Goal: Task Accomplishment & Management: Manage account settings

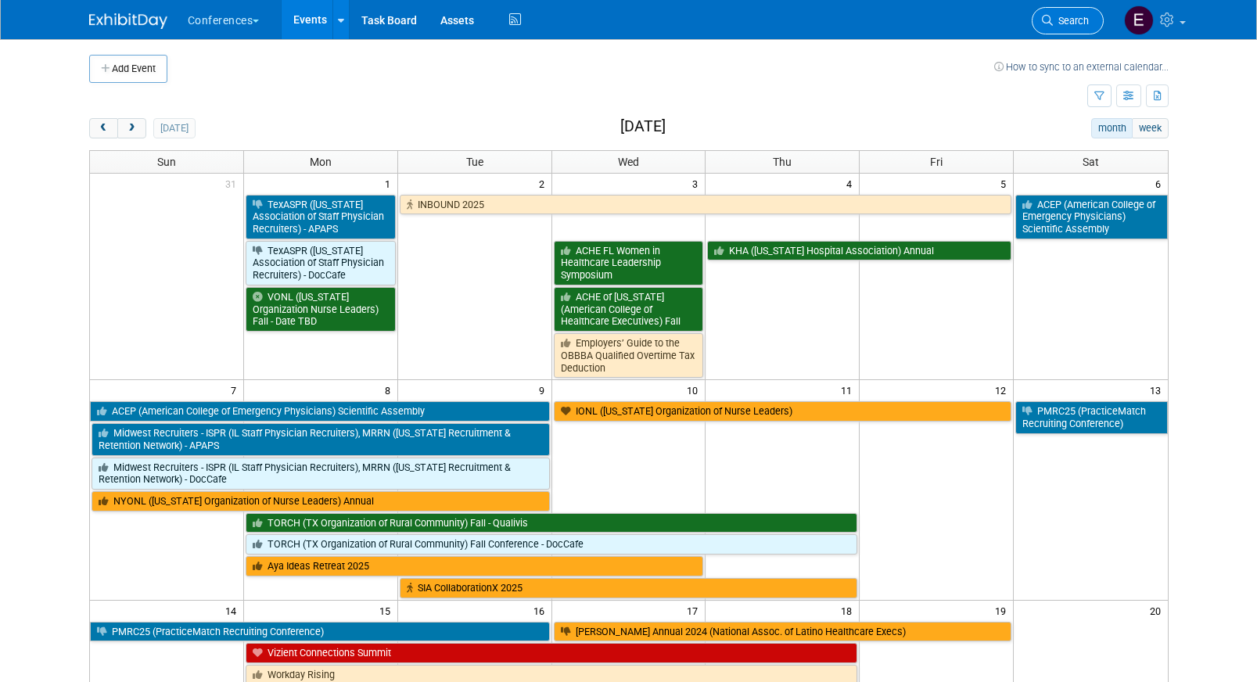
click at [1074, 13] on link "Search" at bounding box center [1068, 20] width 72 height 27
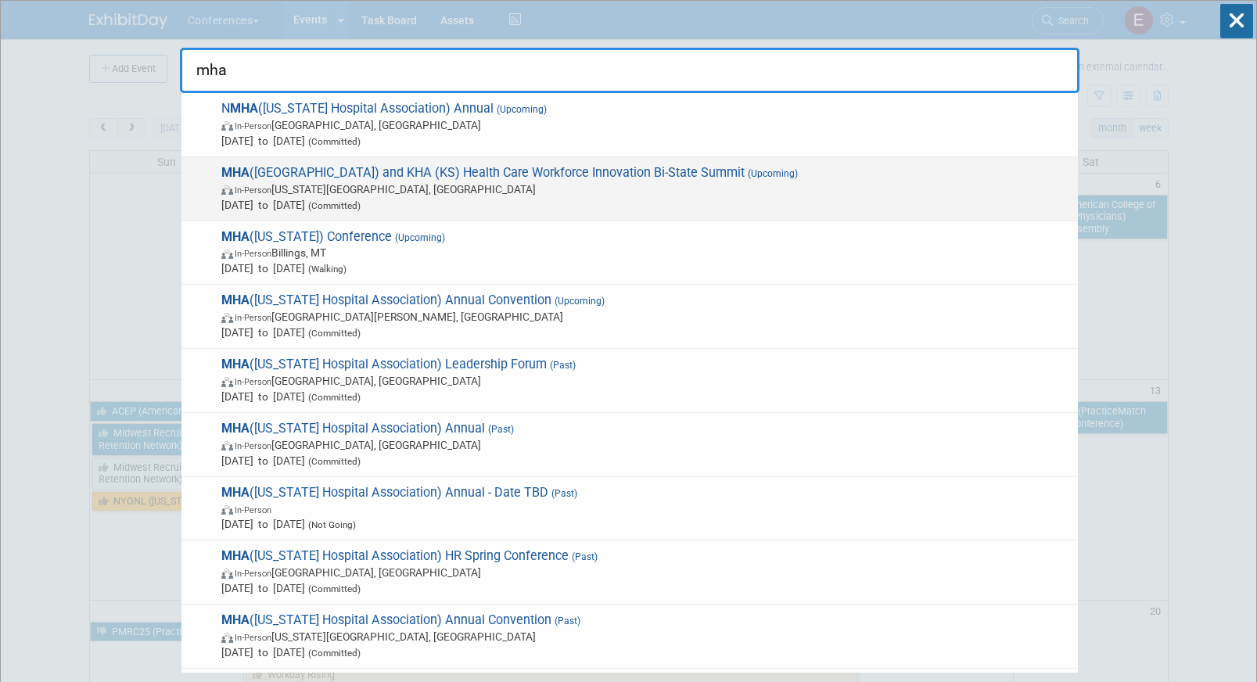
type input "mha"
click at [366, 180] on span "MHA (MO) and KHA (KS) Health Care Workforce Innovation Bi-State Summit (Upcomin…" at bounding box center [644, 189] width 854 height 48
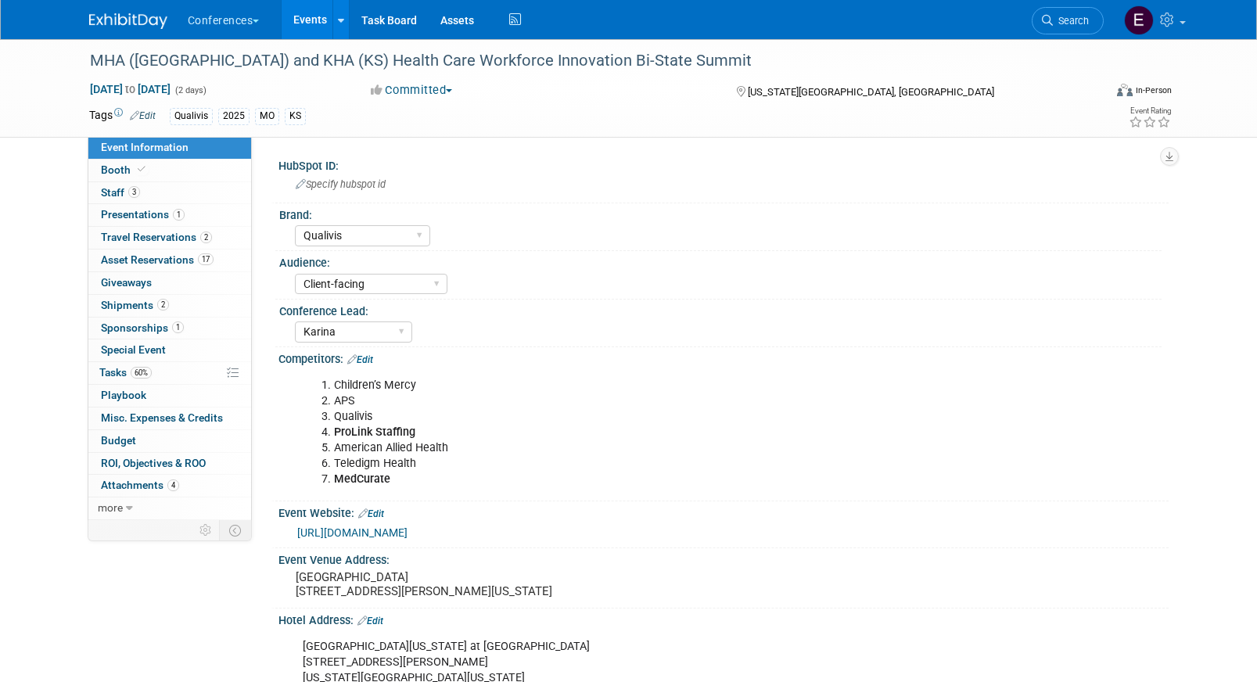
select select "Qualivis"
select select "Client-facing"
select select "Karina"
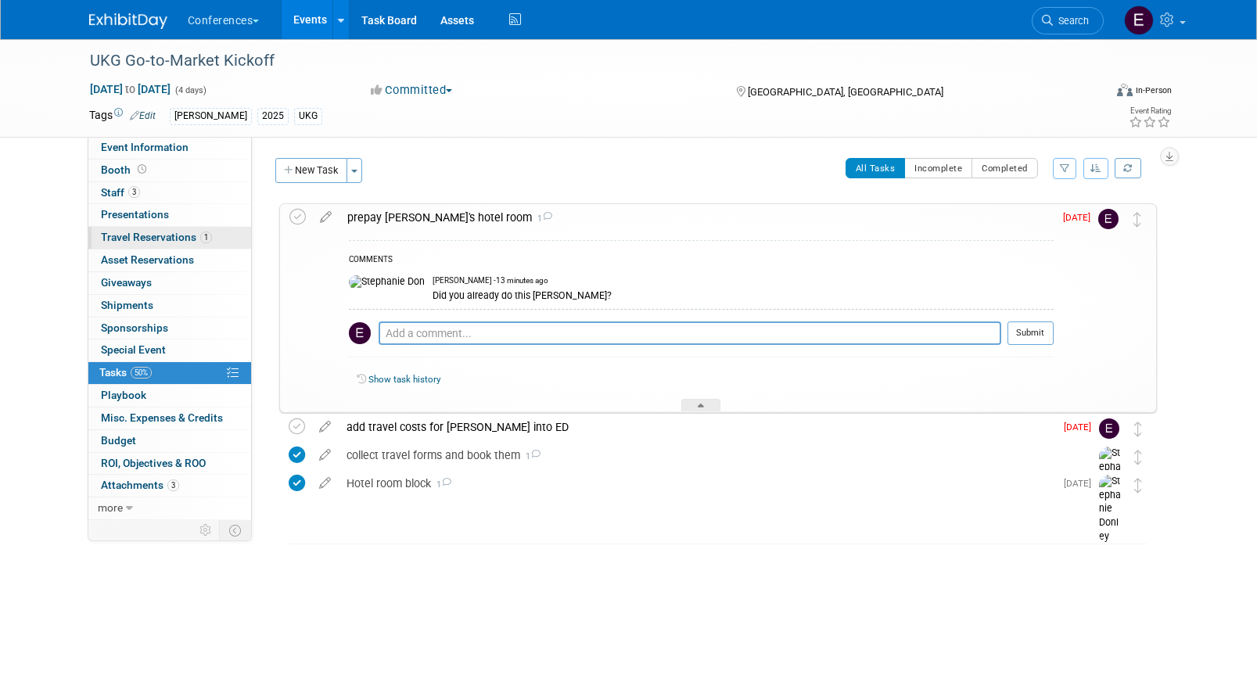
click at [186, 235] on span "Travel Reservations 1" at bounding box center [156, 237] width 111 height 13
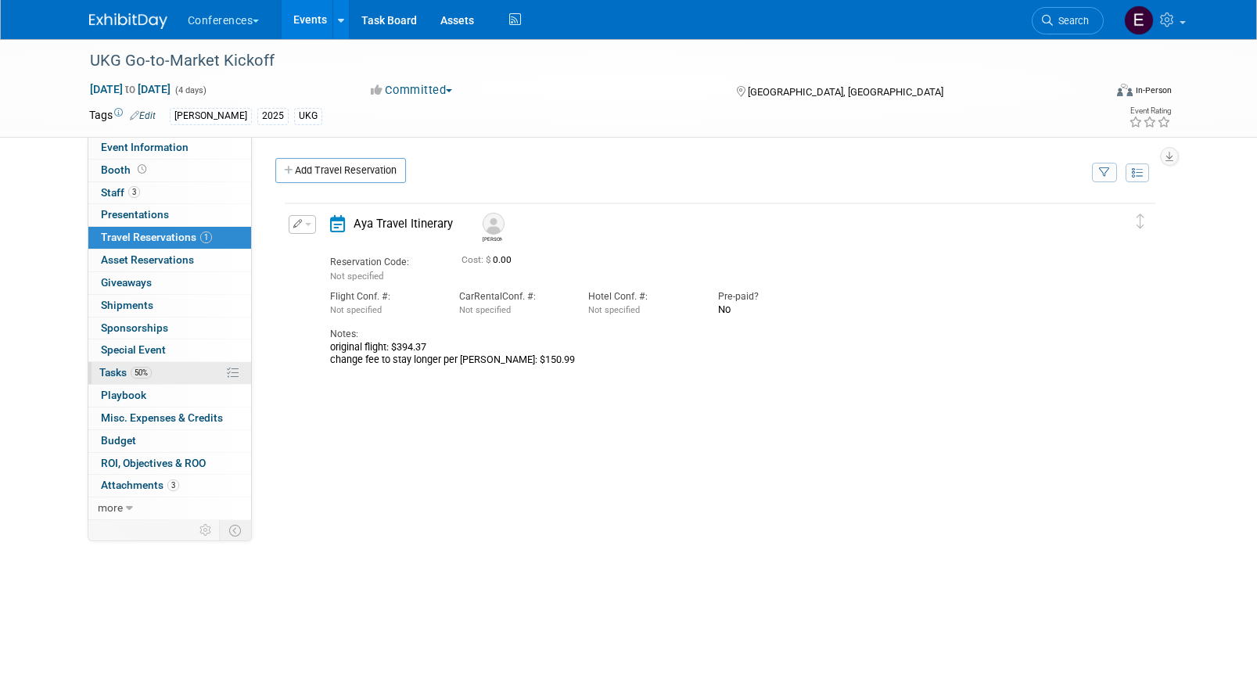
click at [160, 372] on link "50% Tasks 50%" at bounding box center [169, 373] width 163 height 22
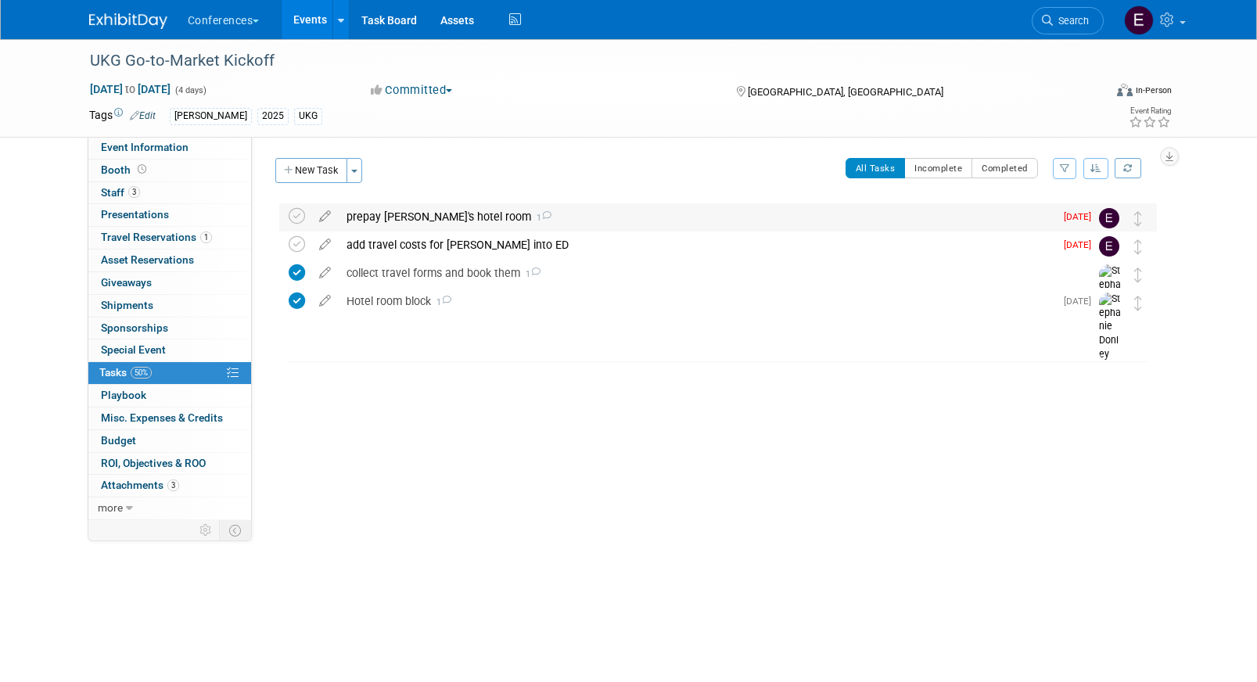
click at [427, 222] on div "prepay Ginny's hotel room 1" at bounding box center [697, 216] width 716 height 27
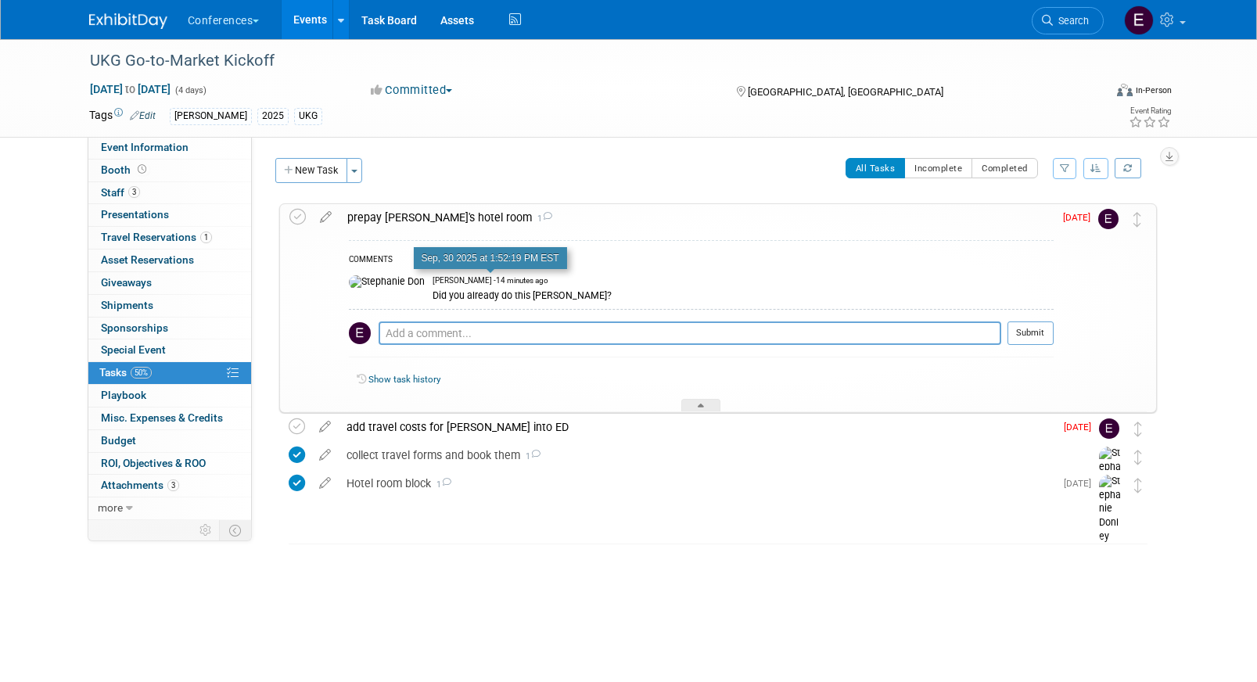
click at [466, 283] on span "Stephanie Donley - 14 minutes ago" at bounding box center [491, 280] width 116 height 11
click at [128, 8] on link at bounding box center [137, 13] width 97 height 13
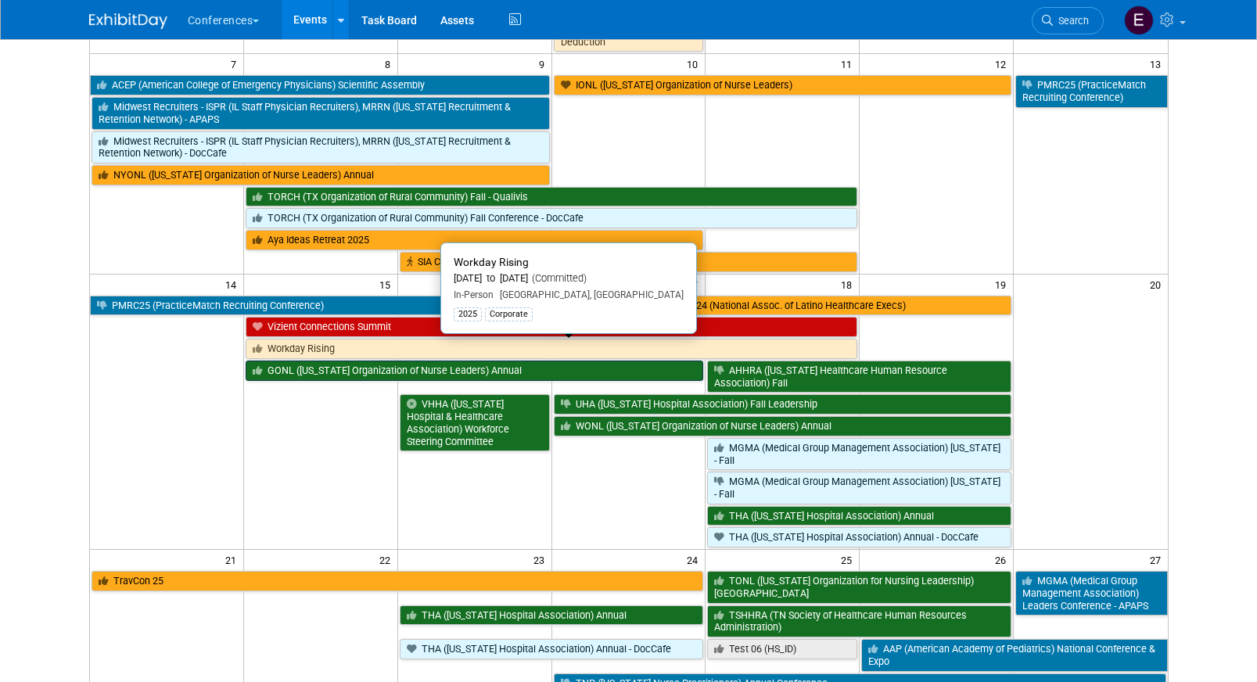
scroll to position [362, 0]
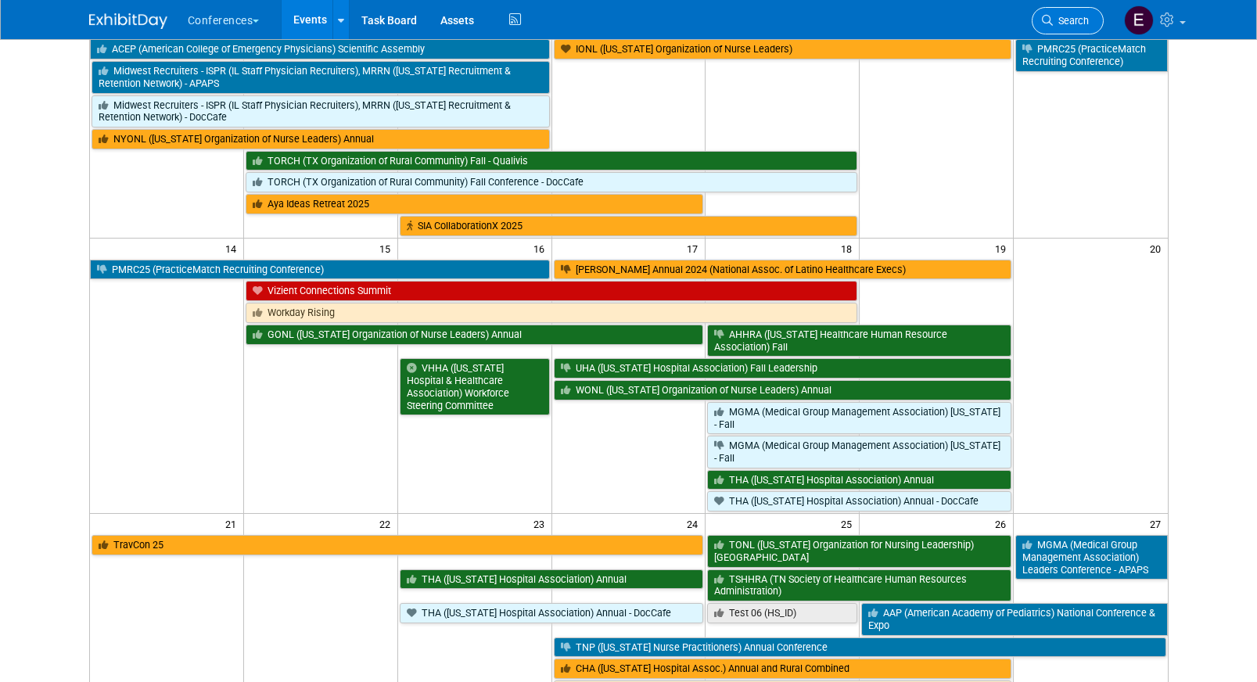
click at [1042, 22] on icon at bounding box center [1047, 20] width 11 height 11
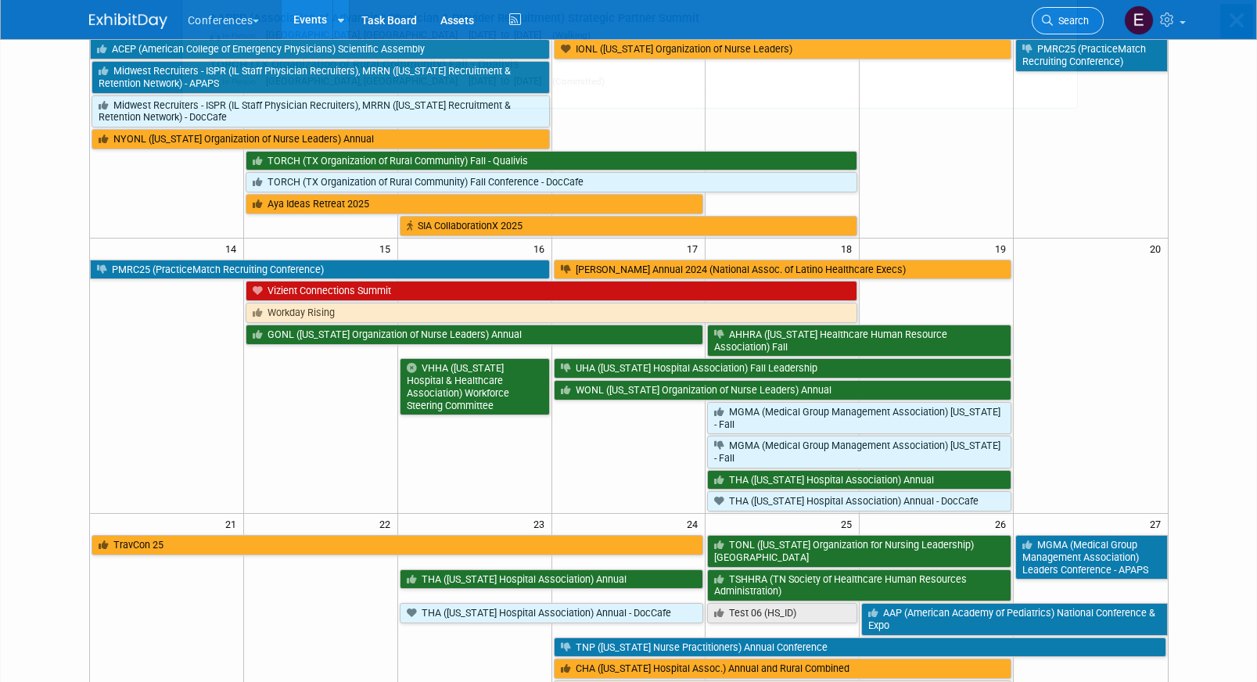
scroll to position [0, 0]
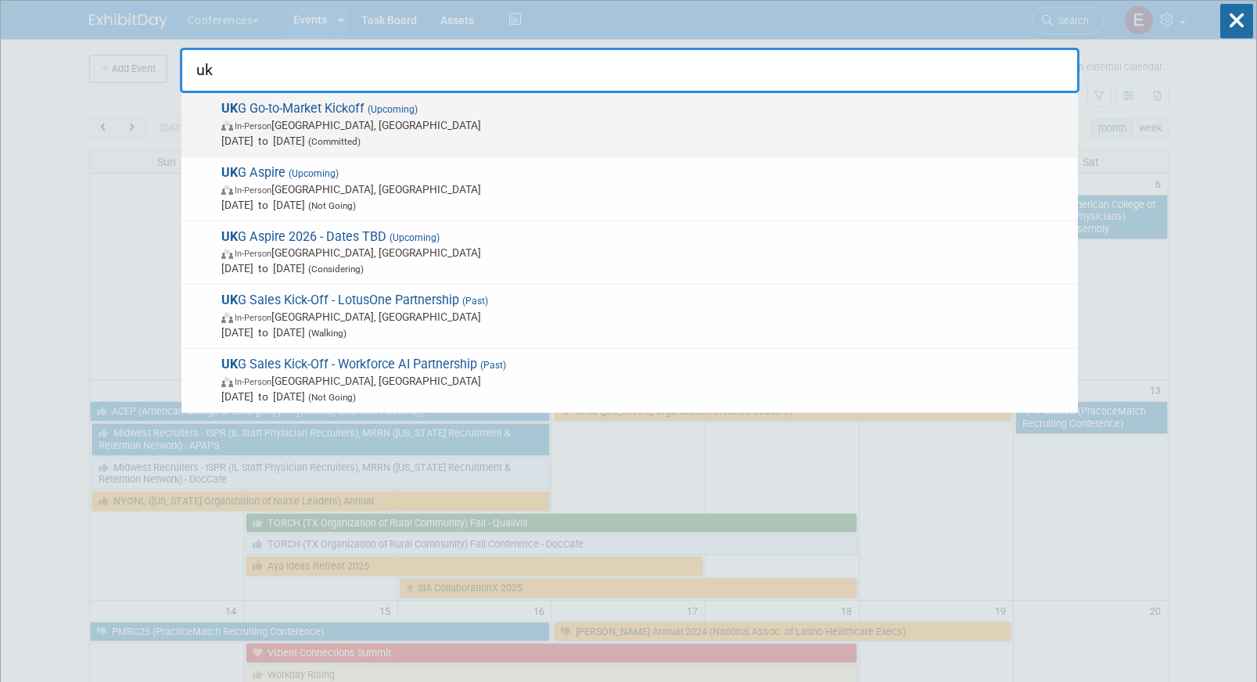
type input "uk"
click at [578, 113] on span "UK G Go-to-Market Kickoff (Upcoming) In-Person Nashville, TN Oct 6, 2025 to Oct…" at bounding box center [644, 125] width 854 height 48
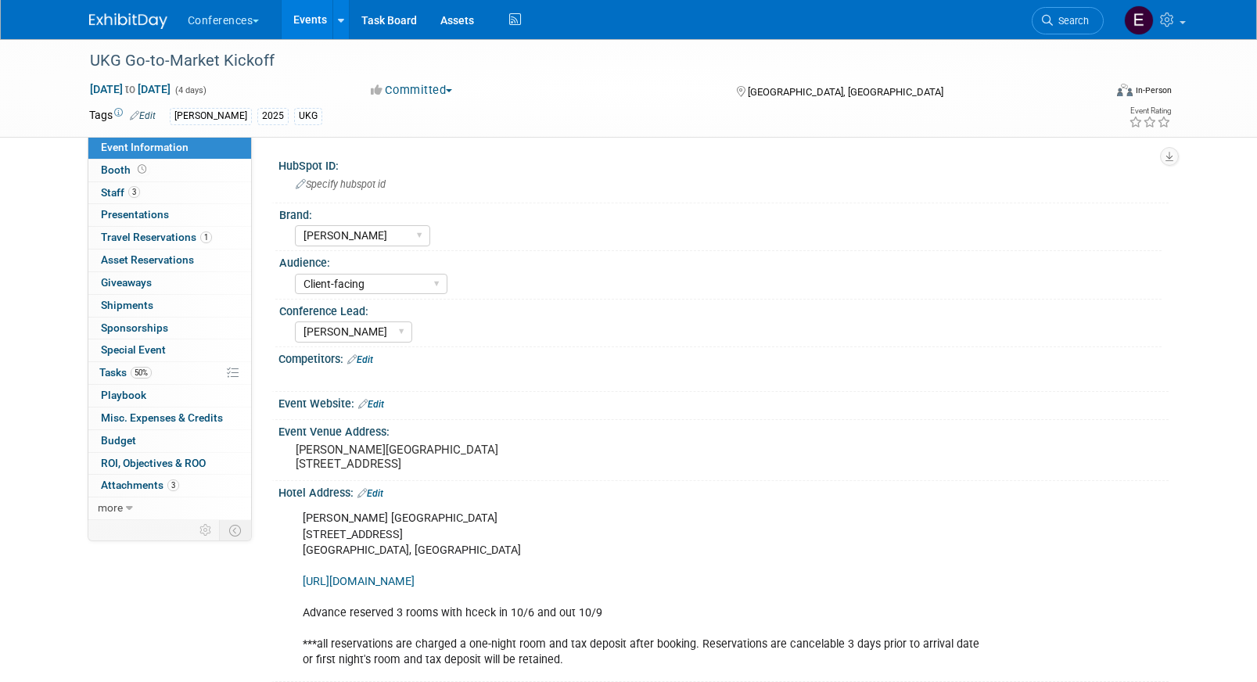
select select "[PERSON_NAME]"
select select "Client-facing"
select select "[PERSON_NAME]"
click at [145, 241] on span "Travel Reservations 1" at bounding box center [156, 237] width 111 height 13
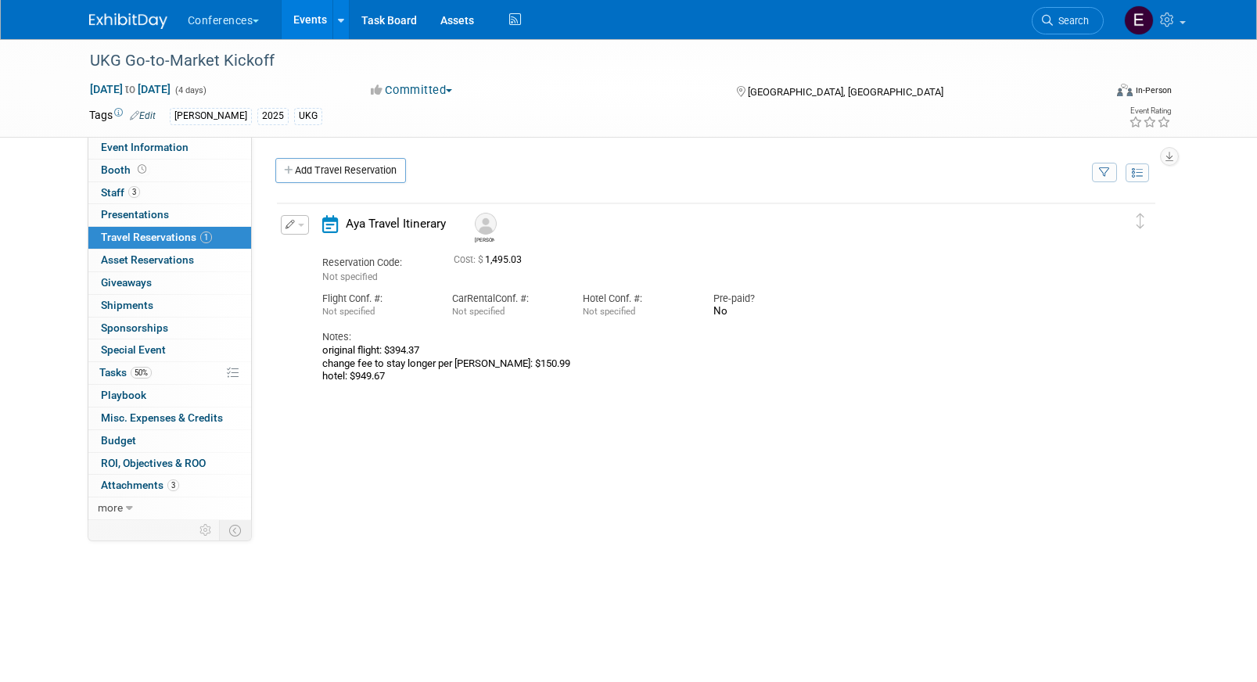
click at [294, 228] on button "button" at bounding box center [295, 225] width 28 height 20
click at [326, 249] on button "Edit Reservation" at bounding box center [348, 252] width 132 height 23
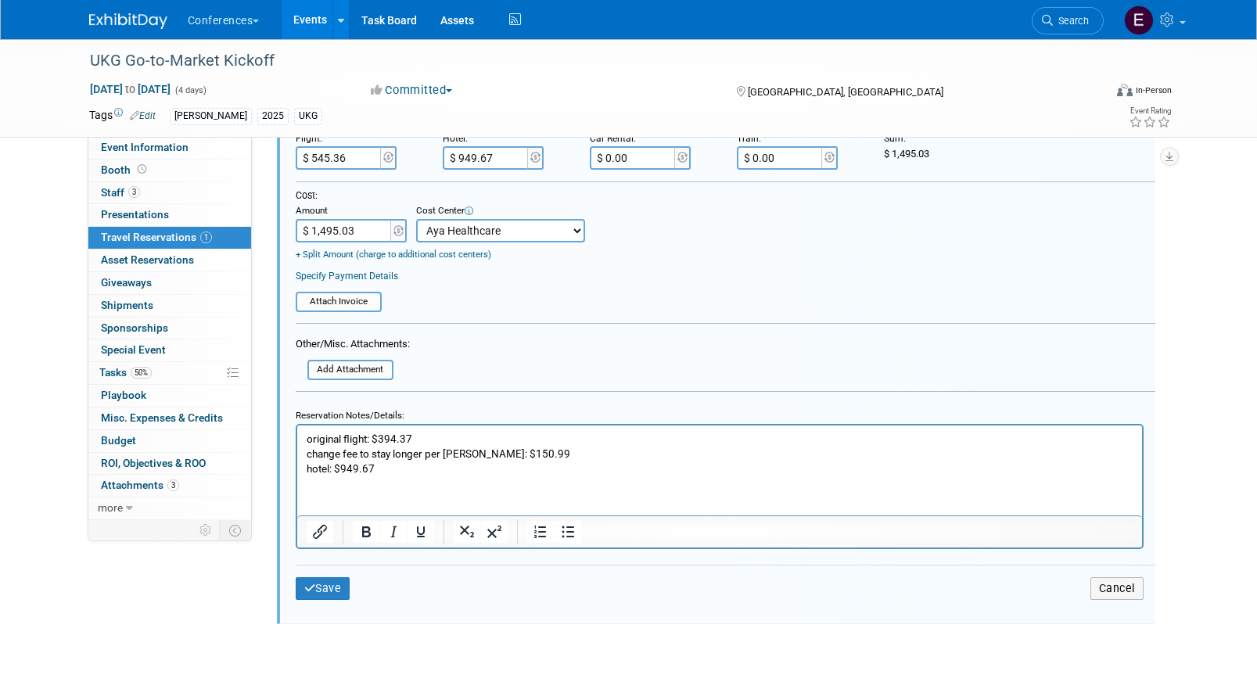
scroll to position [456, 0]
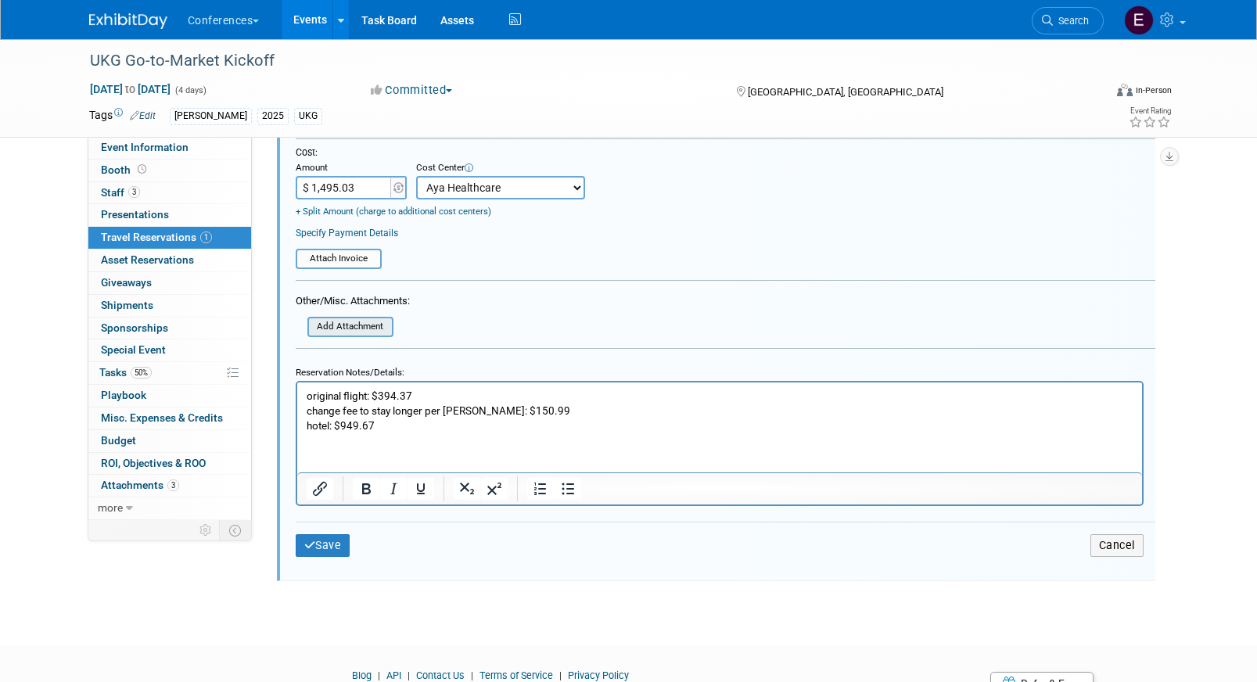
click at [349, 336] on input "file" at bounding box center [299, 326] width 186 height 17
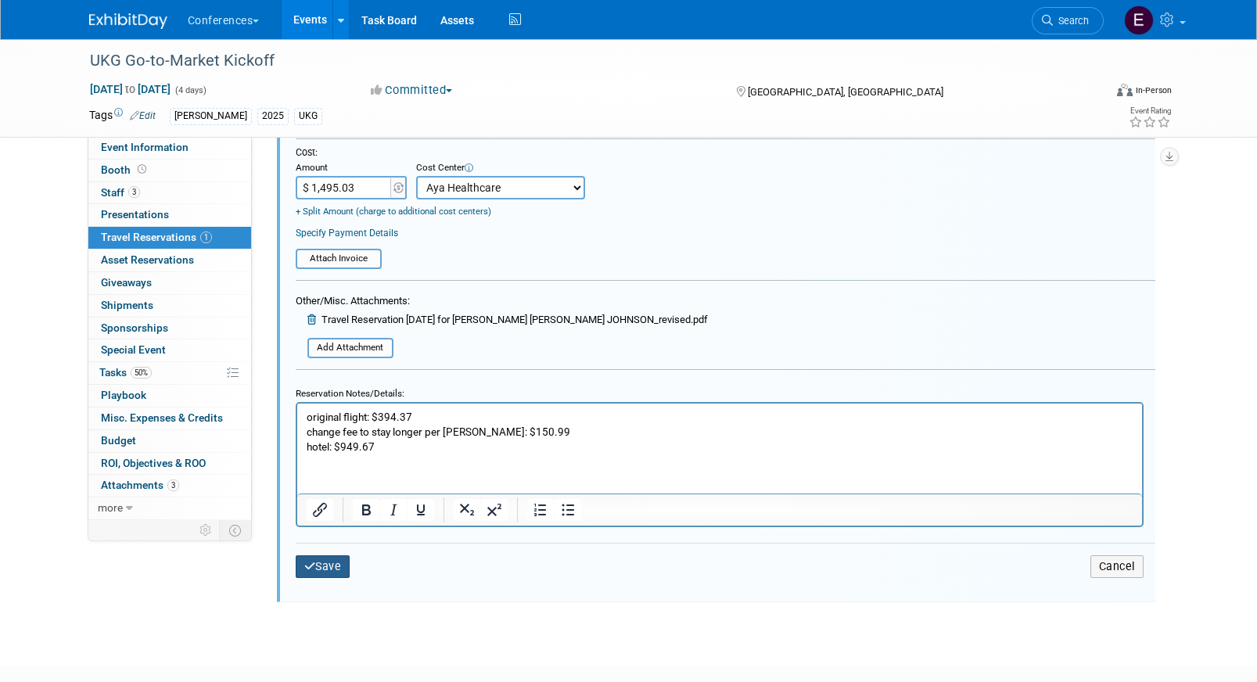
click at [319, 569] on button "Save" at bounding box center [323, 567] width 55 height 23
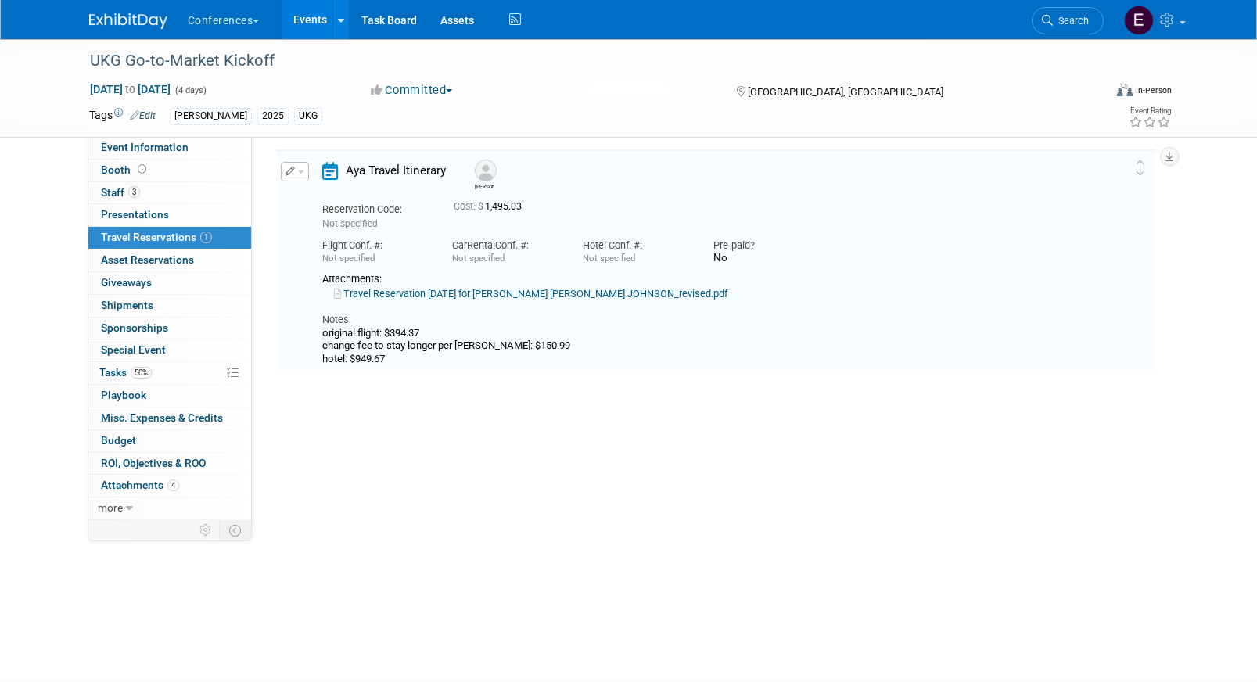
scroll to position [27, 0]
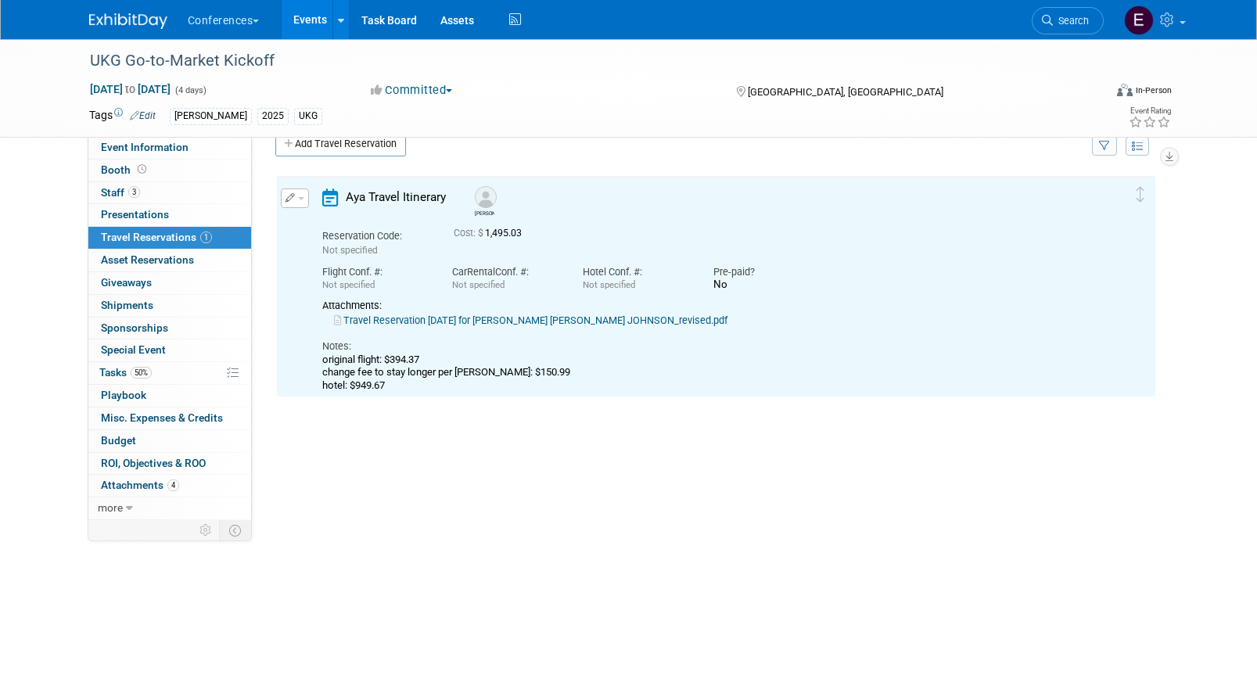
click at [480, 323] on link "Travel Reservation October 05 for GINNY LEE CHIESA JOHNSON_revised.pdf" at bounding box center [531, 321] width 394 height 12
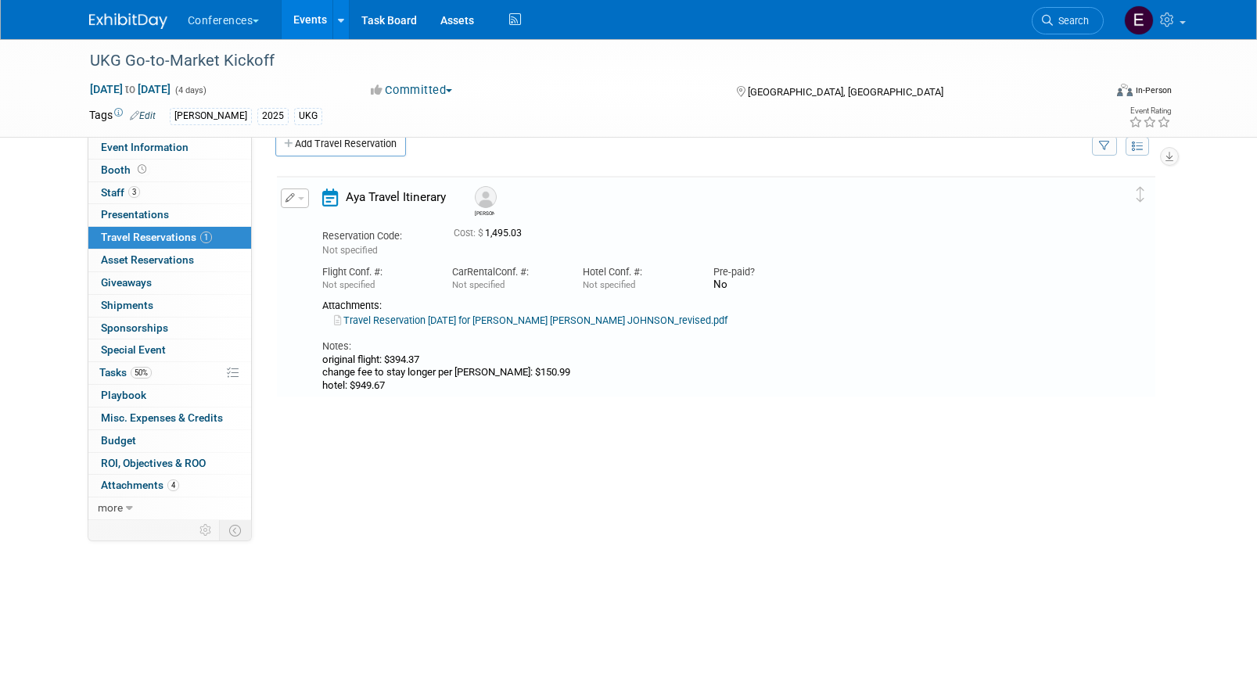
click at [287, 207] on button "button" at bounding box center [295, 199] width 28 height 20
click at [304, 222] on button "Edit Reservation" at bounding box center [348, 225] width 132 height 23
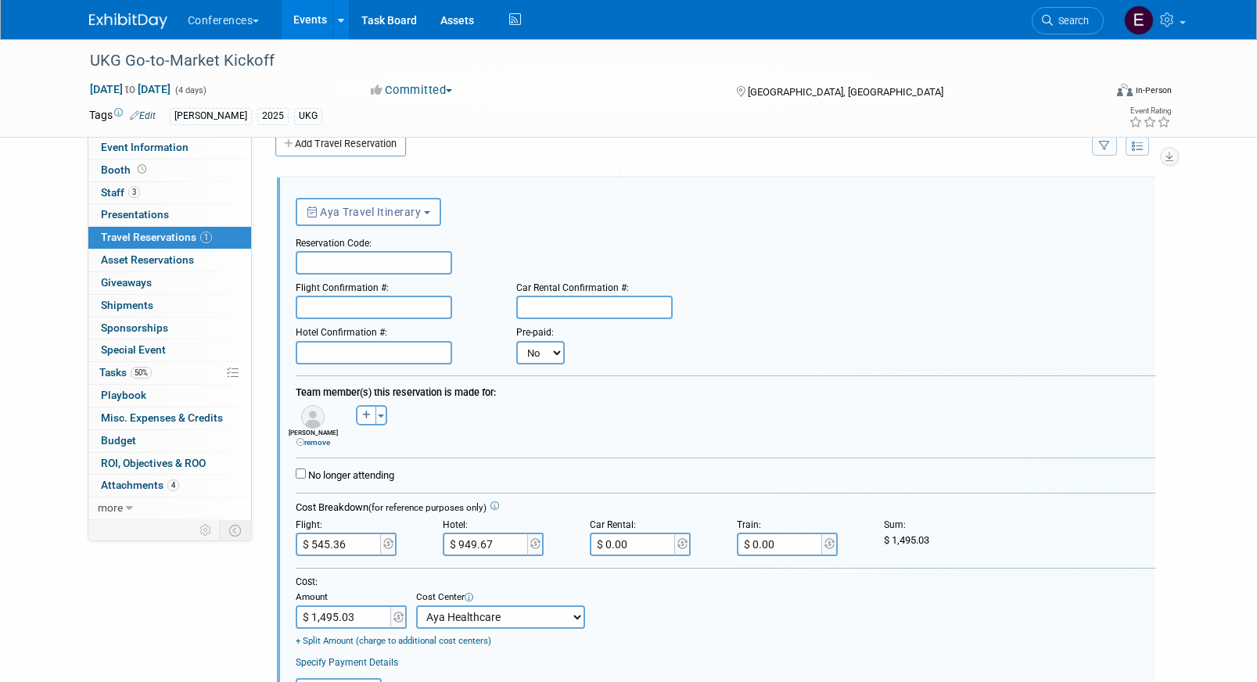
scroll to position [0, 0]
click at [371, 255] on input "text" at bounding box center [374, 262] width 157 height 23
paste input "CXVZIK"
type input "CXVZIK"
click at [368, 309] on input "text" at bounding box center [374, 307] width 157 height 23
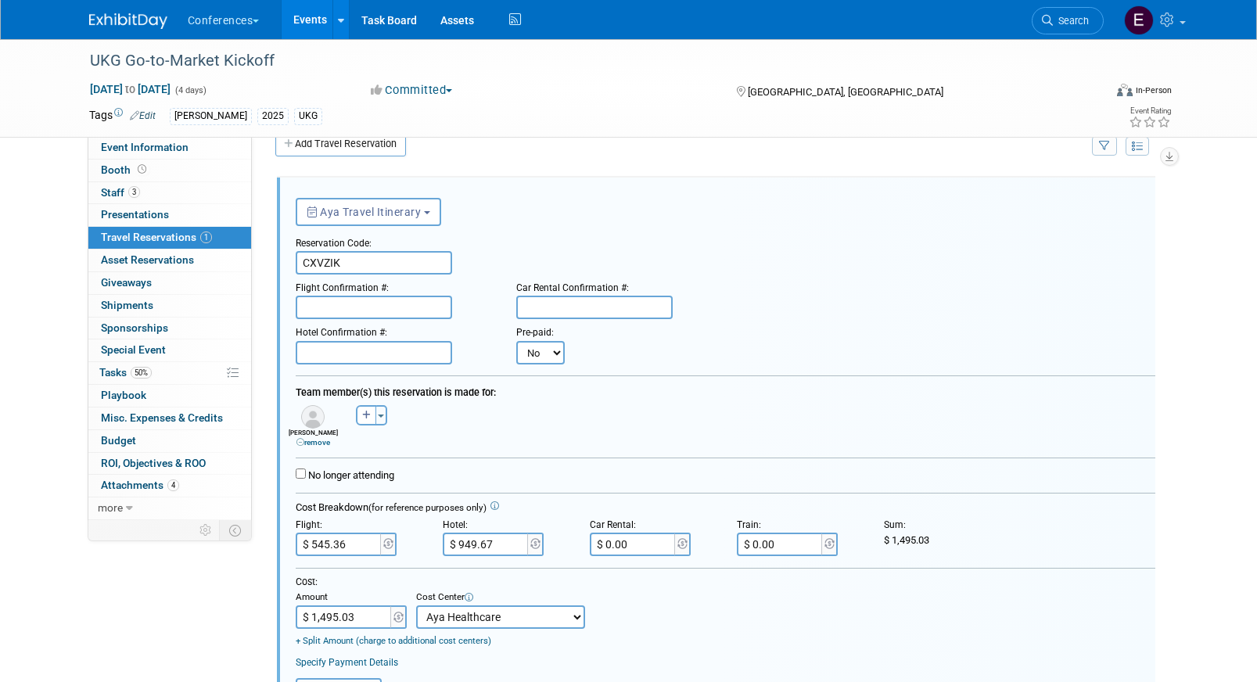
paste input "CXIOKG (AA"
type input "CXIOKG (AA)"
click at [424, 343] on input "text" at bounding box center [374, 352] width 157 height 23
paste input "92381846"
type input "92381846"
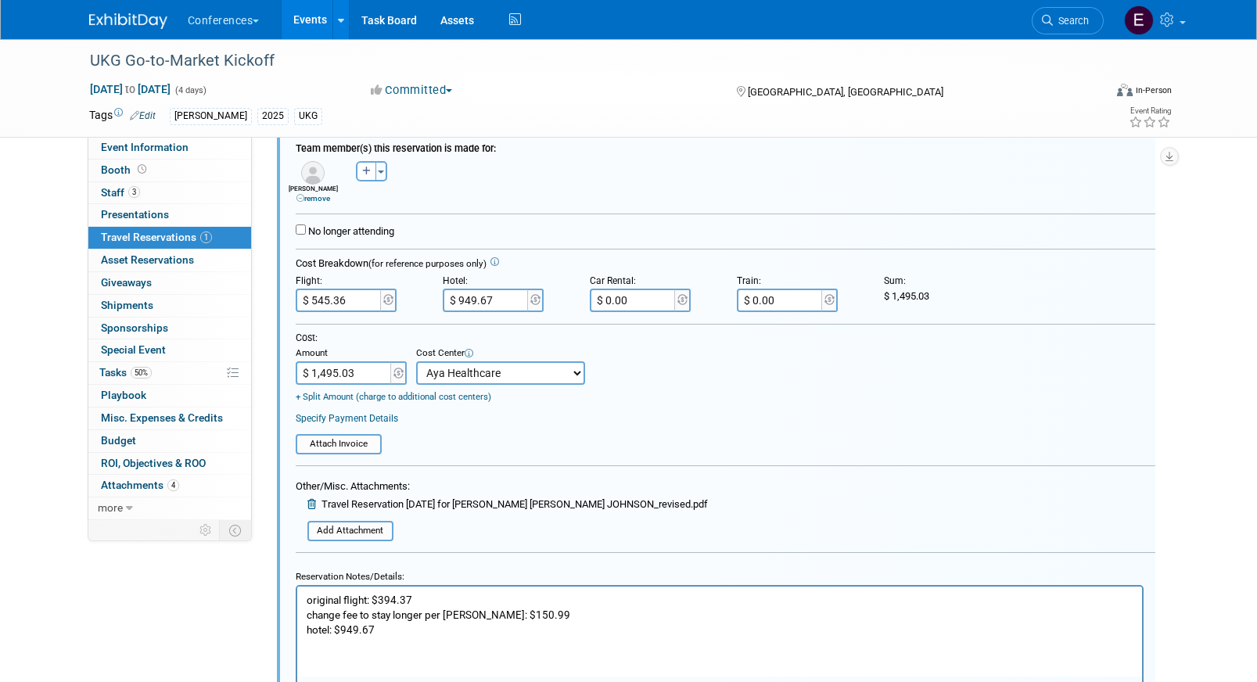
scroll to position [275, 0]
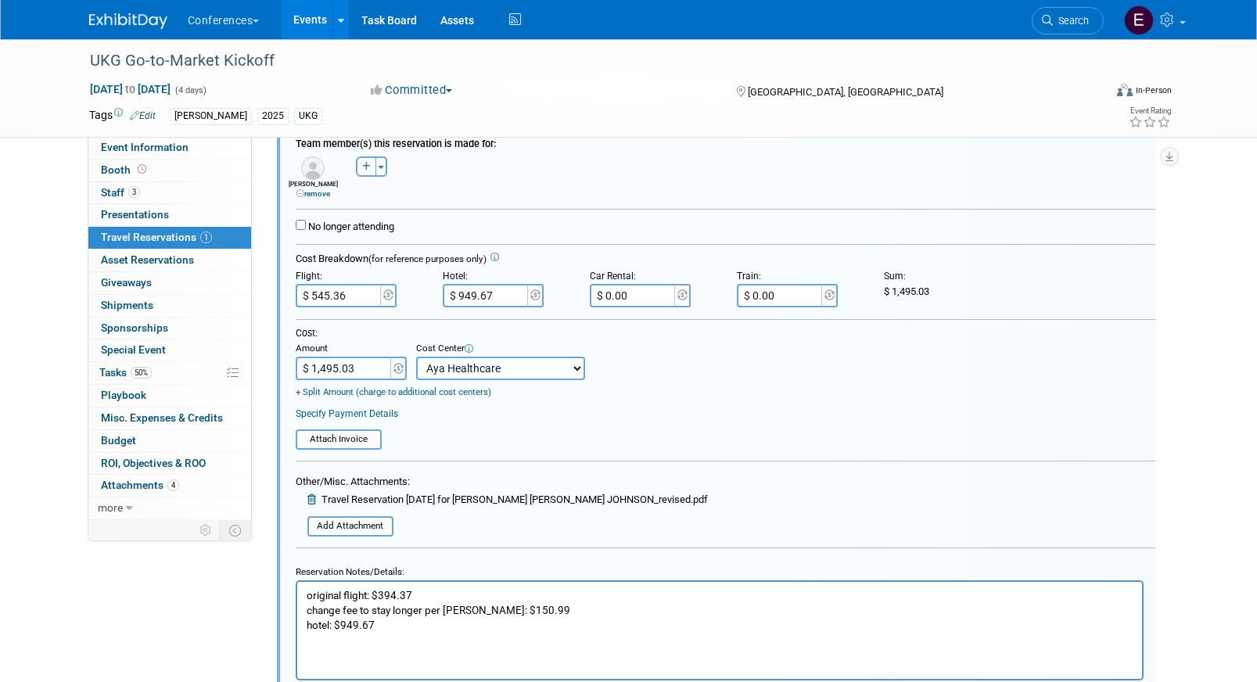
click at [380, 623] on p "original flight: $394.37 change fee to stay longer per Dorothy: $150.99 hotel: …" at bounding box center [719, 610] width 827 height 45
drag, startPoint x: 667, startPoint y: 500, endPoint x: 374, endPoint y: 498, distance: 292.7
click at [374, 498] on form "<i class="fa-light fa-calendar-lines" style="padding: 6px 4px 6px 1px;"></i> Ay…" at bounding box center [726, 346] width 860 height 811
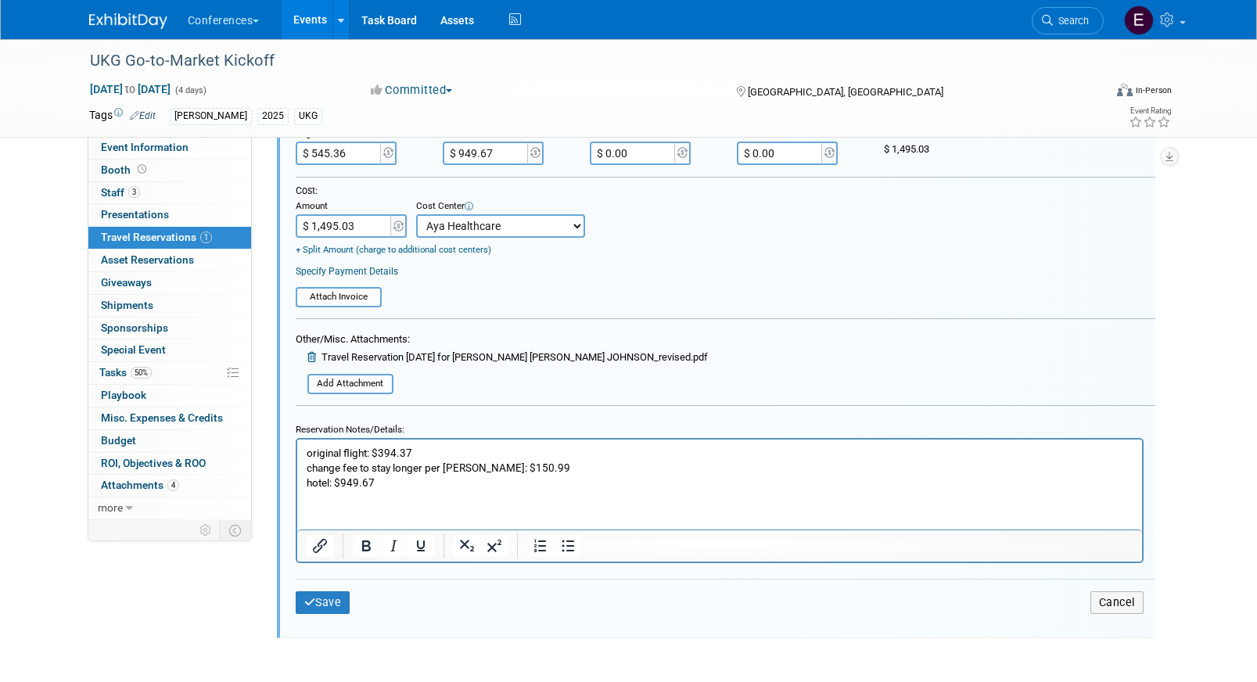
scroll to position [430, 0]
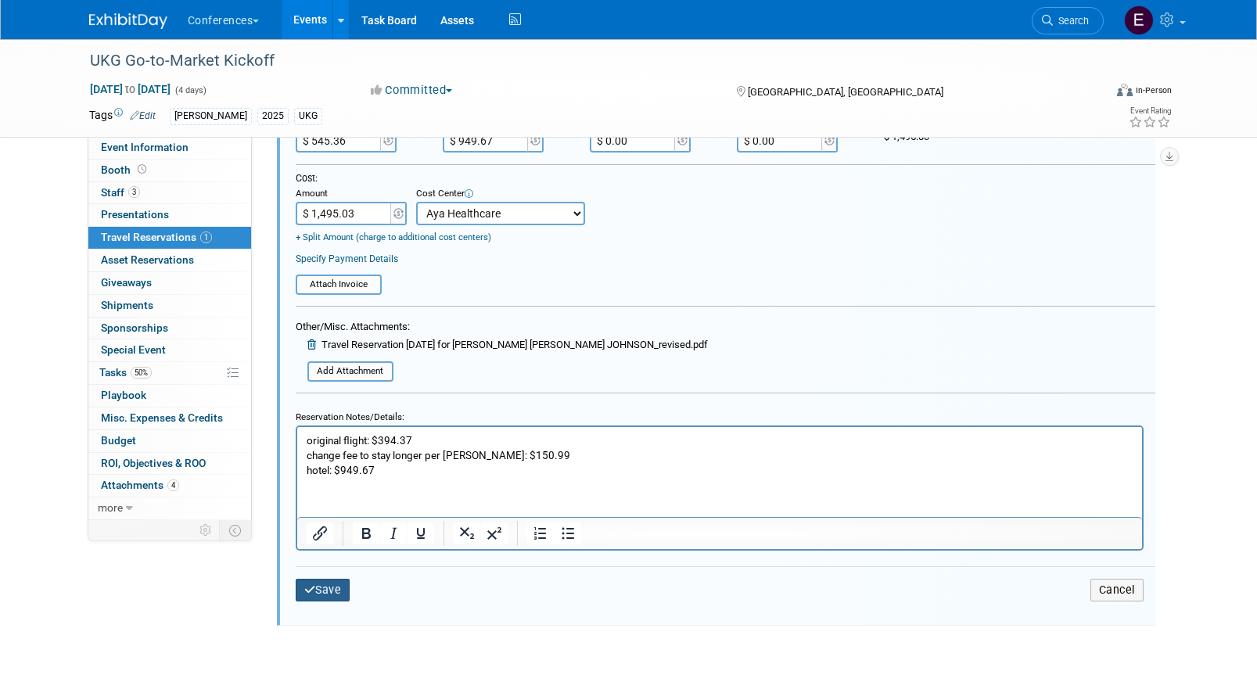
click at [318, 598] on button "Save" at bounding box center [323, 590] width 55 height 23
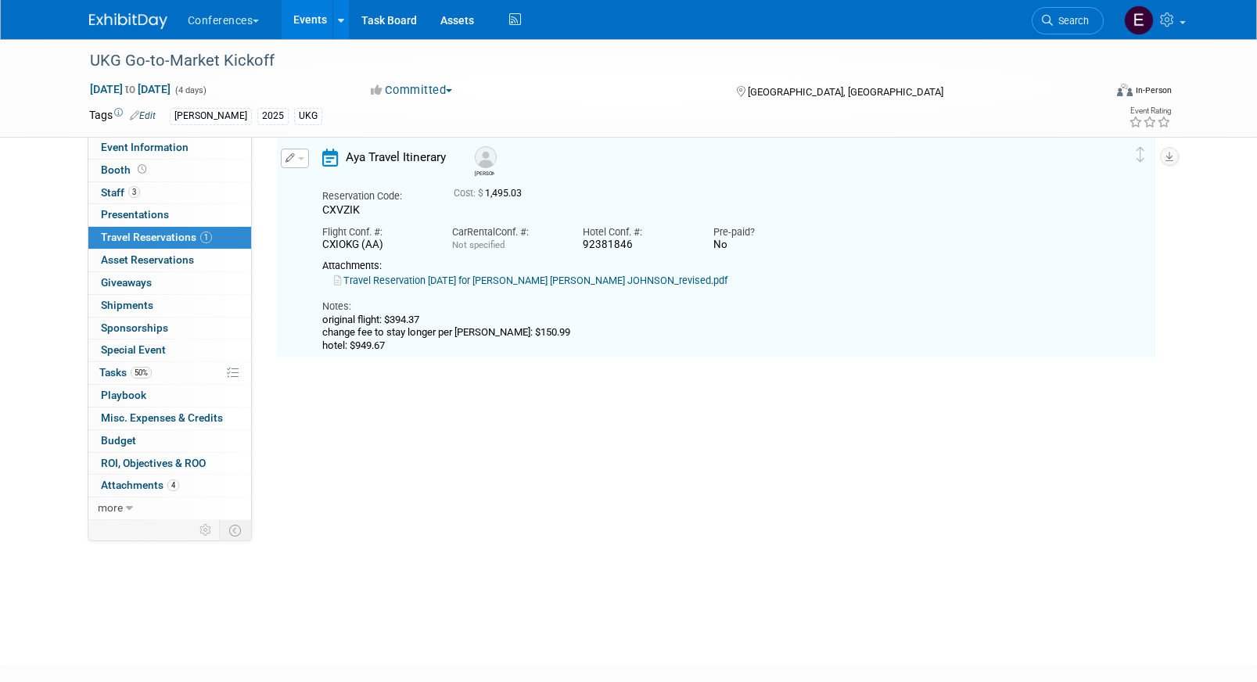
scroll to position [27, 0]
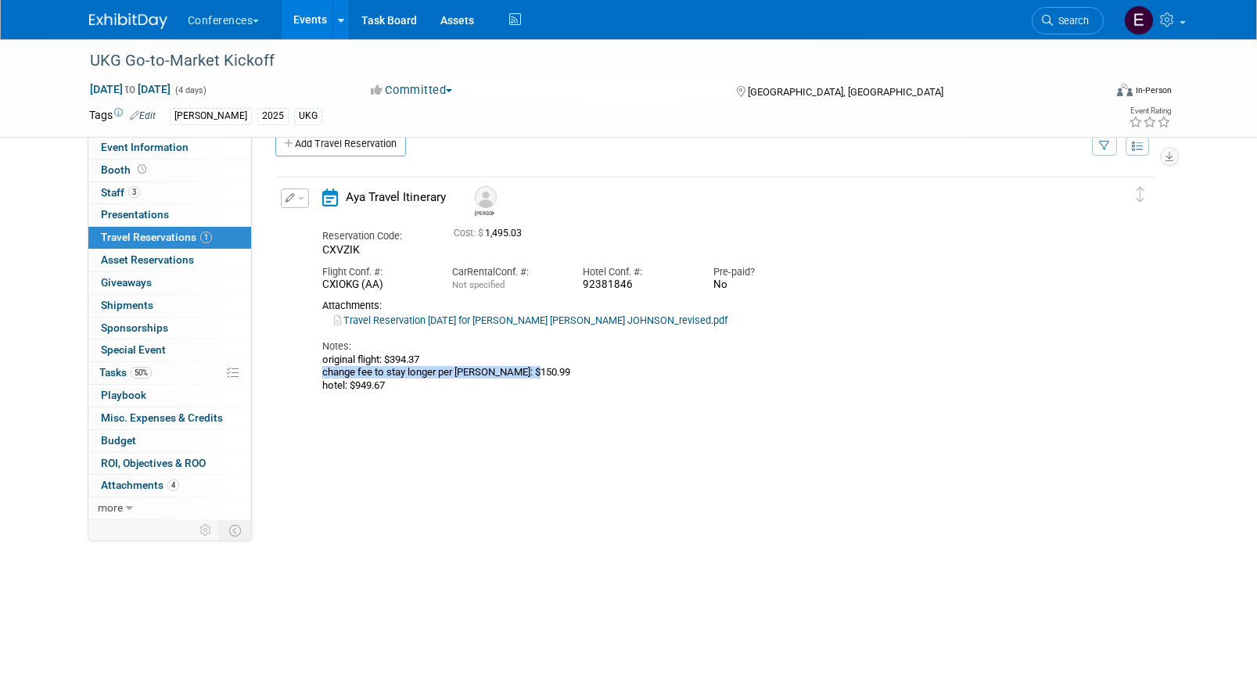
drag, startPoint x: 537, startPoint y: 375, endPoint x: 321, endPoint y: 370, distance: 216.0
click at [321, 370] on div "Aya Travel Itinerary Ginny Reservation Code: CXVZIK Cost: $ 1,495.03 No" at bounding box center [703, 290] width 784 height 203
drag, startPoint x: 387, startPoint y: 389, endPoint x: 308, endPoint y: 362, distance: 82.9
click at [308, 362] on div "Edit Reservation Ginny CXVZIK" at bounding box center [704, 290] width 855 height 203
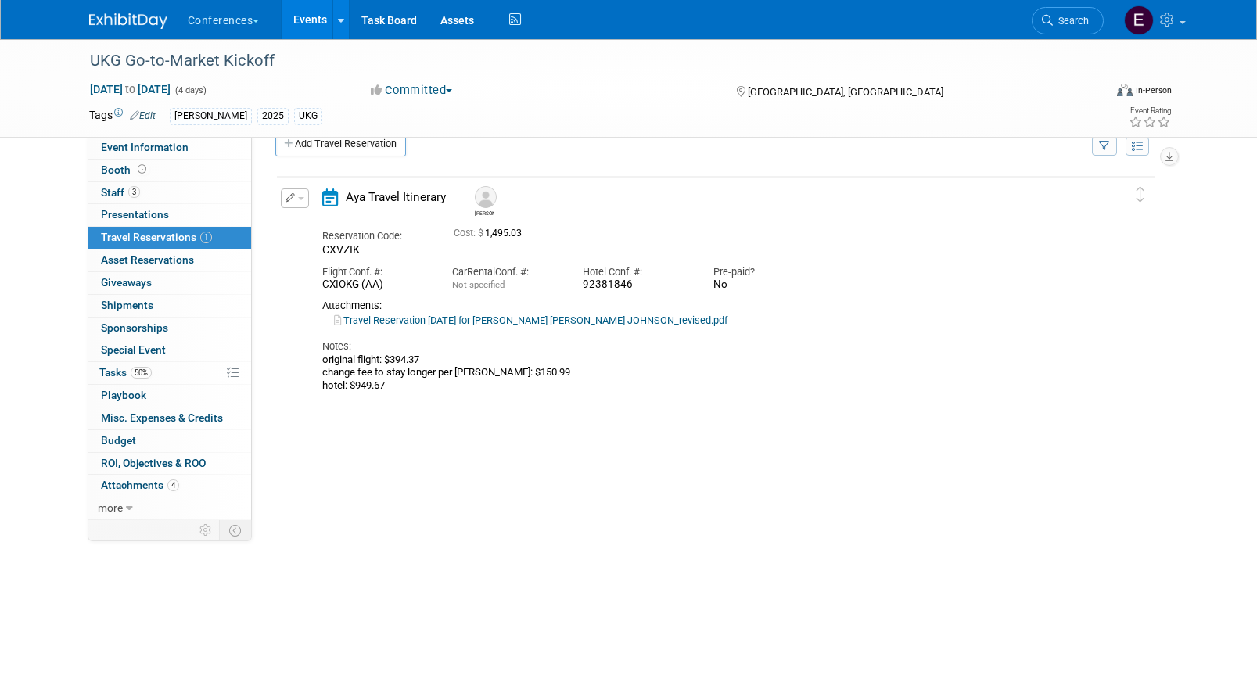
click at [308, 362] on div "Edit Reservation Ginny CXVZIK" at bounding box center [704, 290] width 855 height 203
click at [192, 185] on link "3 Staff 3" at bounding box center [169, 193] width 163 height 22
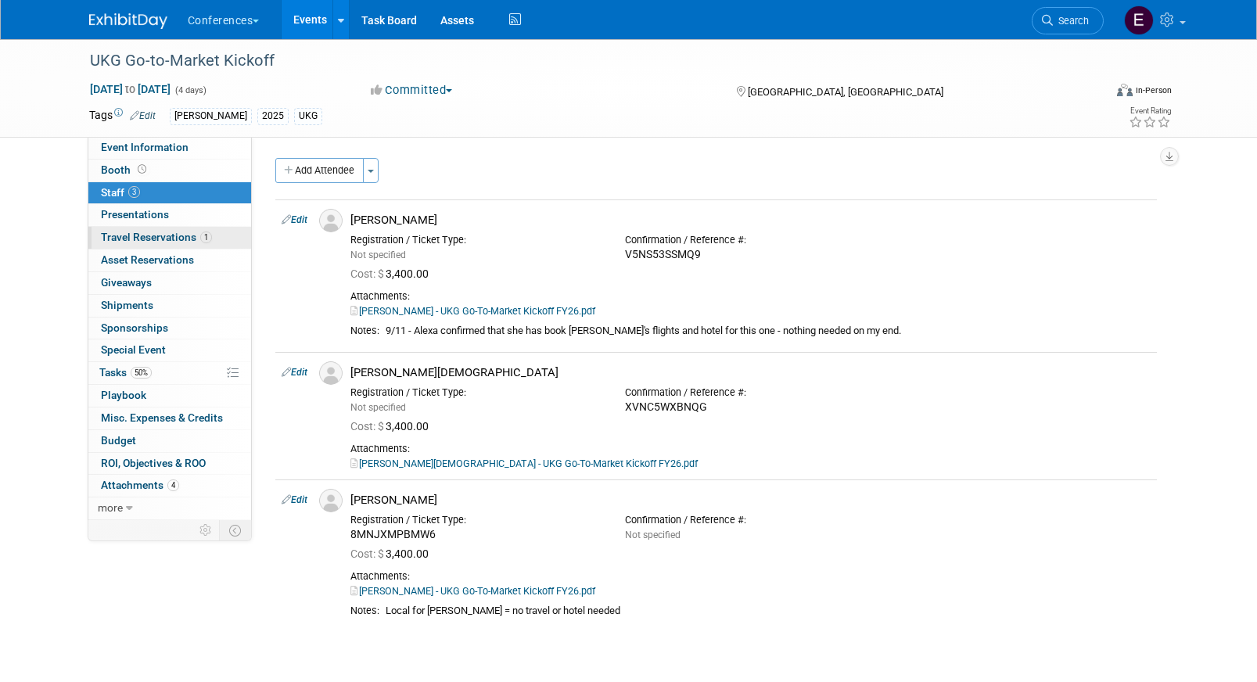
click at [196, 241] on span "Travel Reservations 1" at bounding box center [156, 237] width 111 height 13
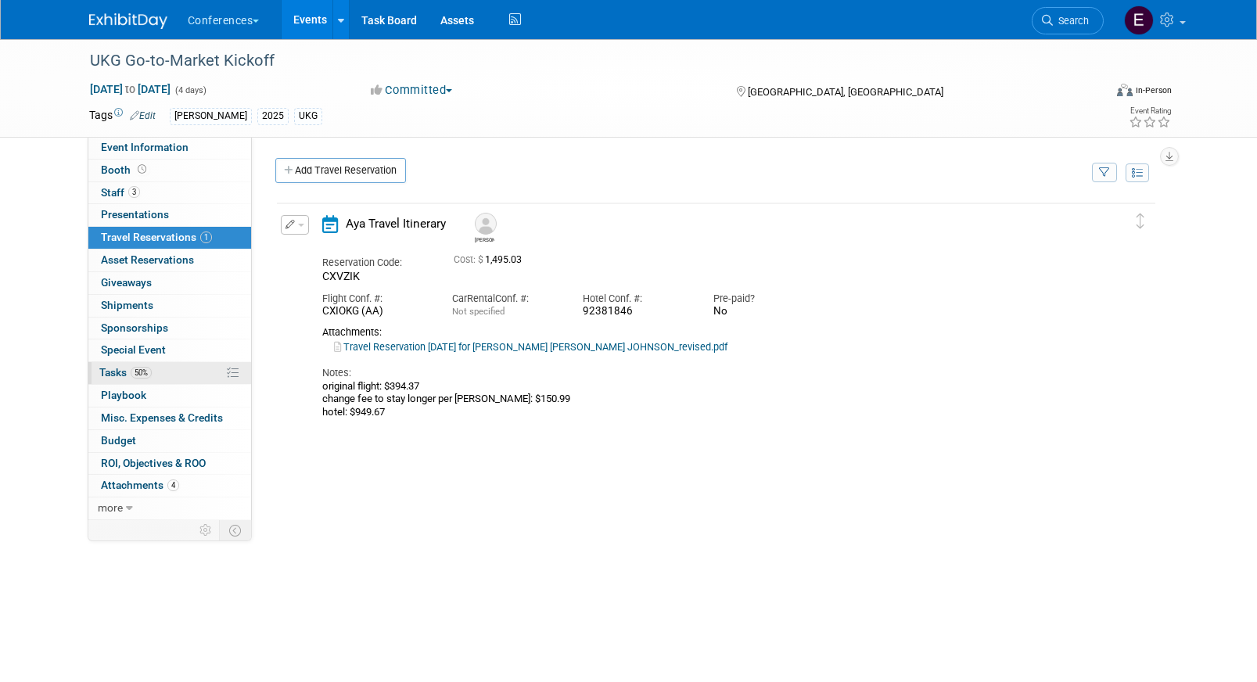
click at [155, 376] on link "50% Tasks 50%" at bounding box center [169, 373] width 163 height 22
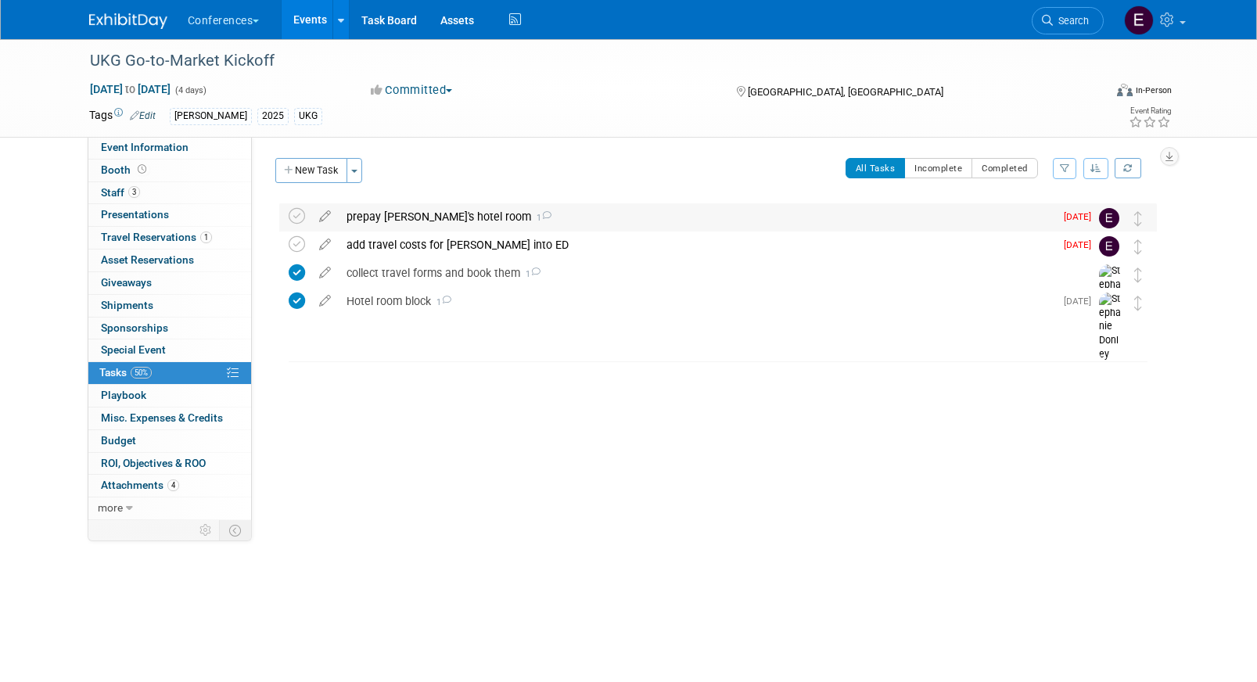
click at [397, 210] on div "prepay Ginny's hotel room 1" at bounding box center [697, 216] width 716 height 27
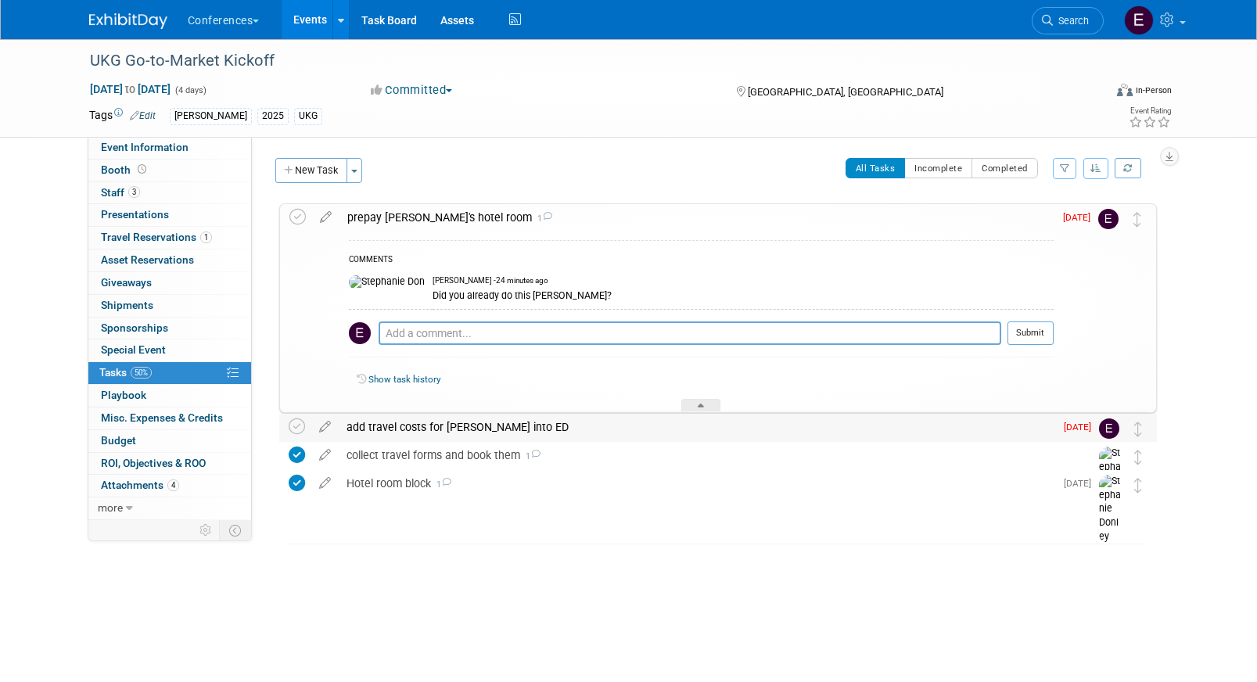
click at [401, 434] on div "add travel costs for Ginny into ED" at bounding box center [697, 427] width 716 height 27
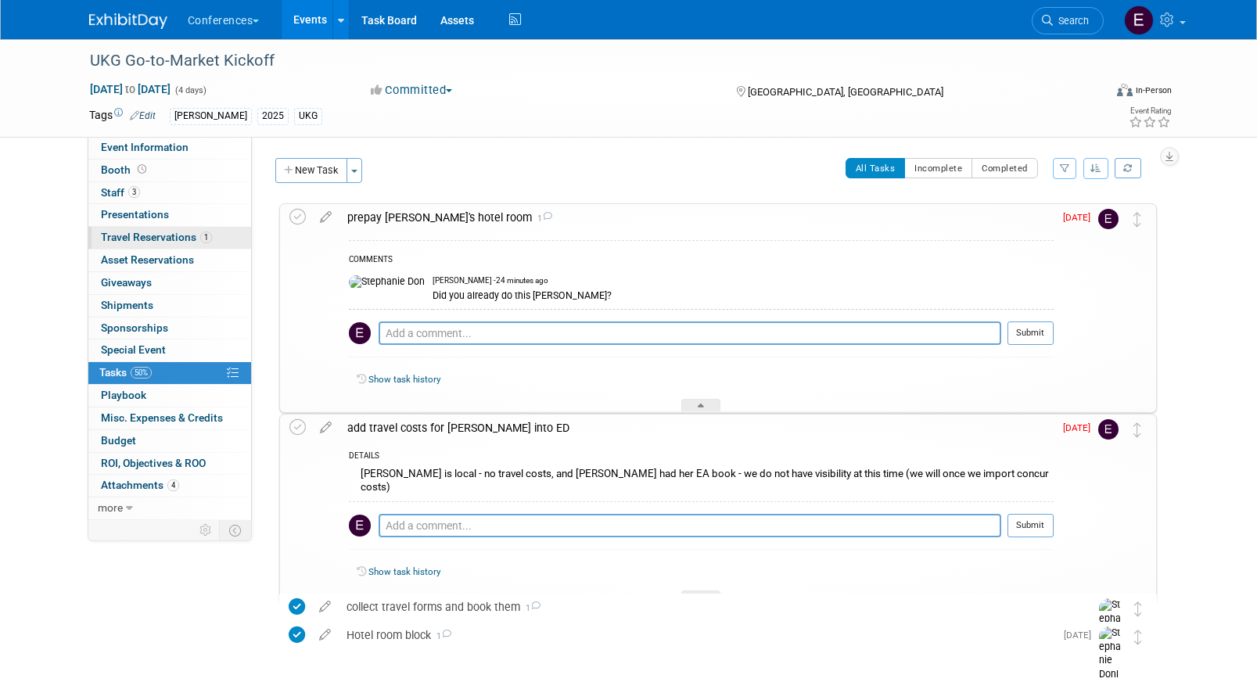
click at [128, 242] on span "Travel Reservations 1" at bounding box center [156, 237] width 111 height 13
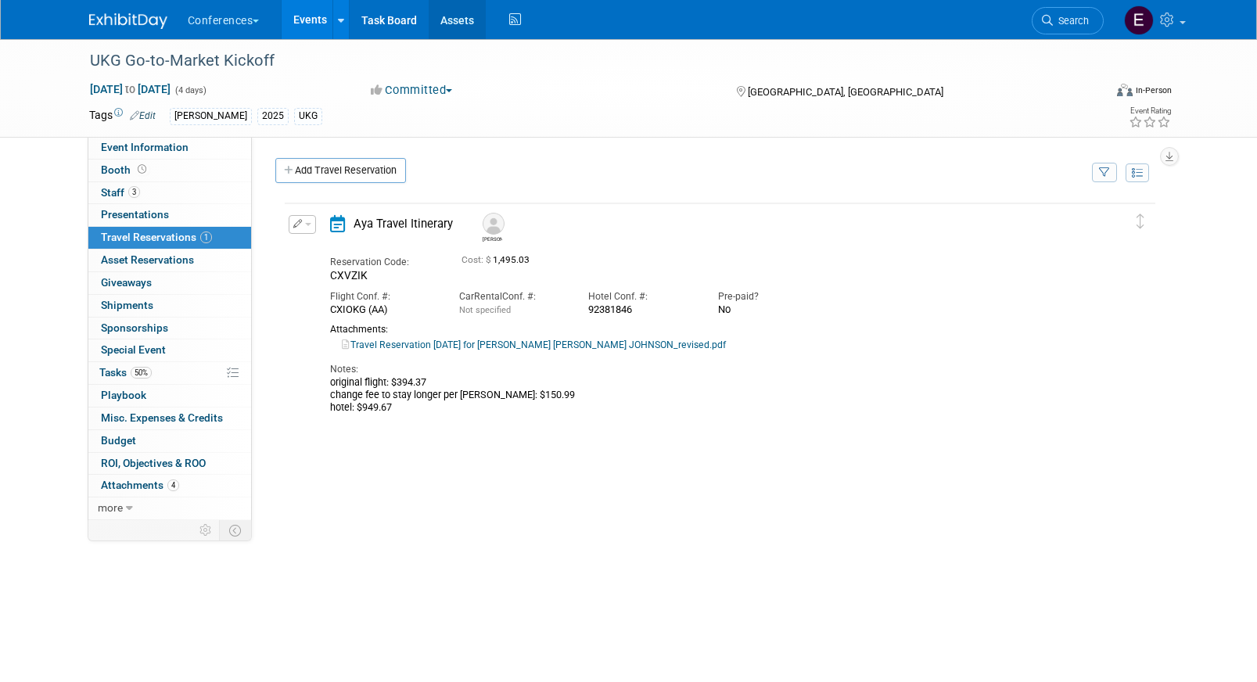
click at [455, 23] on link "Assets" at bounding box center [457, 19] width 57 height 39
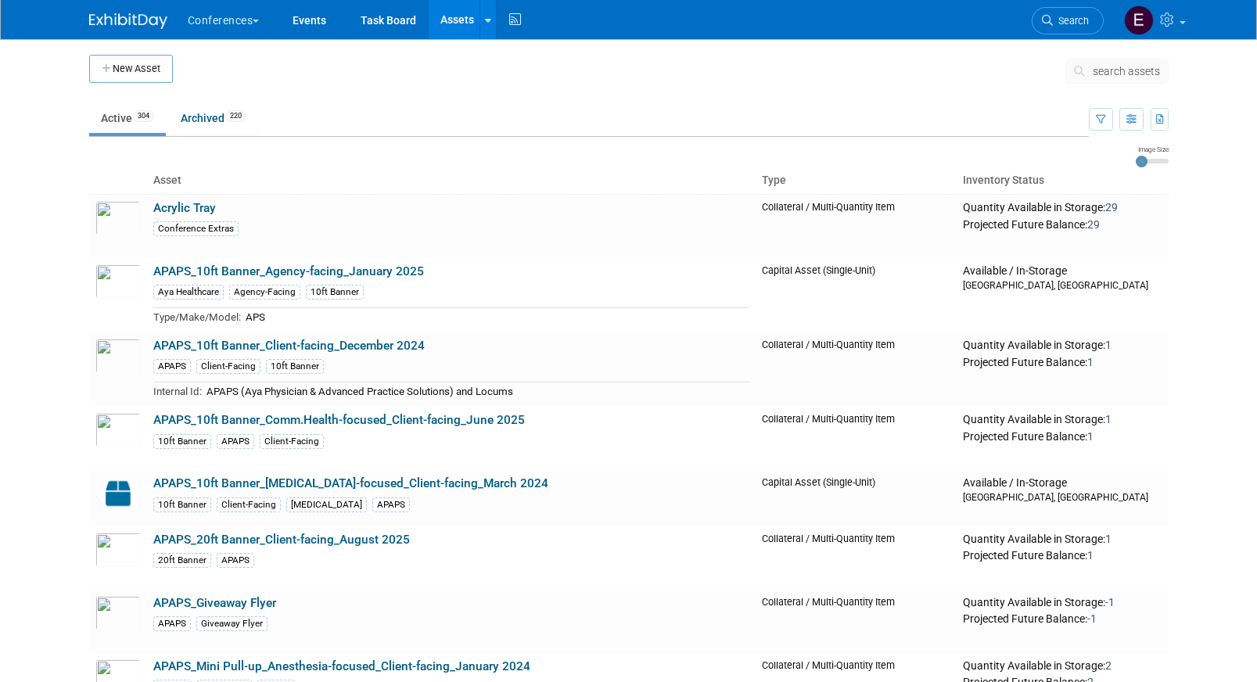
click at [1115, 74] on span "search assets" at bounding box center [1126, 71] width 67 height 13
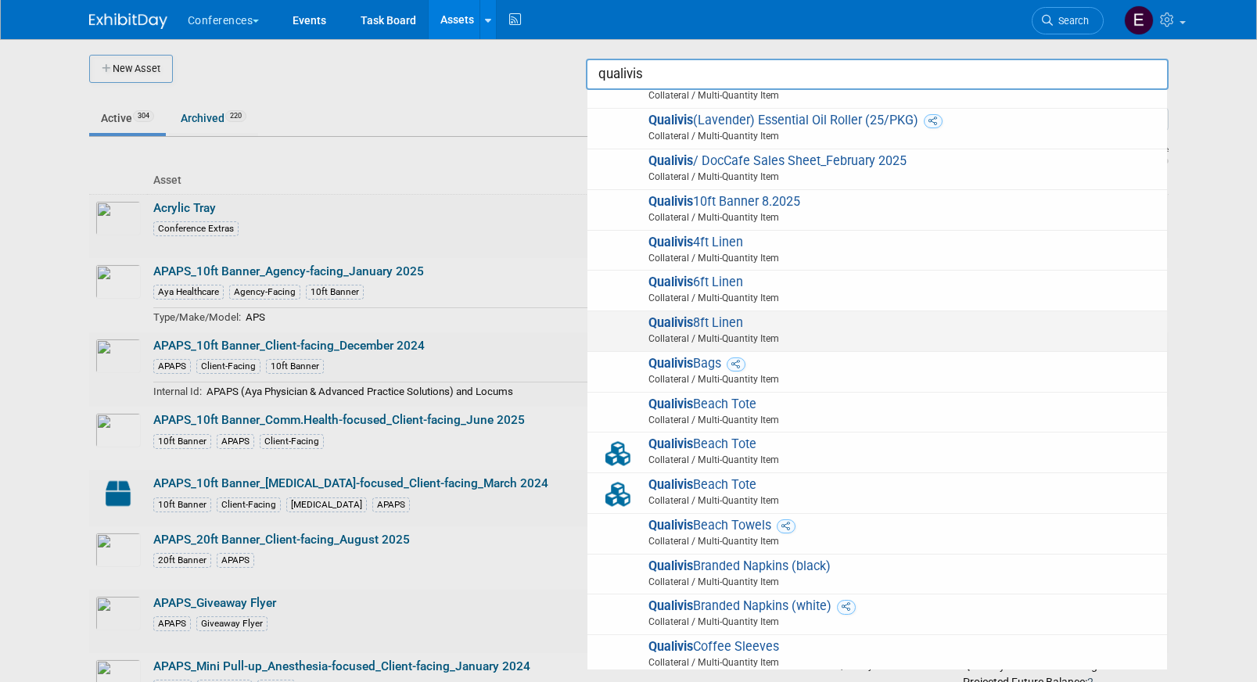
scroll to position [113, 0]
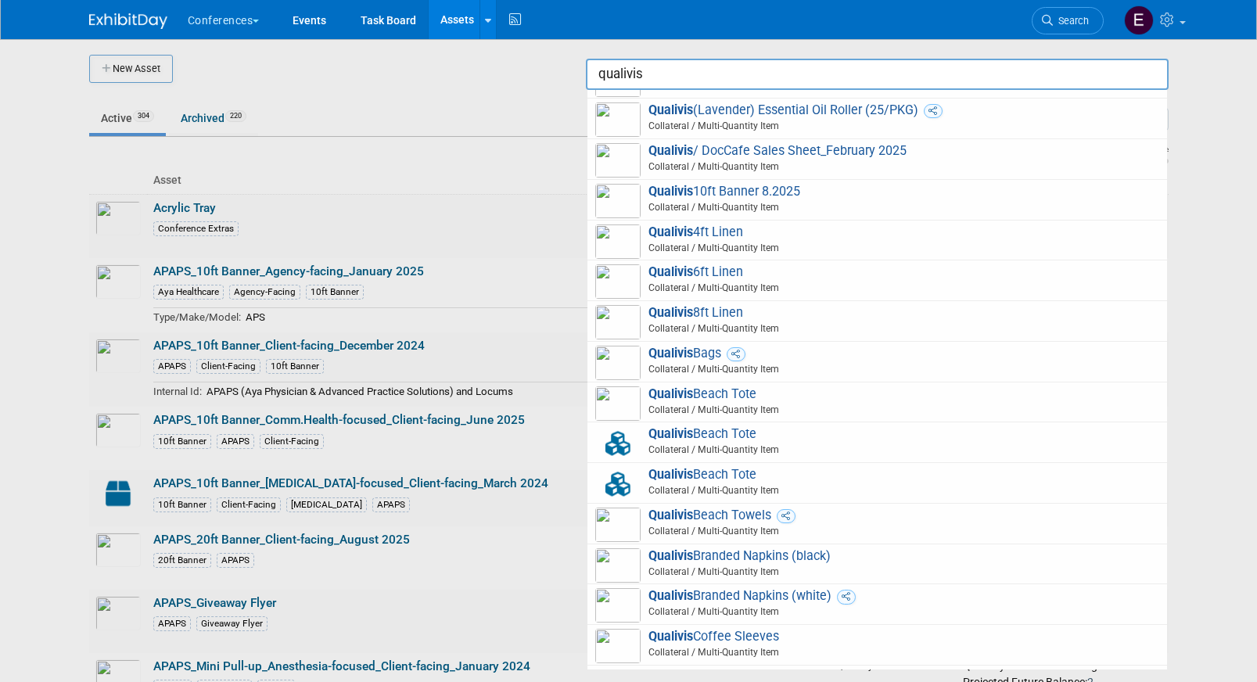
click at [718, 79] on input "qualivis" at bounding box center [877, 74] width 583 height 31
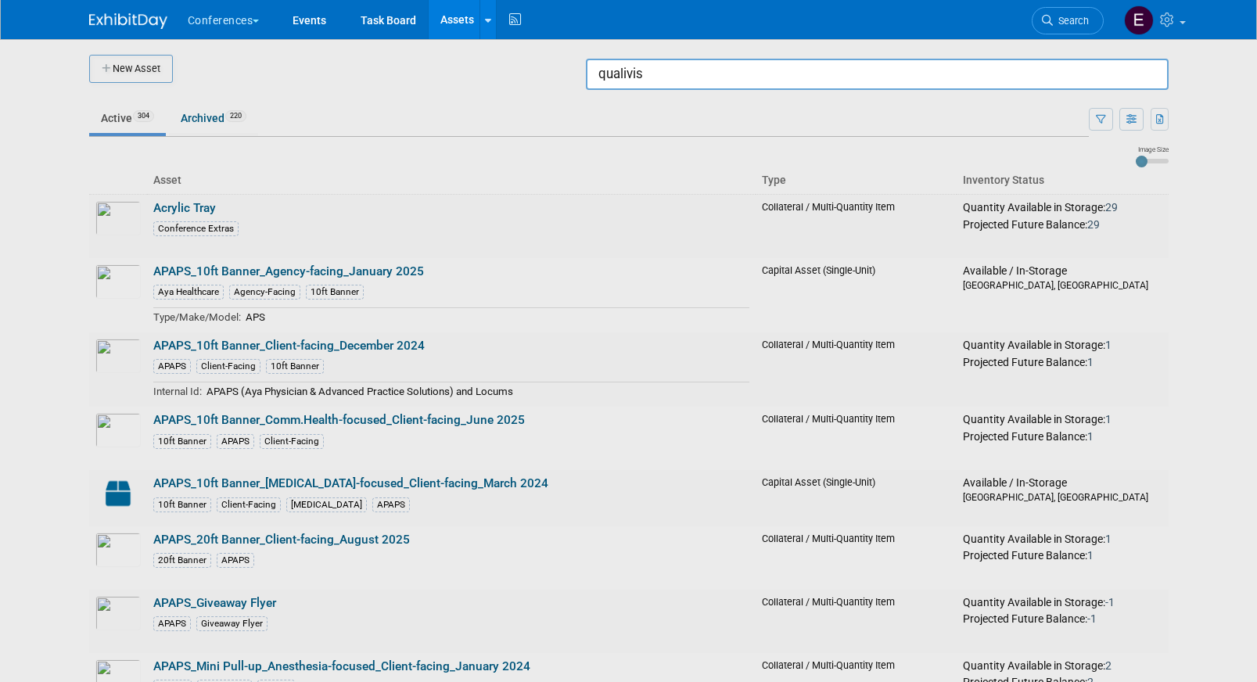
click at [718, 79] on input "qualivis" at bounding box center [877, 74] width 583 height 31
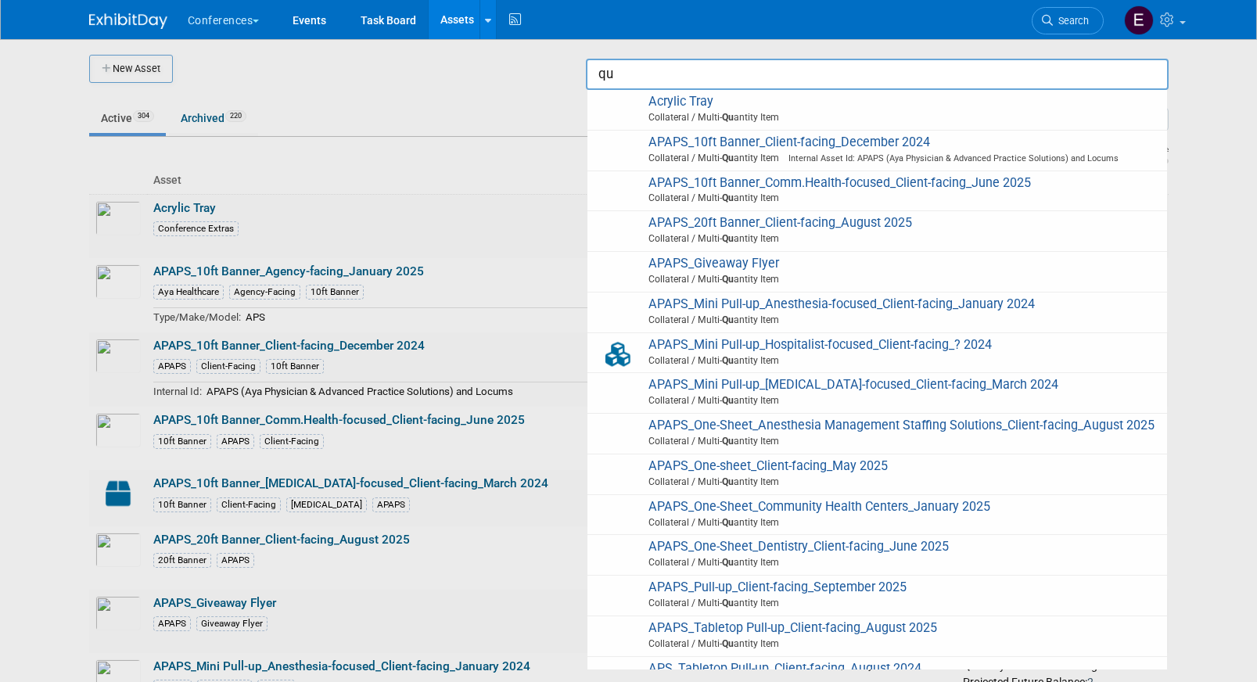
type input "q"
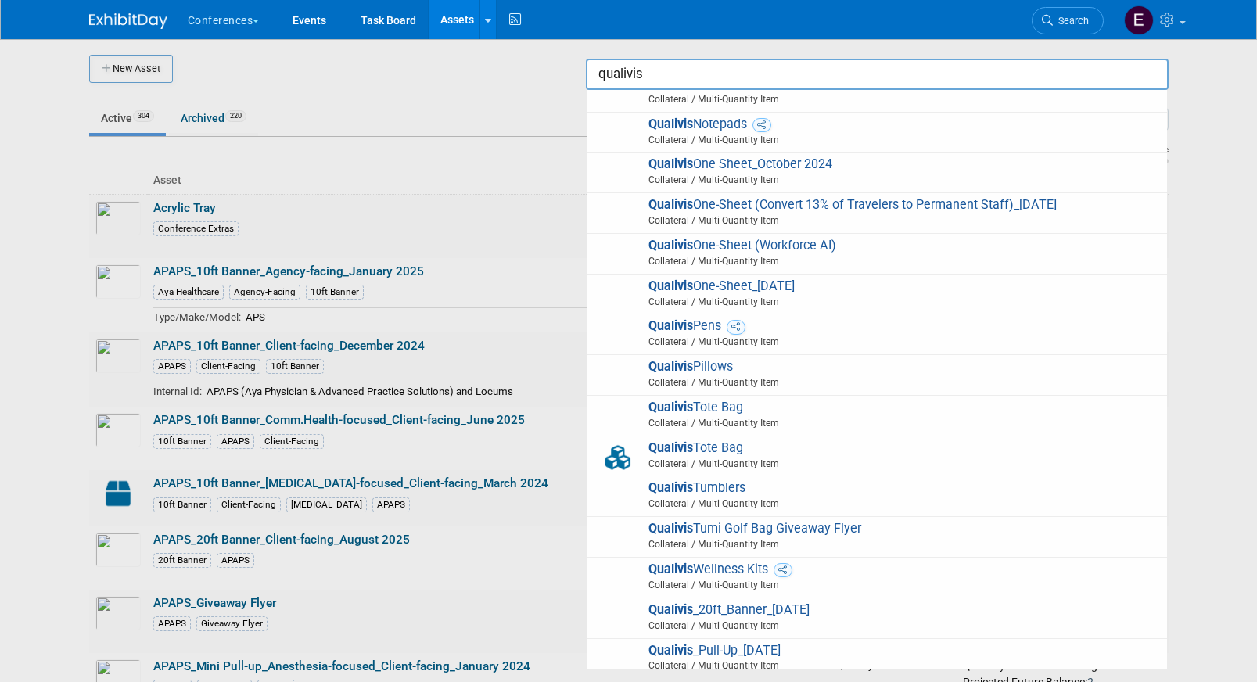
scroll to position [912, 0]
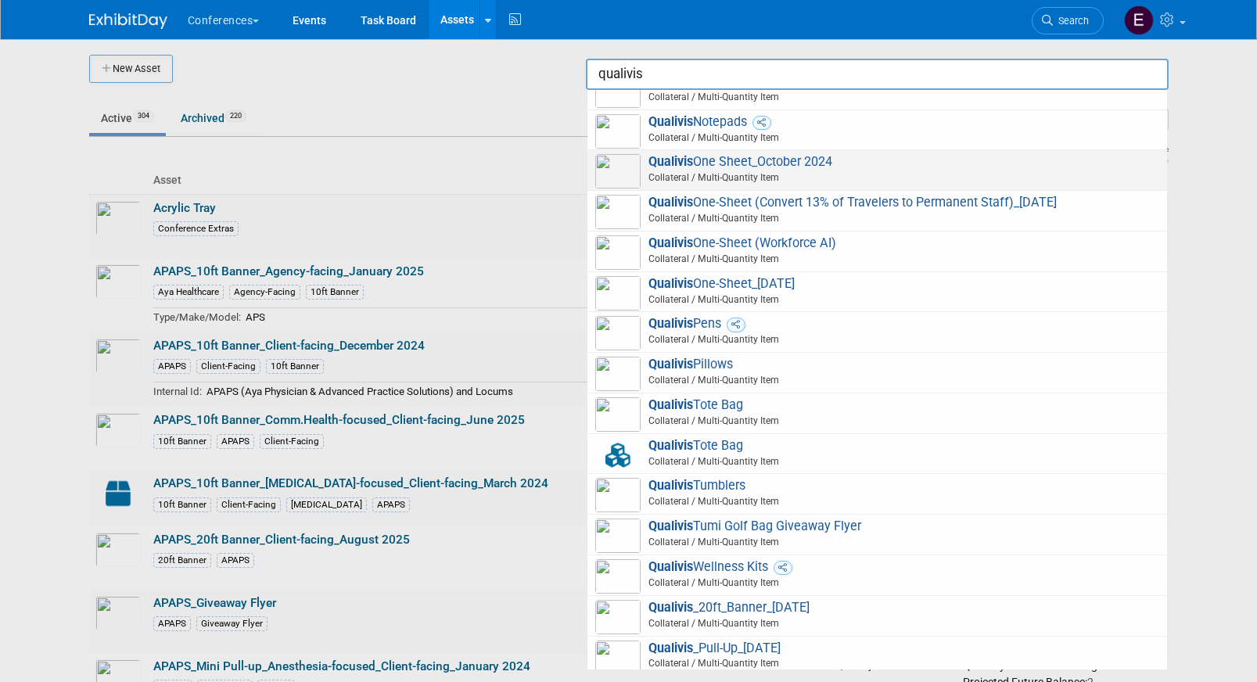
click at [820, 165] on span "Qualivis One Sheet_October 2024 Collateral / Multi-Quantity Item" at bounding box center [877, 170] width 564 height 32
type input "Qualivis One Sheet_October 2024"
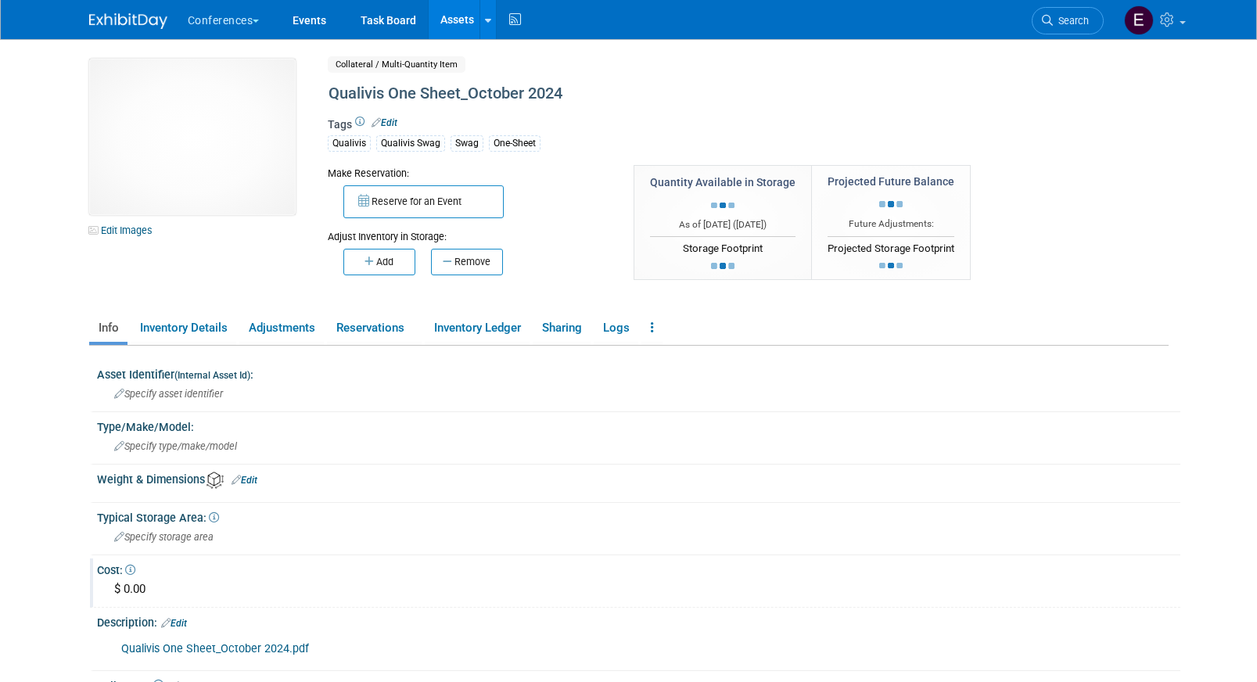
scroll to position [221, 0]
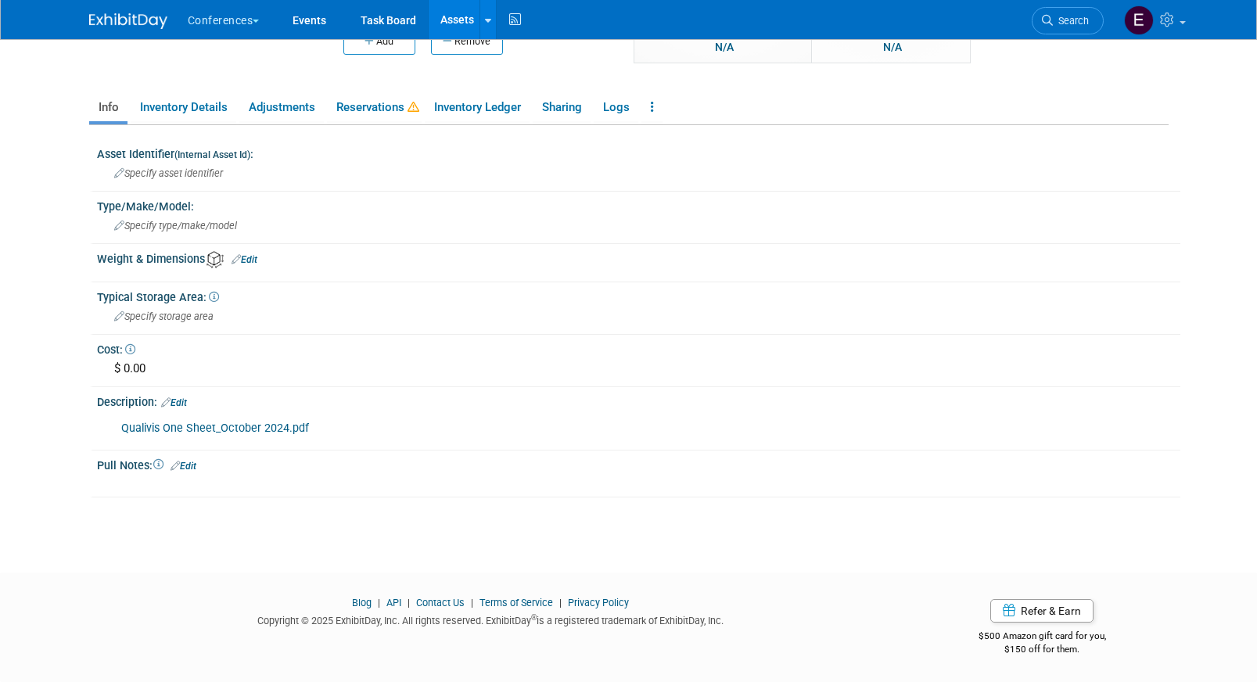
click at [247, 427] on link "Qualivis One Sheet_October 2024.pdf" at bounding box center [215, 428] width 188 height 13
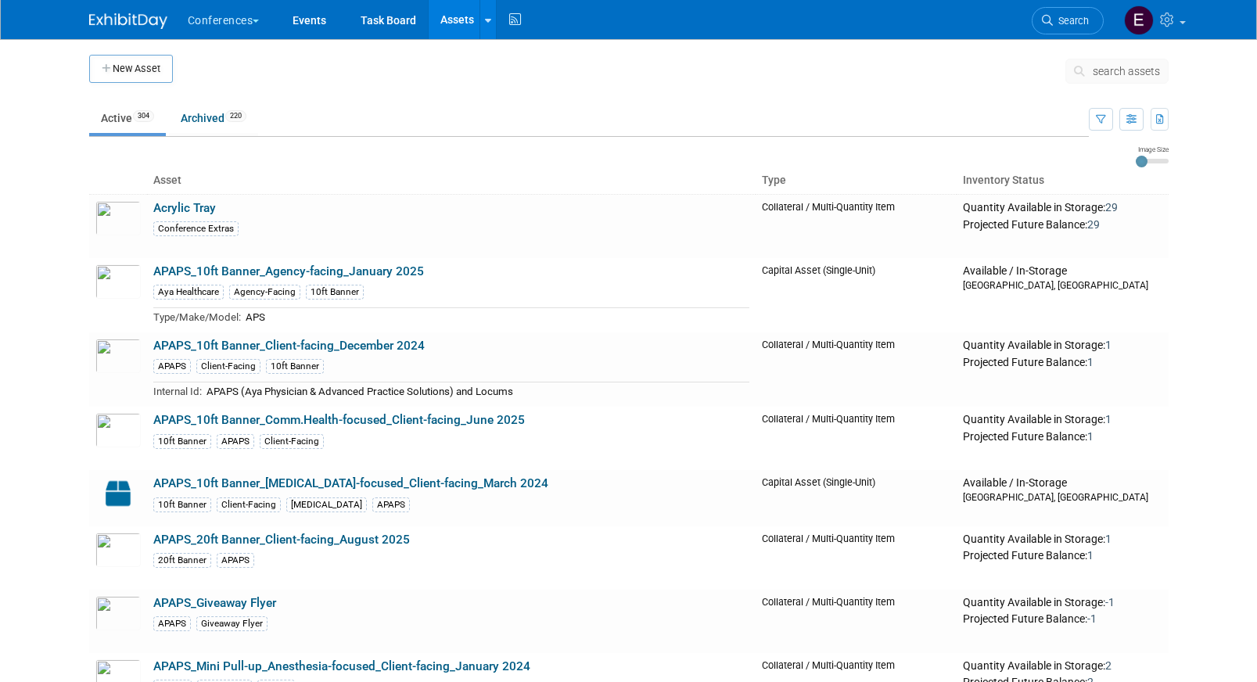
click at [1102, 71] on span "search assets" at bounding box center [1126, 71] width 67 height 13
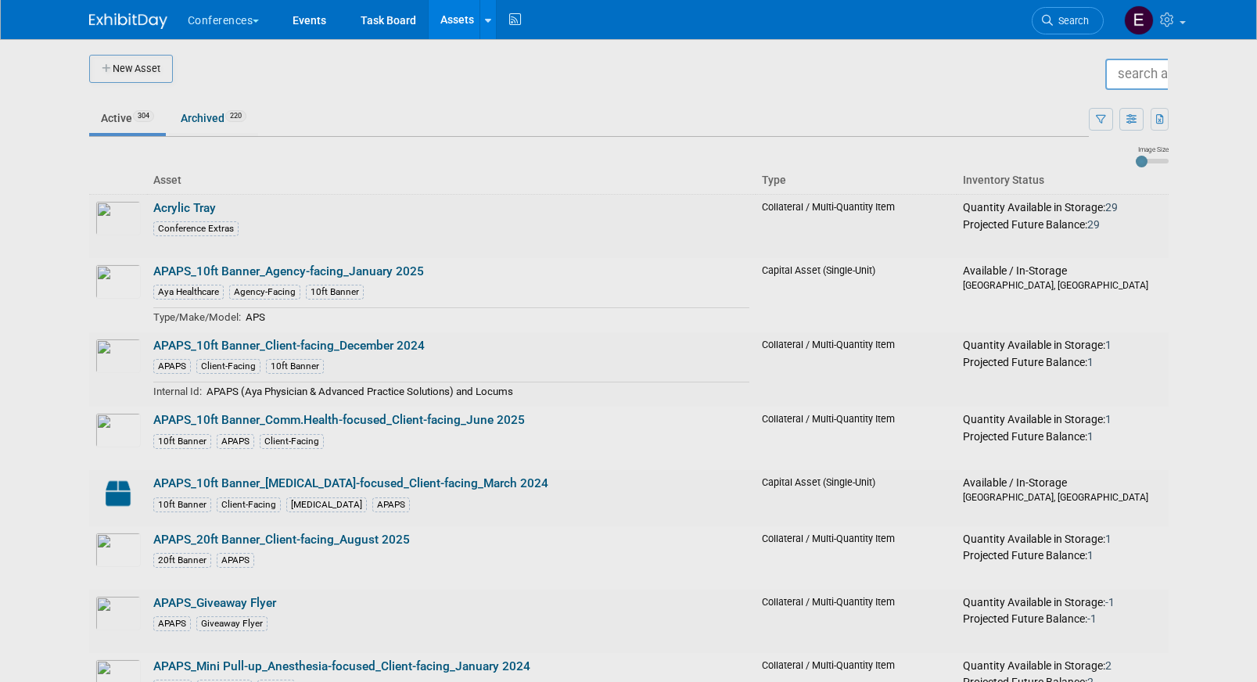
type input "t"
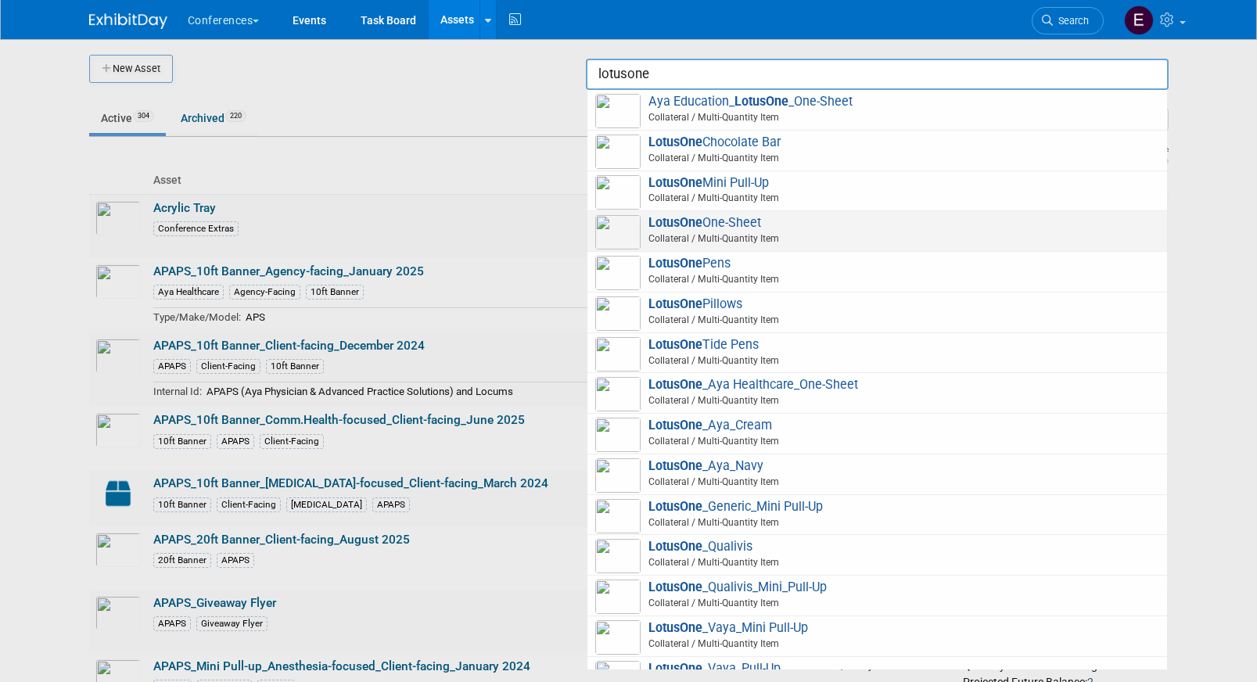
click at [774, 236] on span "Collateral / Multi-Quantity Item" at bounding box center [879, 239] width 559 height 14
type input "LotusOne One-Sheet"
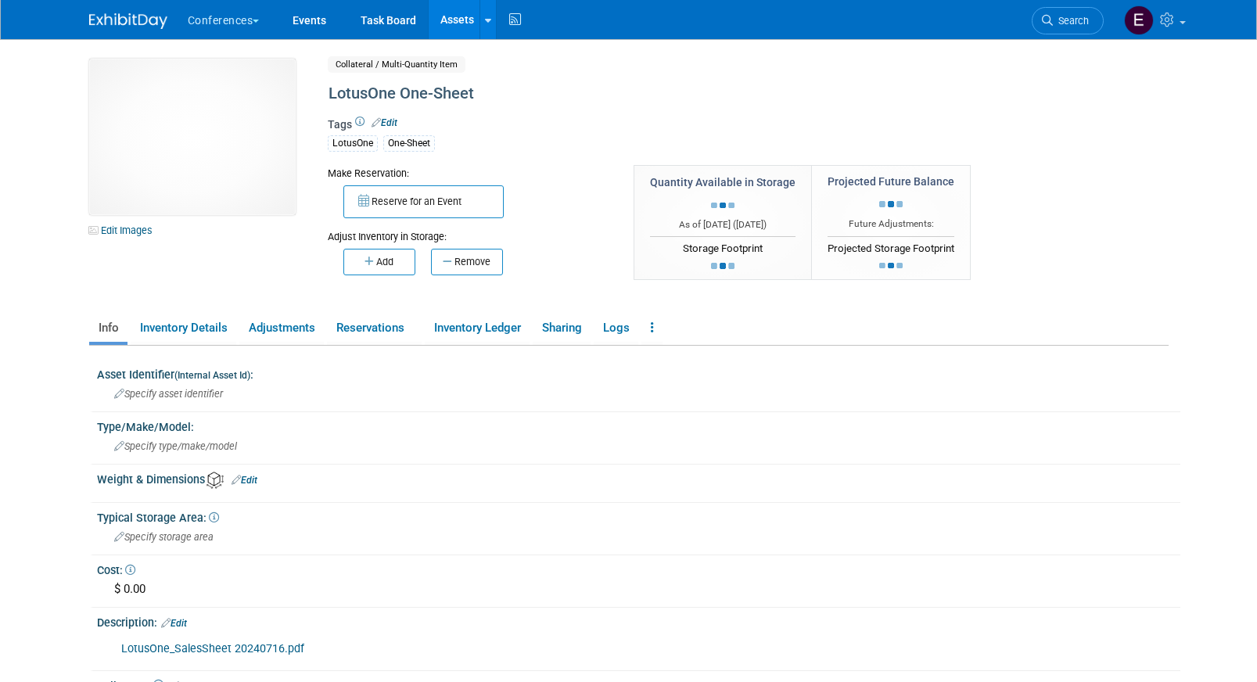
scroll to position [221, 0]
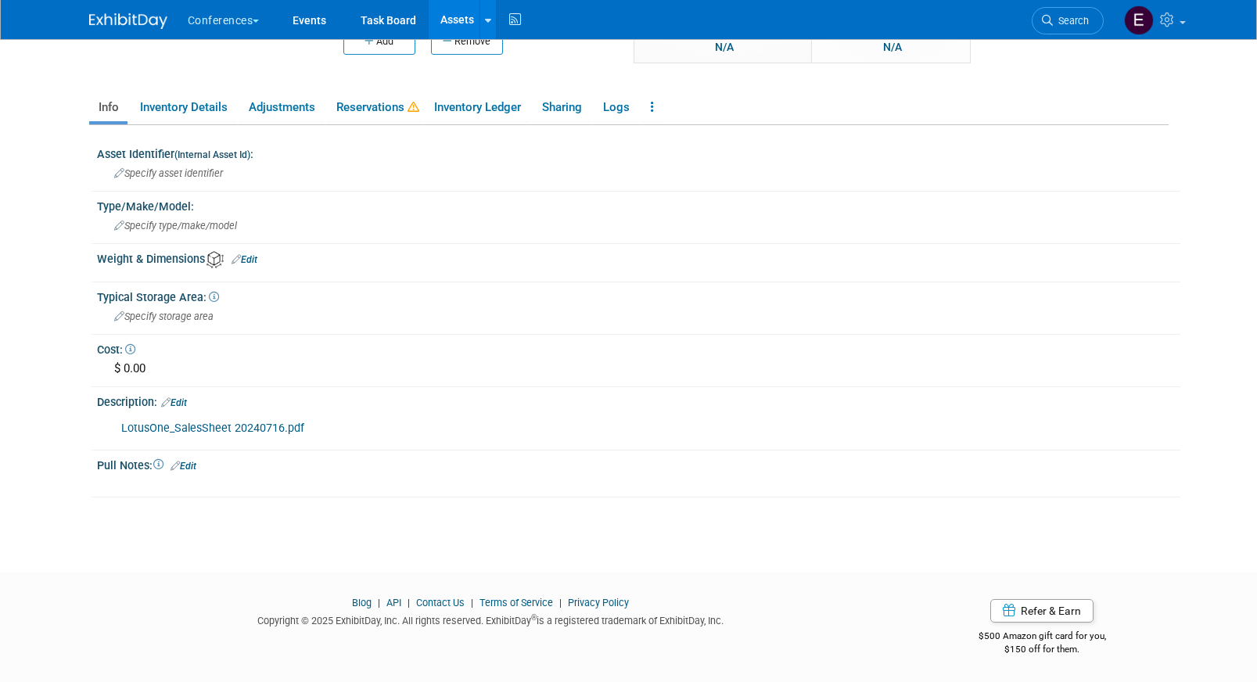
click at [208, 428] on link "LotusOne_SalesSheet 20240716.pdf" at bounding box center [212, 428] width 183 height 13
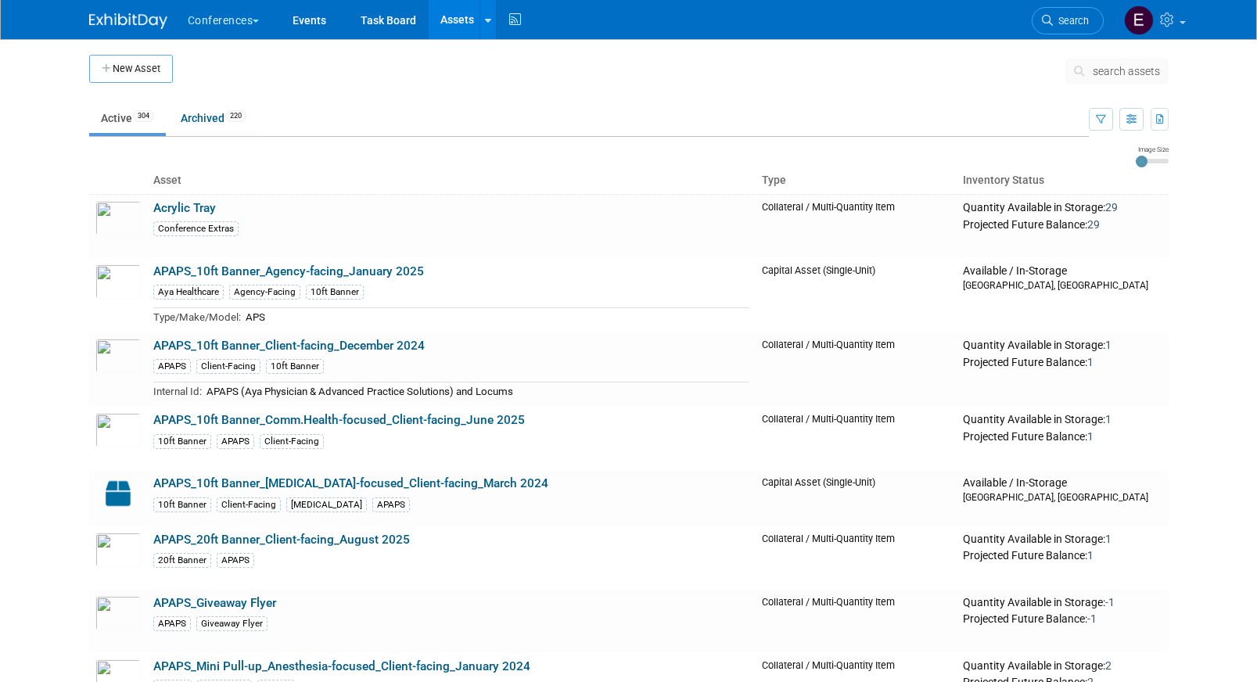
click at [1118, 69] on span "search assets" at bounding box center [1126, 71] width 67 height 13
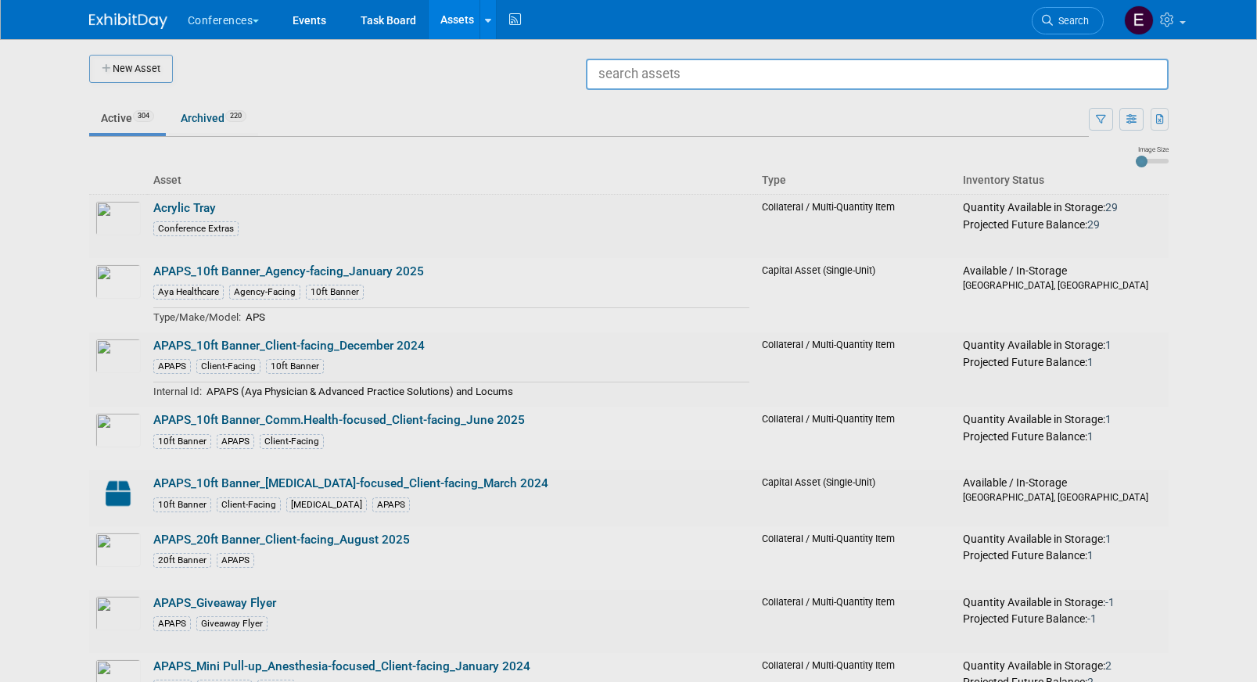
click at [912, 31] on div "Conferences Explore: My Workspaces 2 Go to Workspace: Conferences Marketing Req…" at bounding box center [629, 19] width 1080 height 39
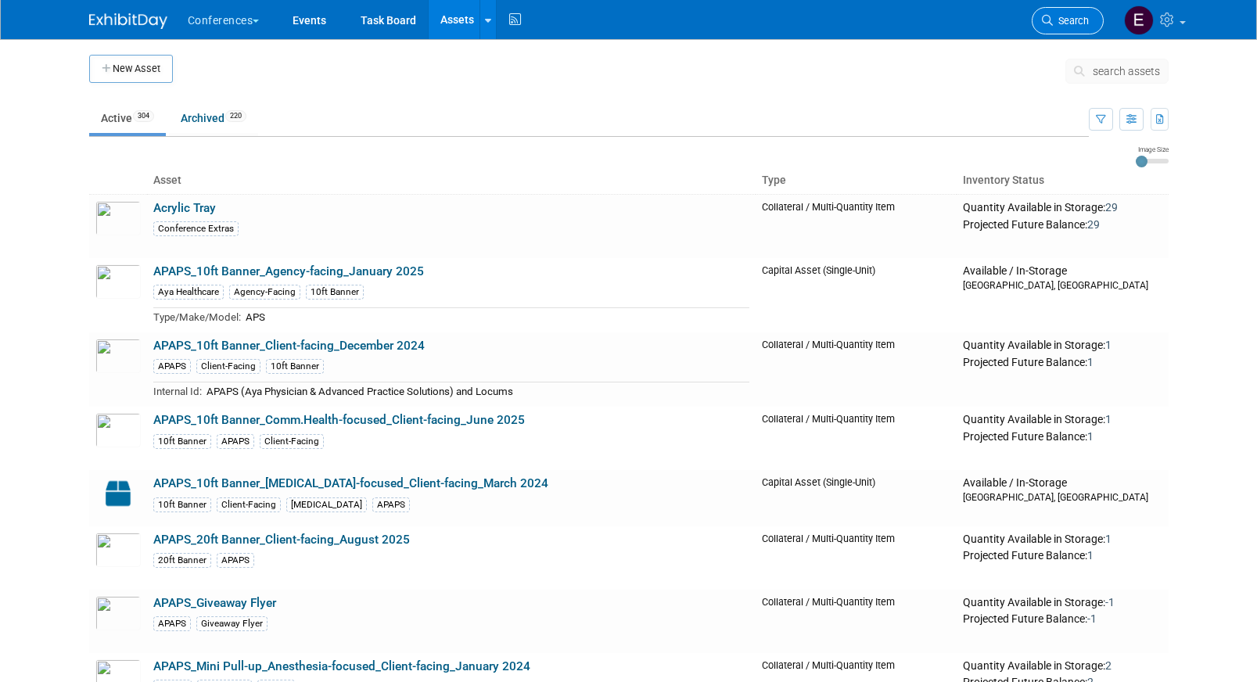
click at [1071, 26] on span "Search" at bounding box center [1071, 21] width 36 height 12
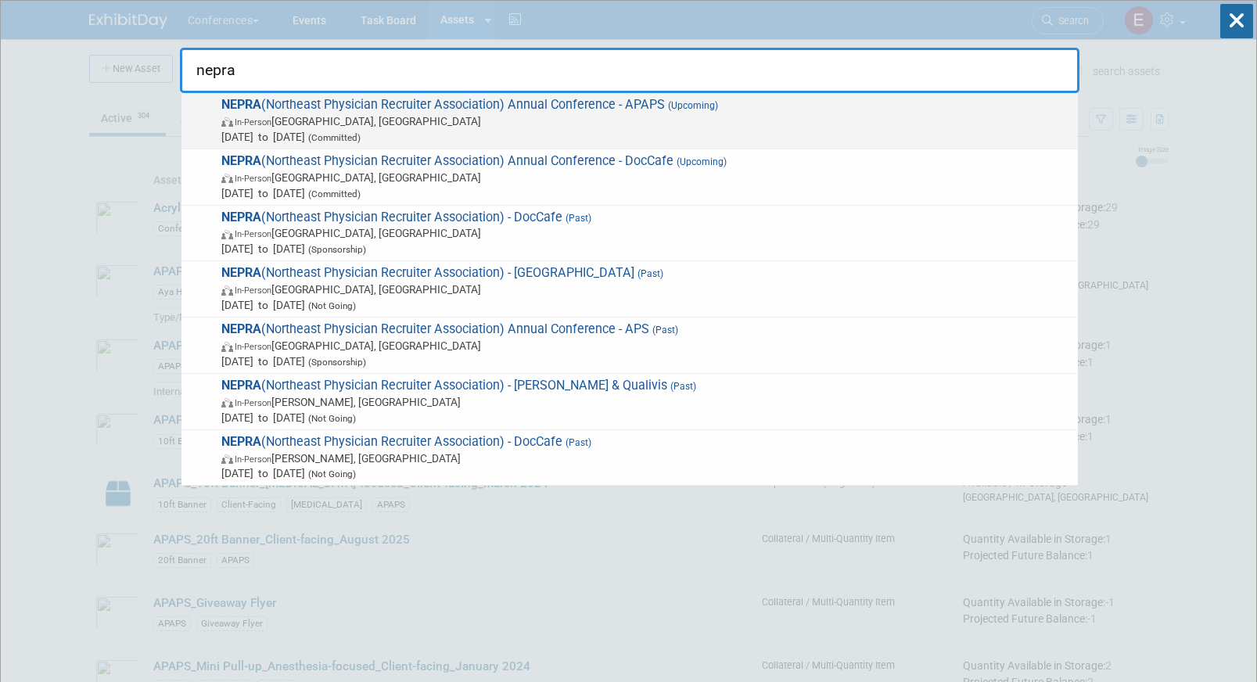
type input "nepra"
click at [711, 124] on span "In-Person [GEOGRAPHIC_DATA], [GEOGRAPHIC_DATA]" at bounding box center [645, 121] width 849 height 16
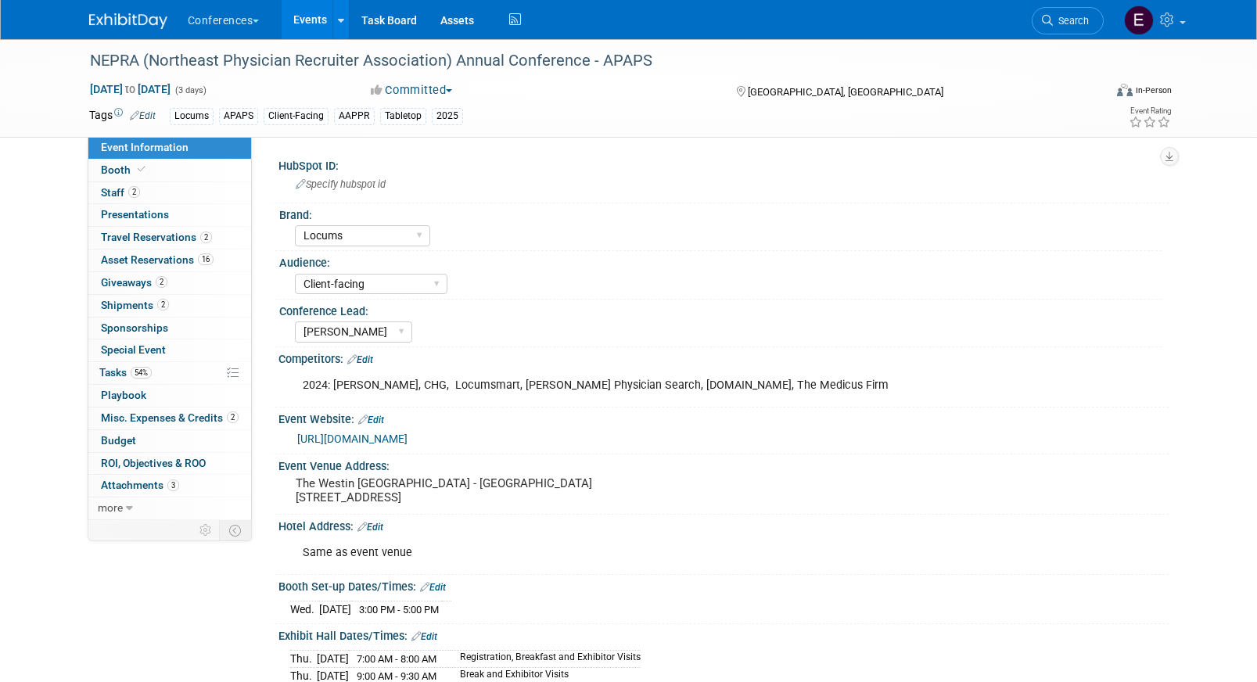
select select "Locums"
select select "Client-facing"
select select "Mel"
click at [154, 257] on span "Asset Reservations 16" at bounding box center [157, 260] width 113 height 13
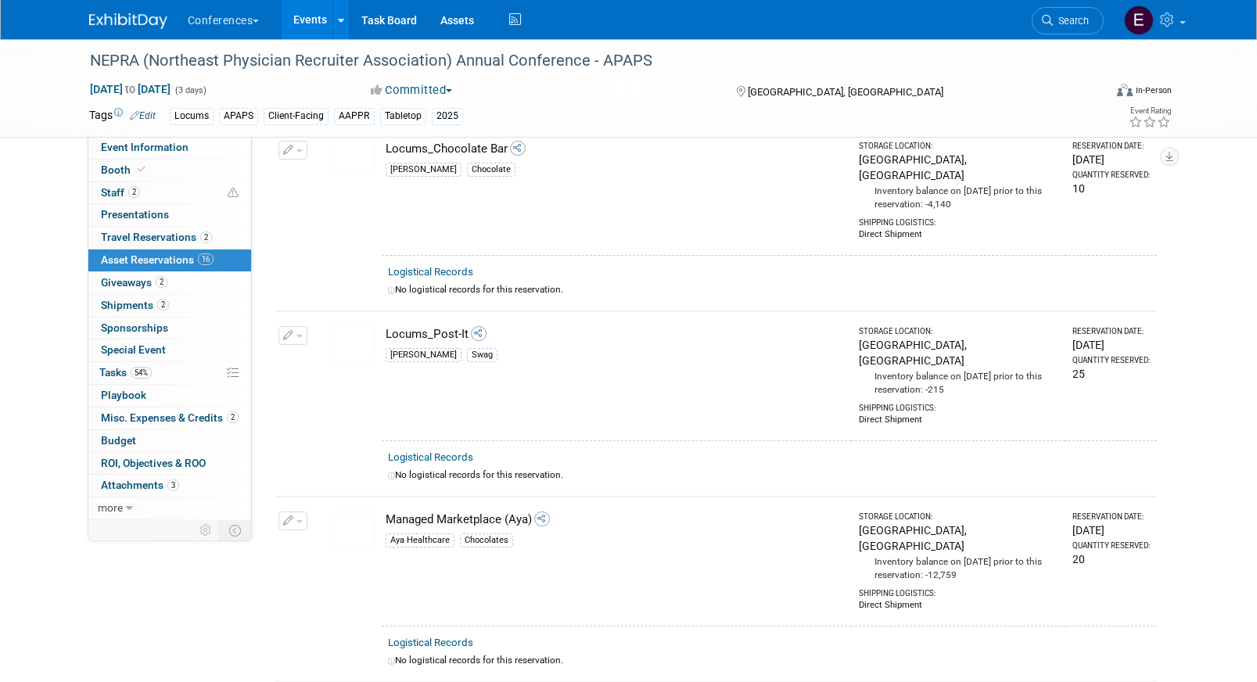
scroll to position [2309, 0]
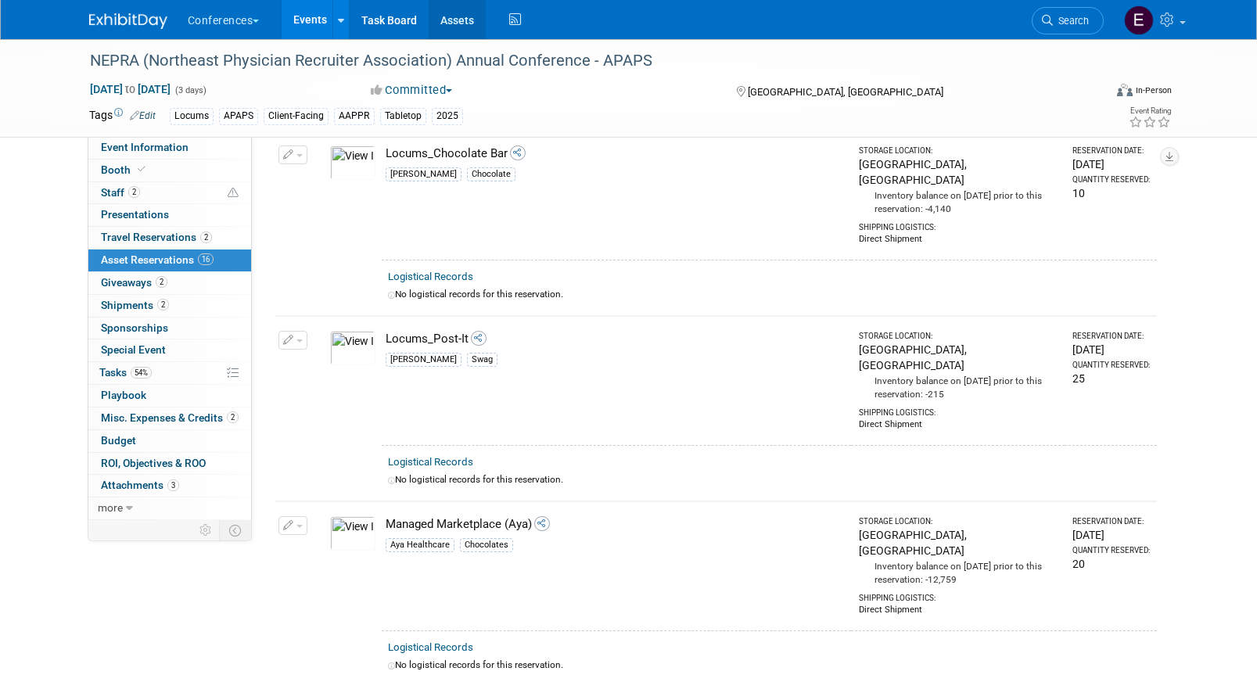
click at [462, 22] on link "Assets" at bounding box center [457, 19] width 57 height 39
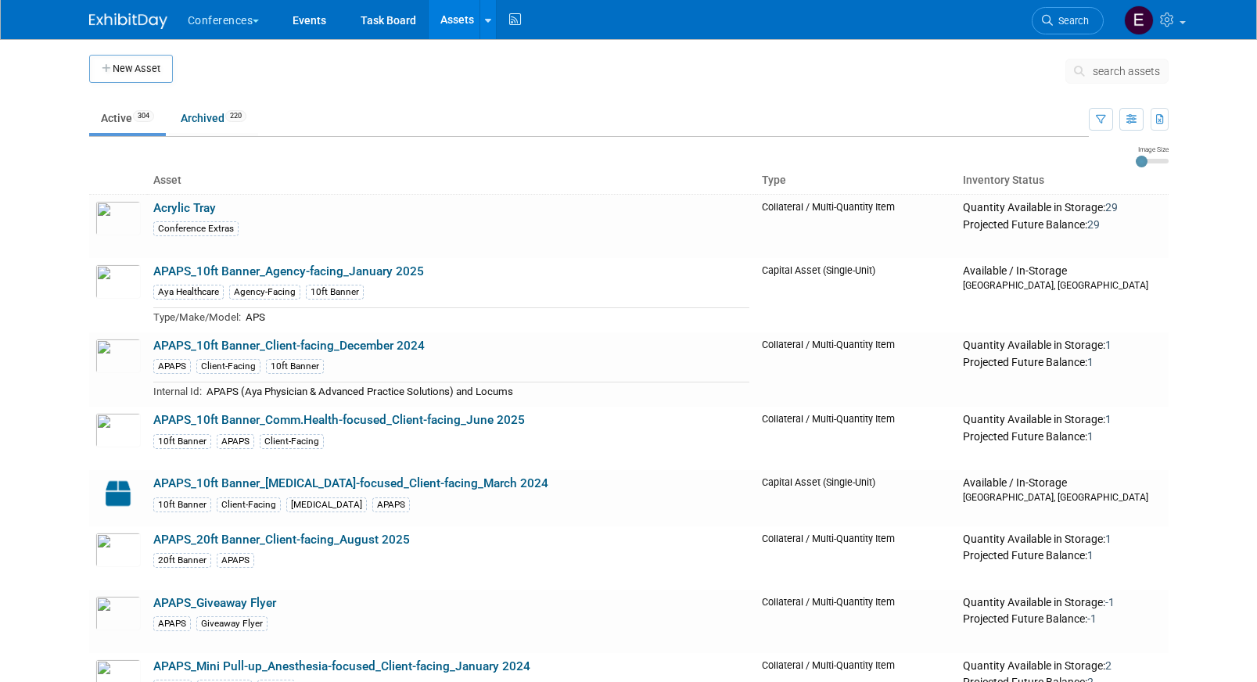
click at [1100, 81] on button "search assets" at bounding box center [1117, 71] width 103 height 25
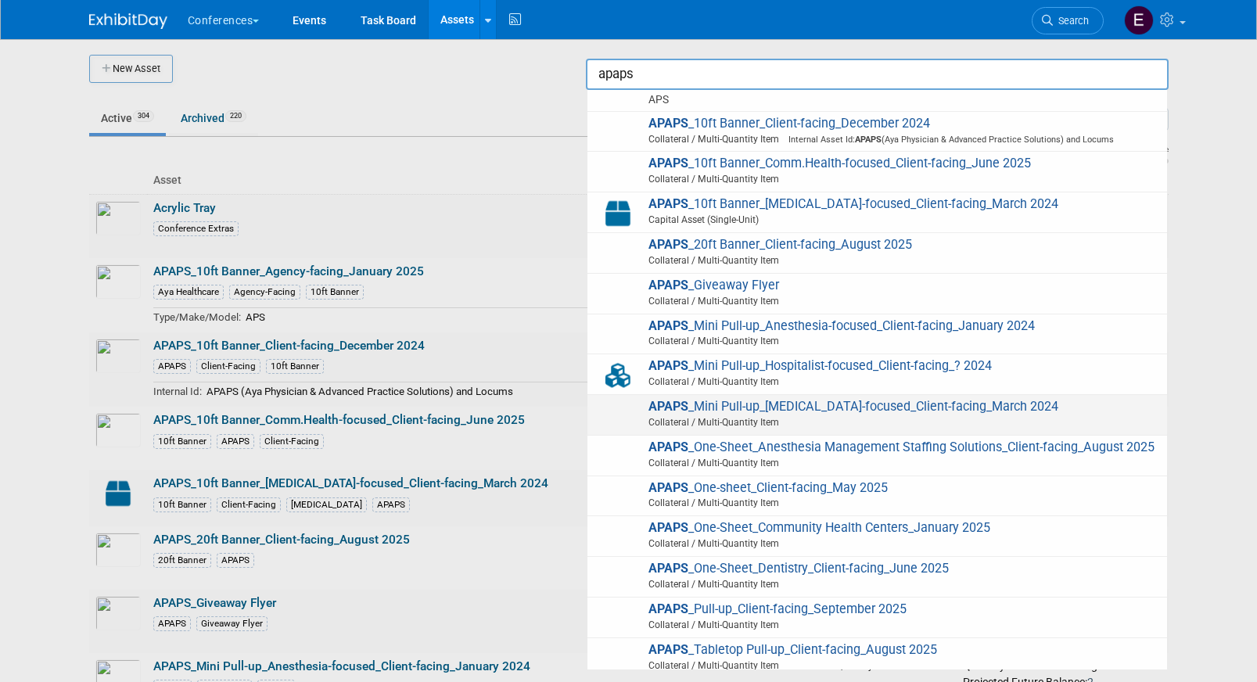
scroll to position [38, 0]
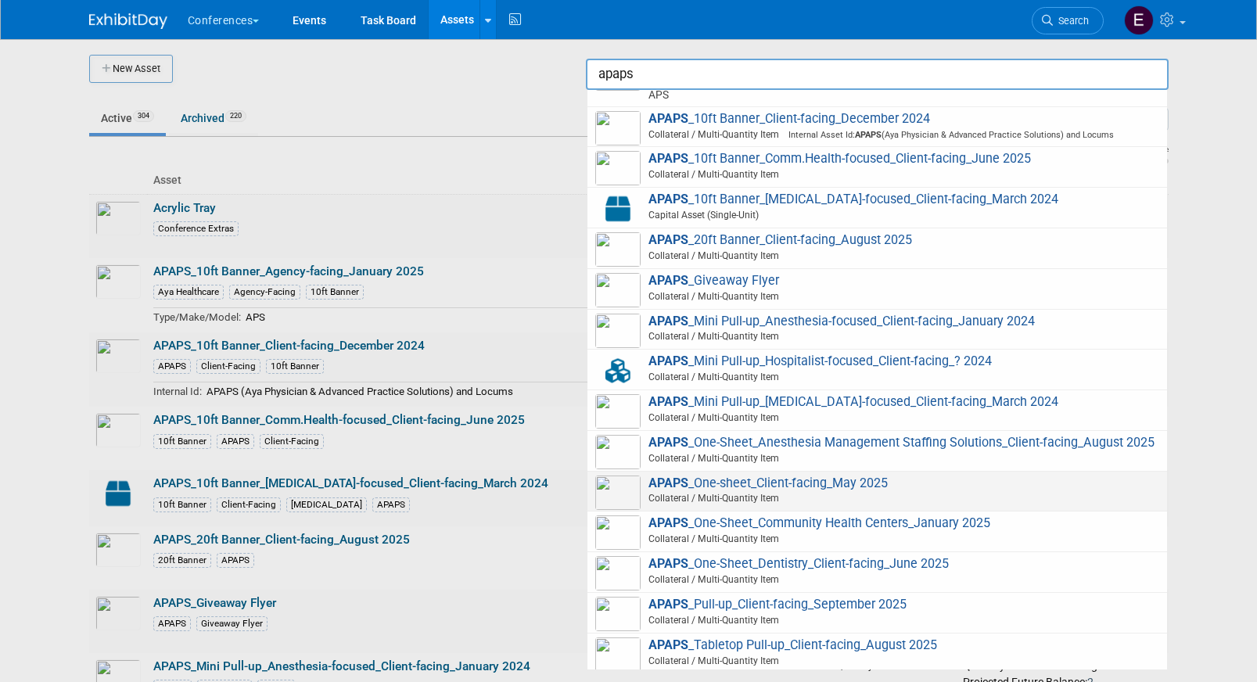
click at [833, 488] on span "APAPS _One-sheet_Client-facing_May 2025 Collateral / Multi-Quantity Item" at bounding box center [877, 492] width 564 height 32
type input "APAPS_One-sheet_Client-facing_May 2025"
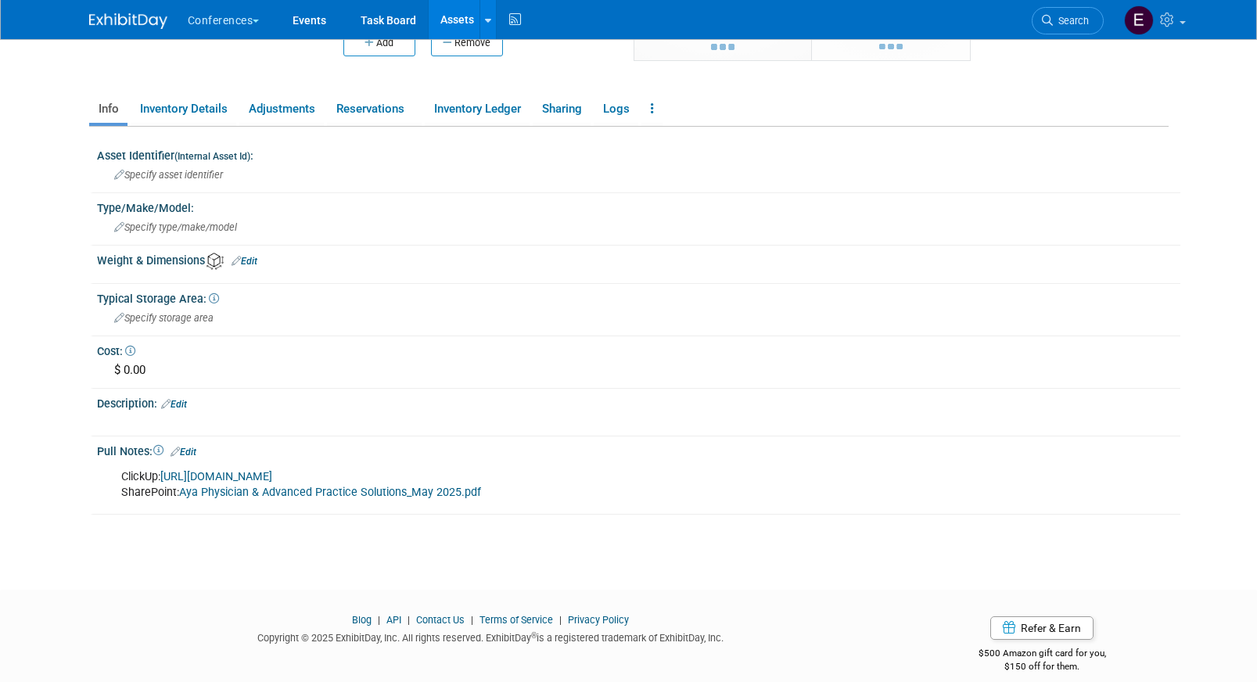
scroll to position [236, 0]
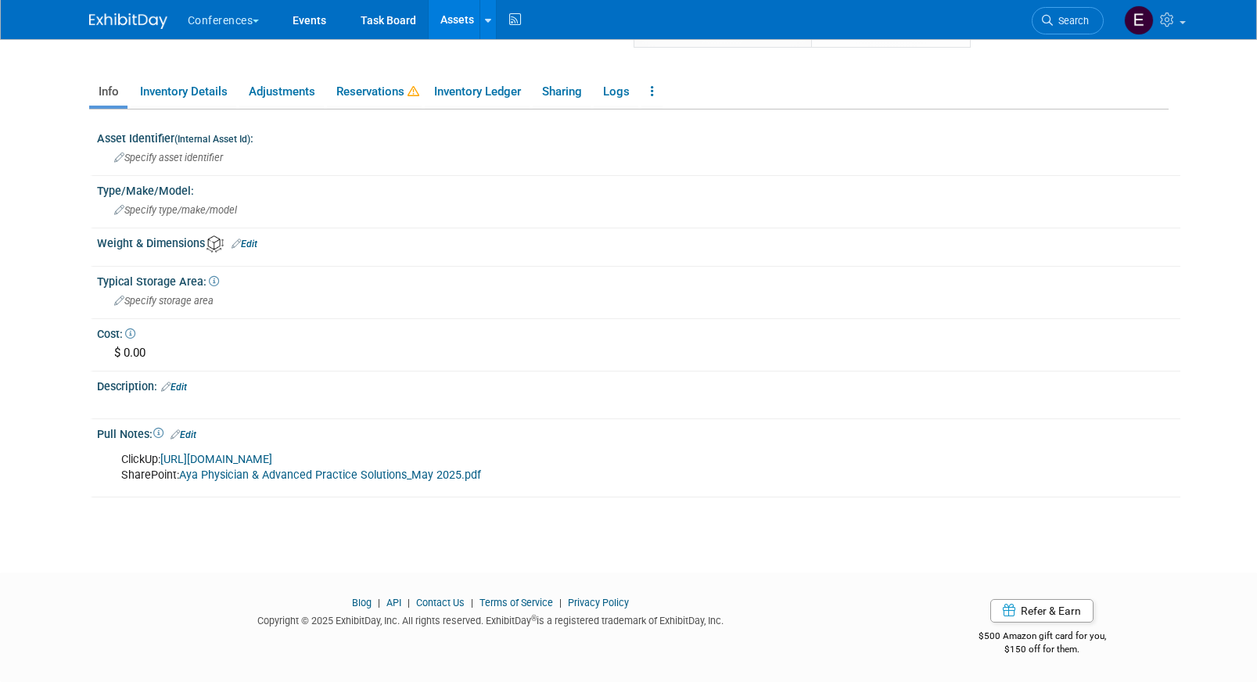
click at [221, 480] on link "Aya Physician & Advanced Practice Solutions_May 2025.pdf" at bounding box center [330, 475] width 302 height 13
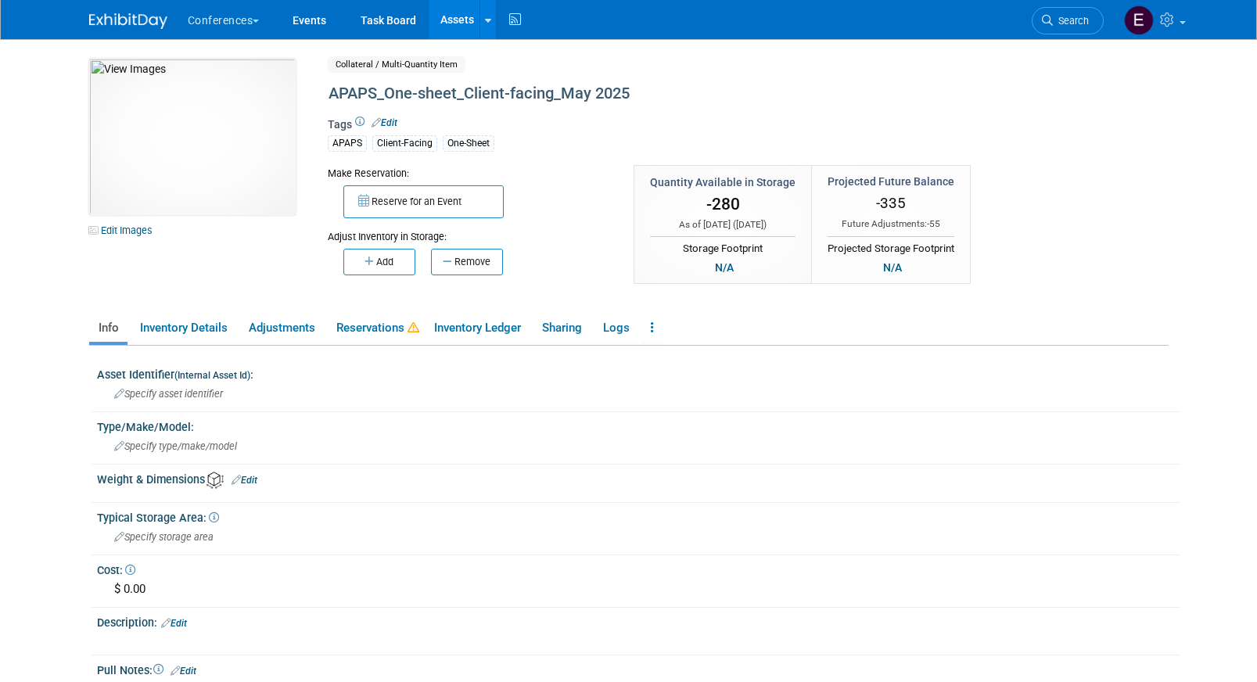
click at [144, 20] on img at bounding box center [128, 21] width 78 height 16
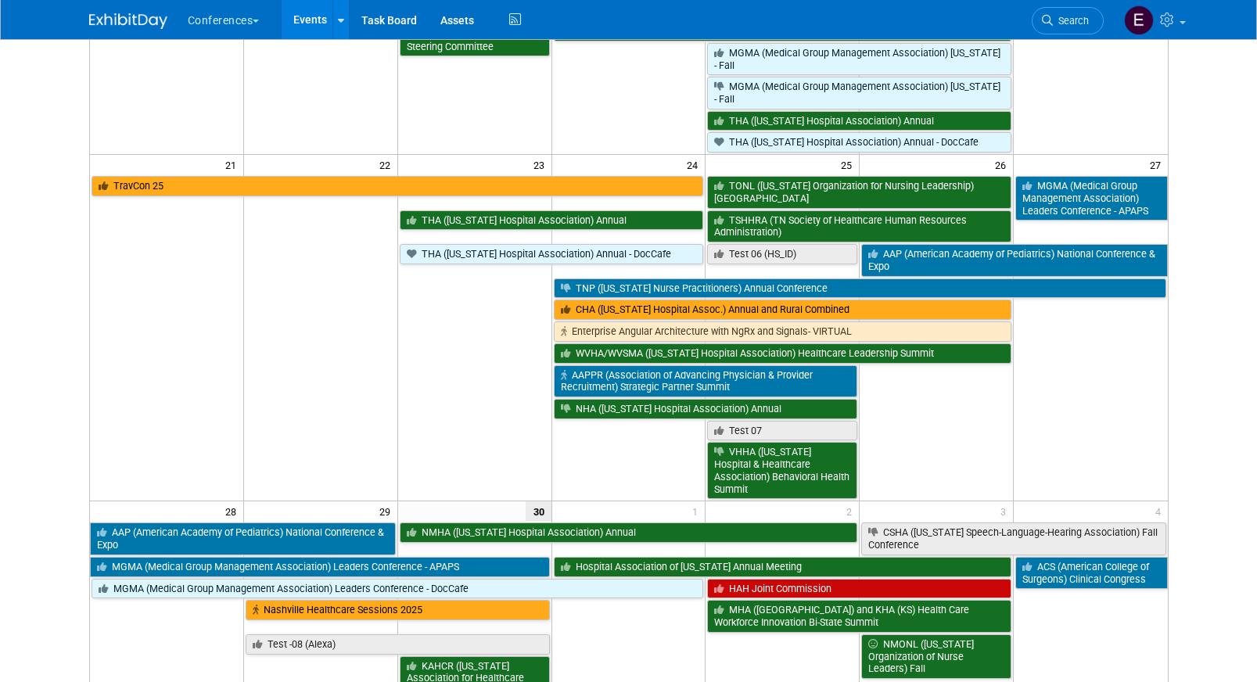
scroll to position [1185, 0]
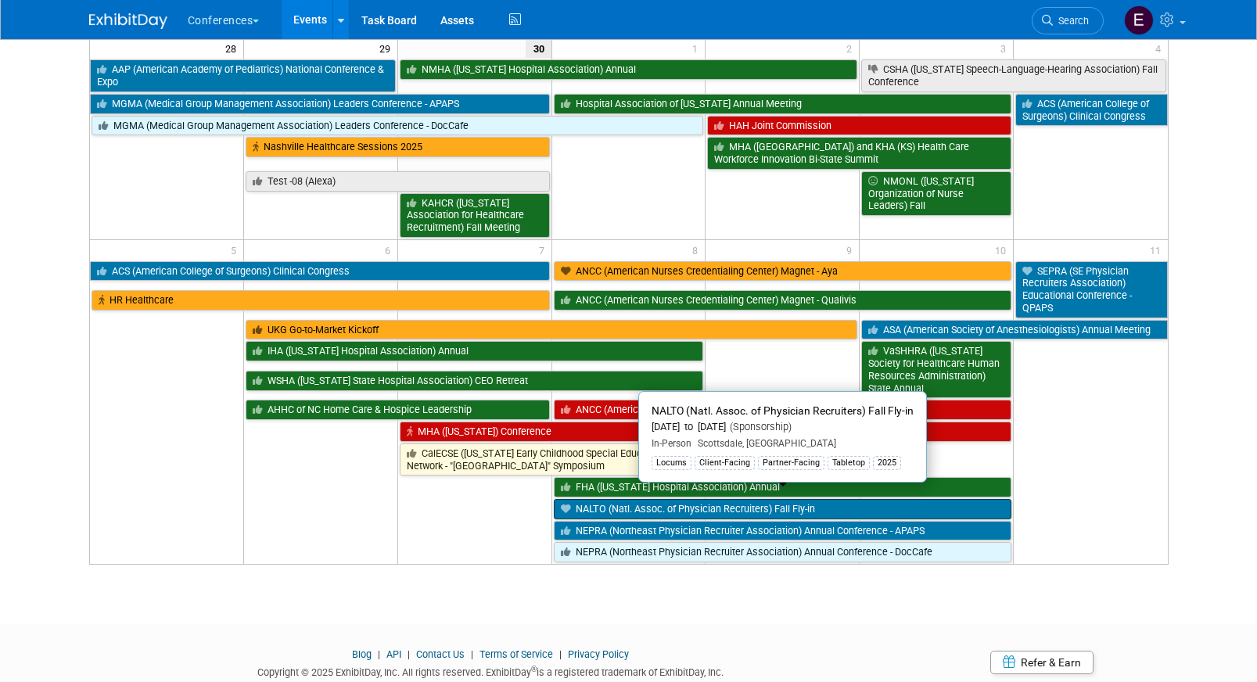
click at [588, 499] on link "NALTO (Natl. Assoc. of Physician Recruiters) Fall Fly-in" at bounding box center [783, 509] width 459 height 20
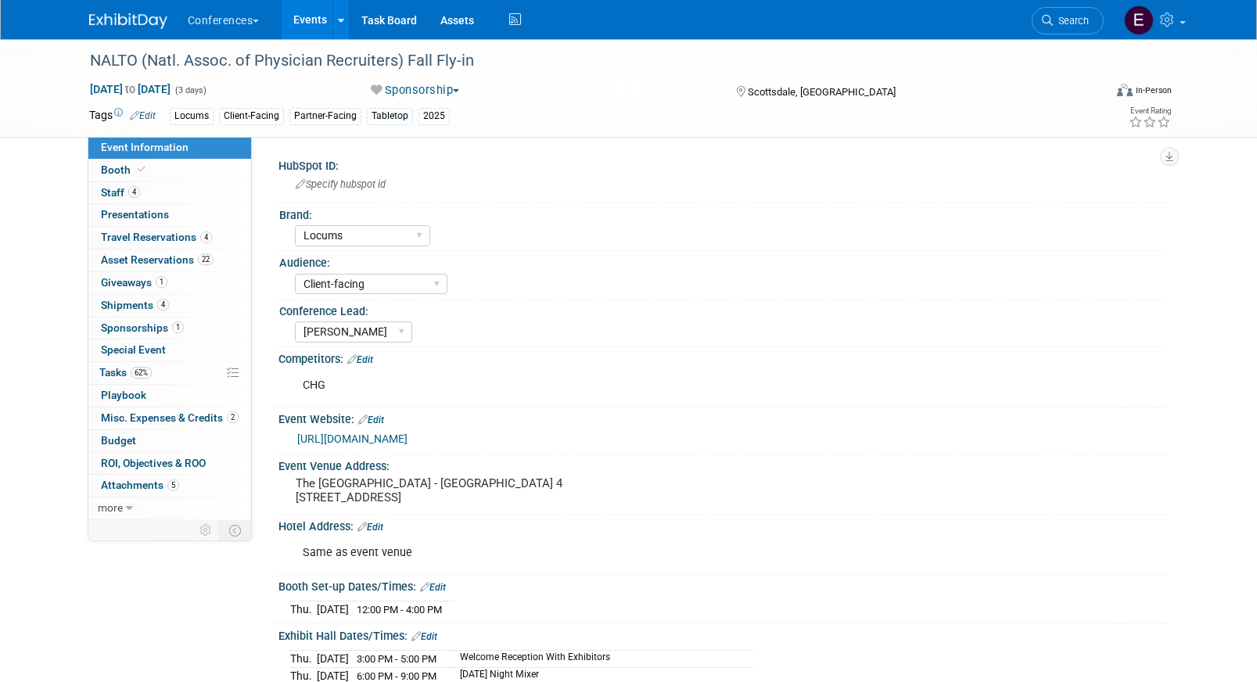
select select "Locums"
select select "Client-facing"
select select "[PERSON_NAME]"
click at [173, 274] on link "1 Giveaways 1" at bounding box center [169, 283] width 163 height 22
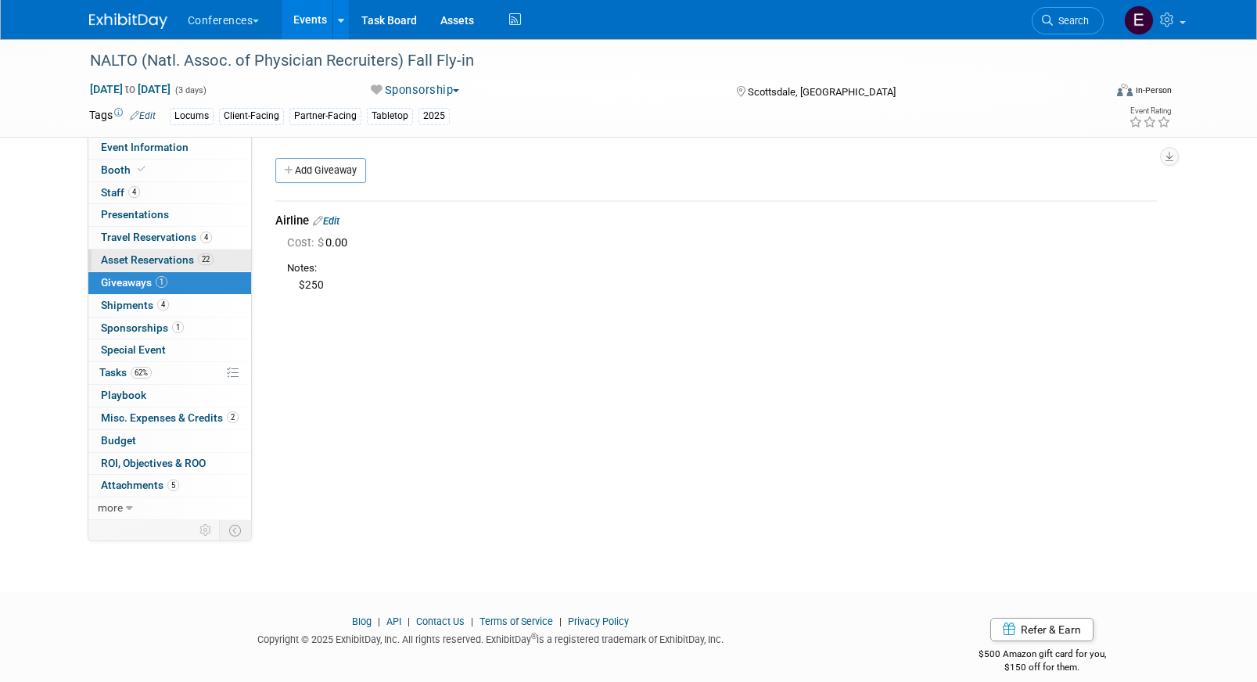
click at [170, 261] on span "Asset Reservations 22" at bounding box center [157, 260] width 113 height 13
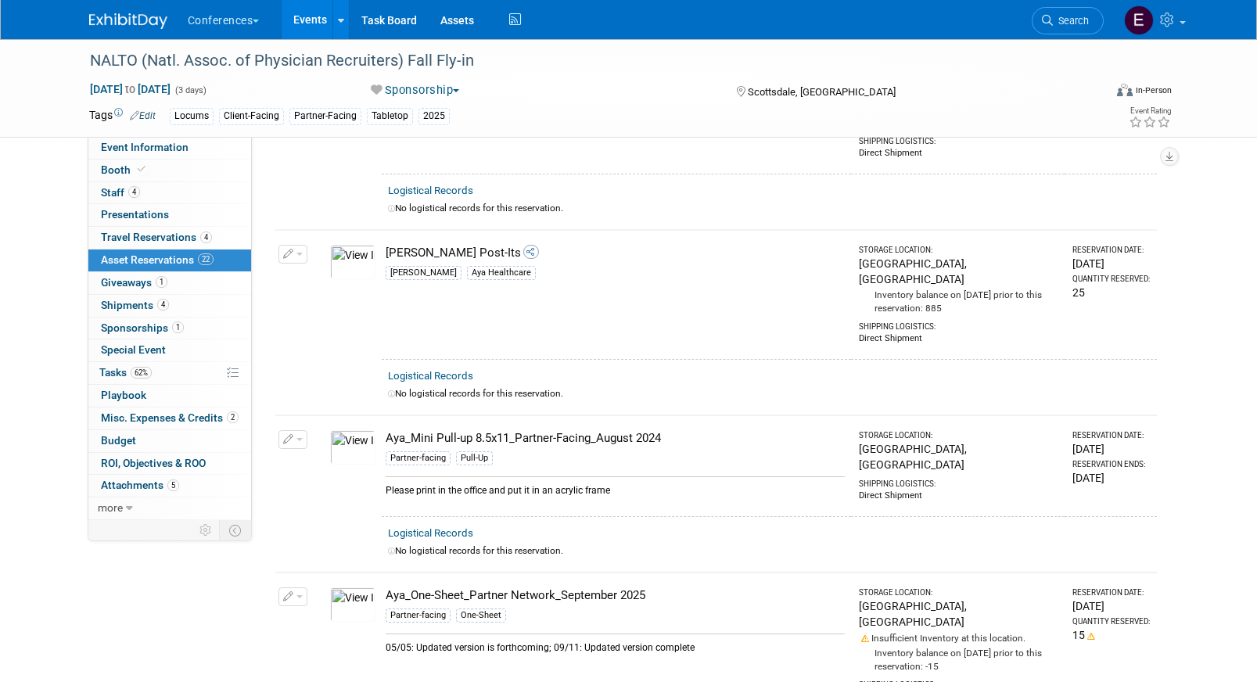
scroll to position [975, 0]
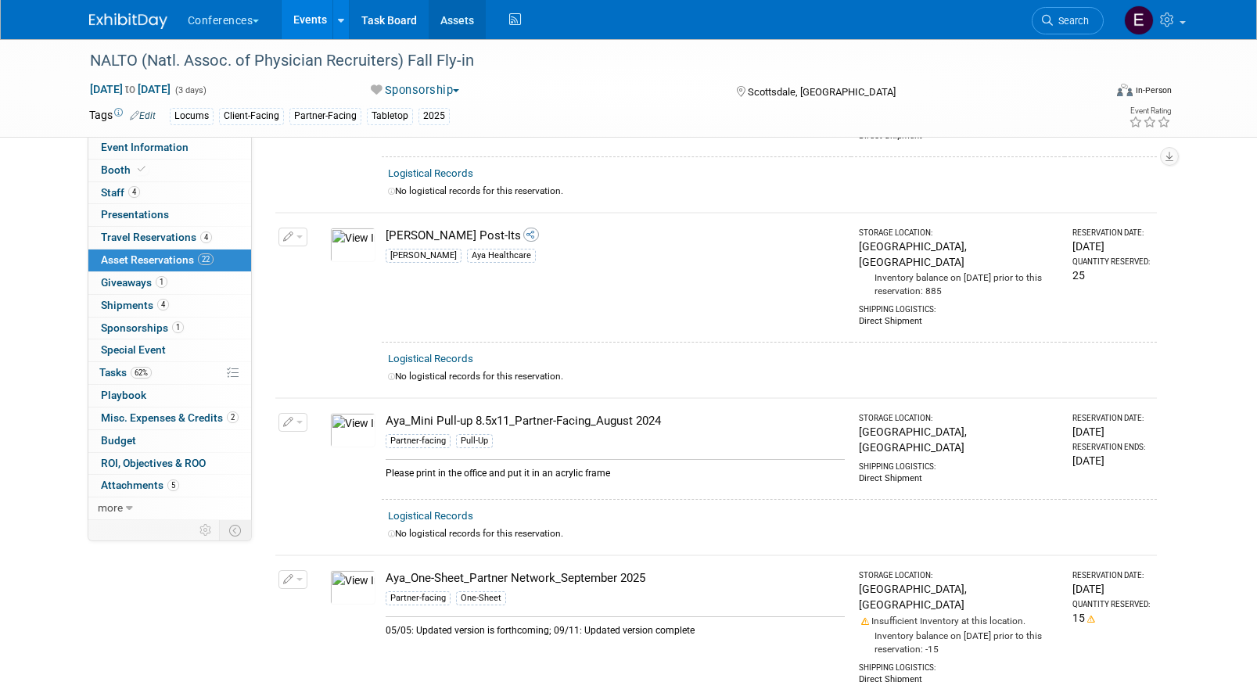
click at [459, 19] on link "Assets" at bounding box center [457, 19] width 57 height 39
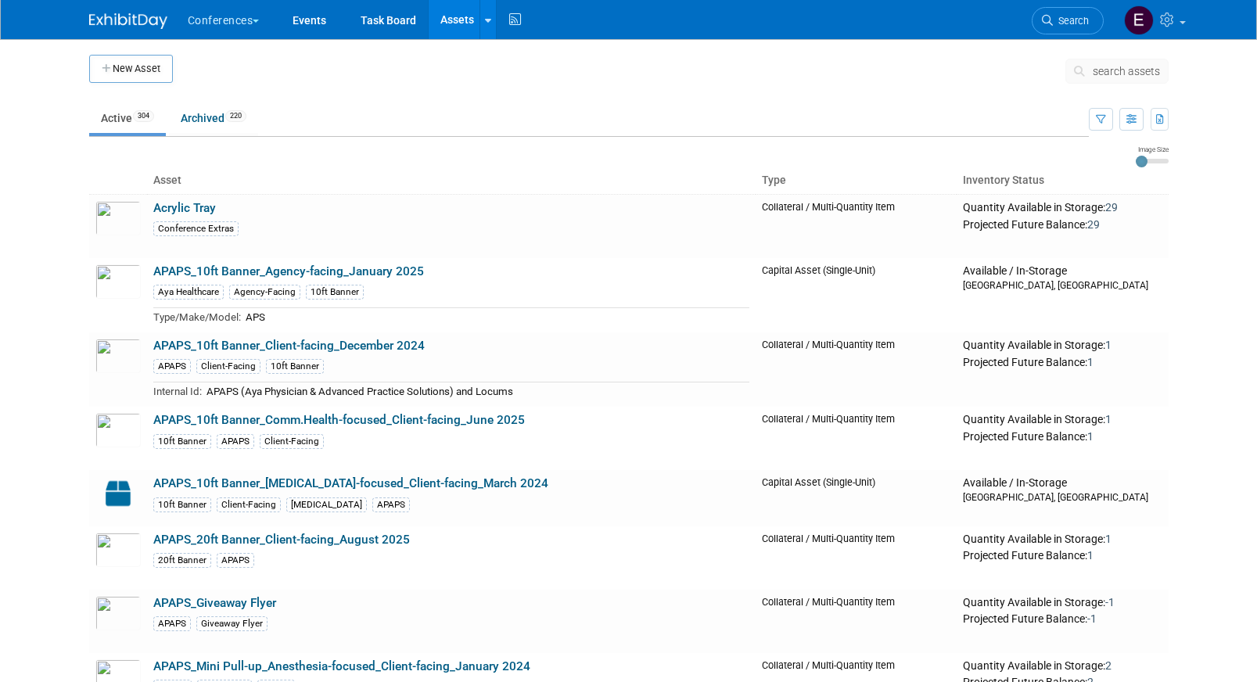
click at [1093, 71] on span "search assets" at bounding box center [1126, 71] width 67 height 13
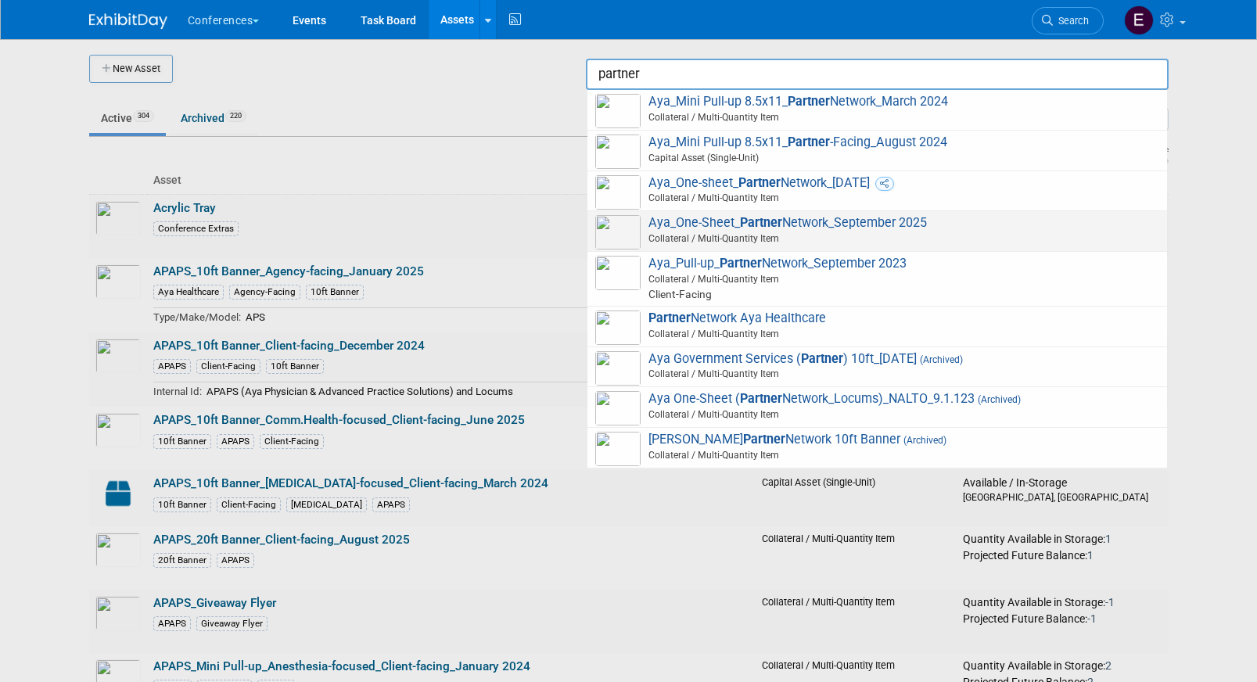
click at [1038, 228] on span "Aya_One-Sheet_ Partner Network_September 2025 Collateral / Multi-Quantity Item" at bounding box center [877, 231] width 564 height 32
type input "Aya_One-Sheet_Partner Network_September 2025"
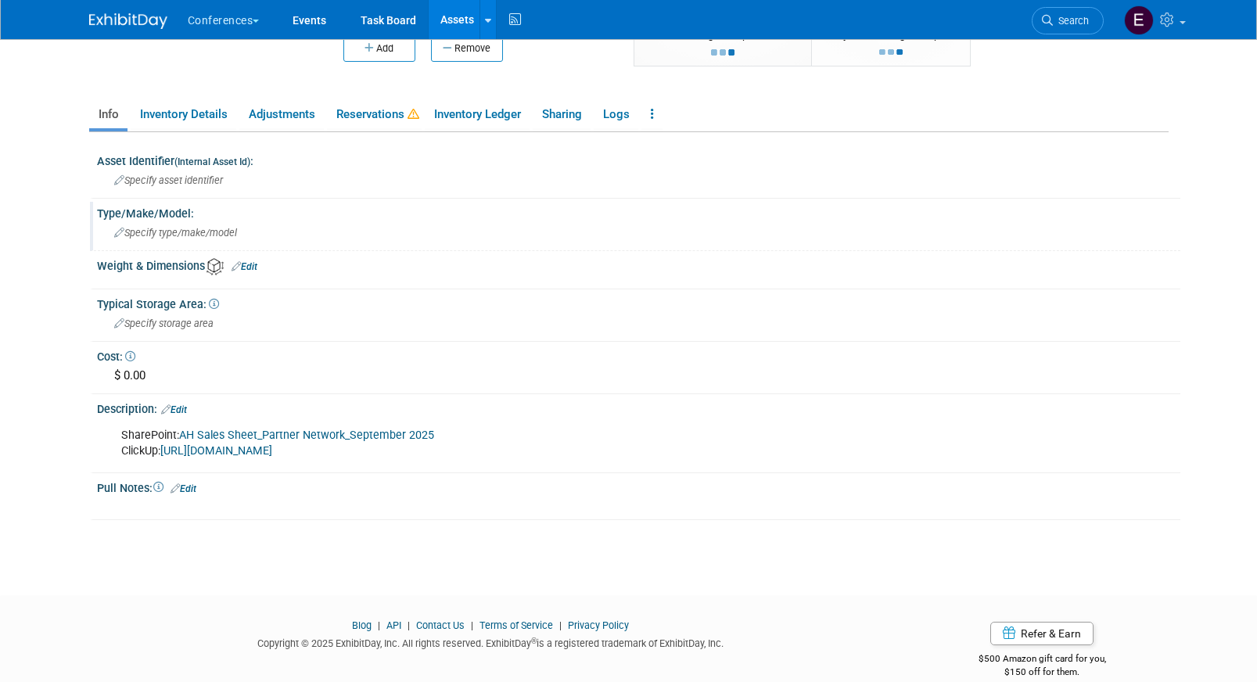
scroll to position [236, 0]
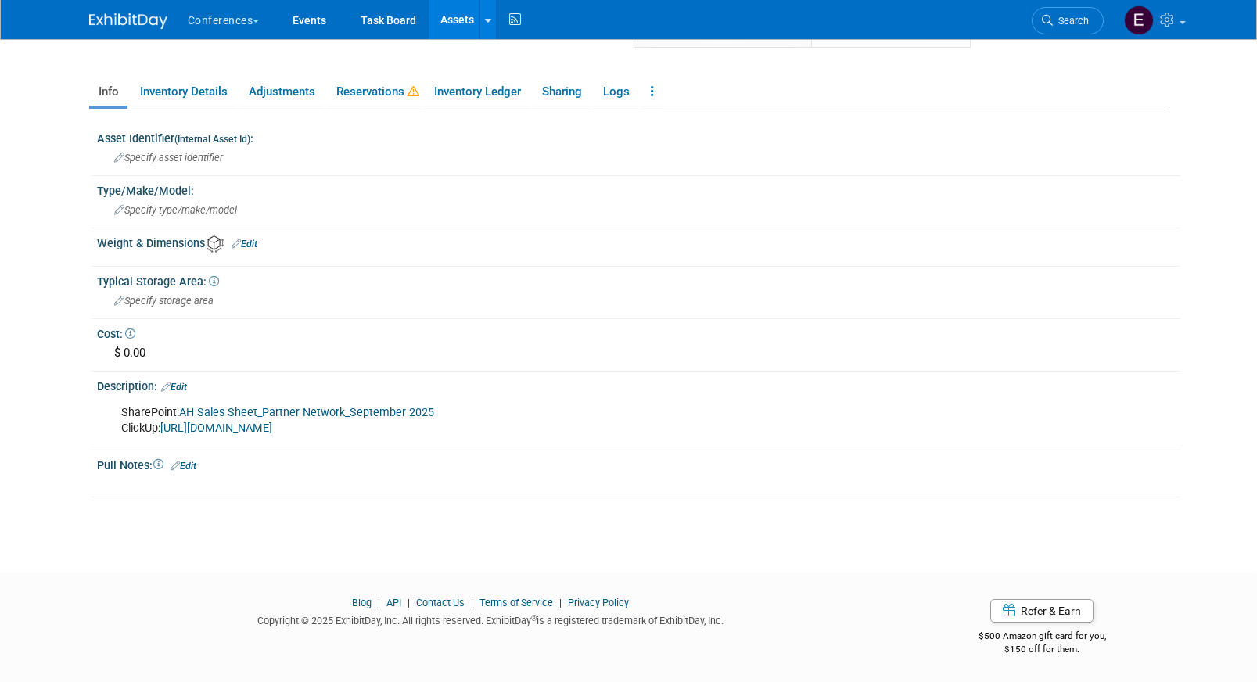
click at [313, 409] on link "AH Sales Sheet_Partner Network_September 2025" at bounding box center [306, 412] width 255 height 13
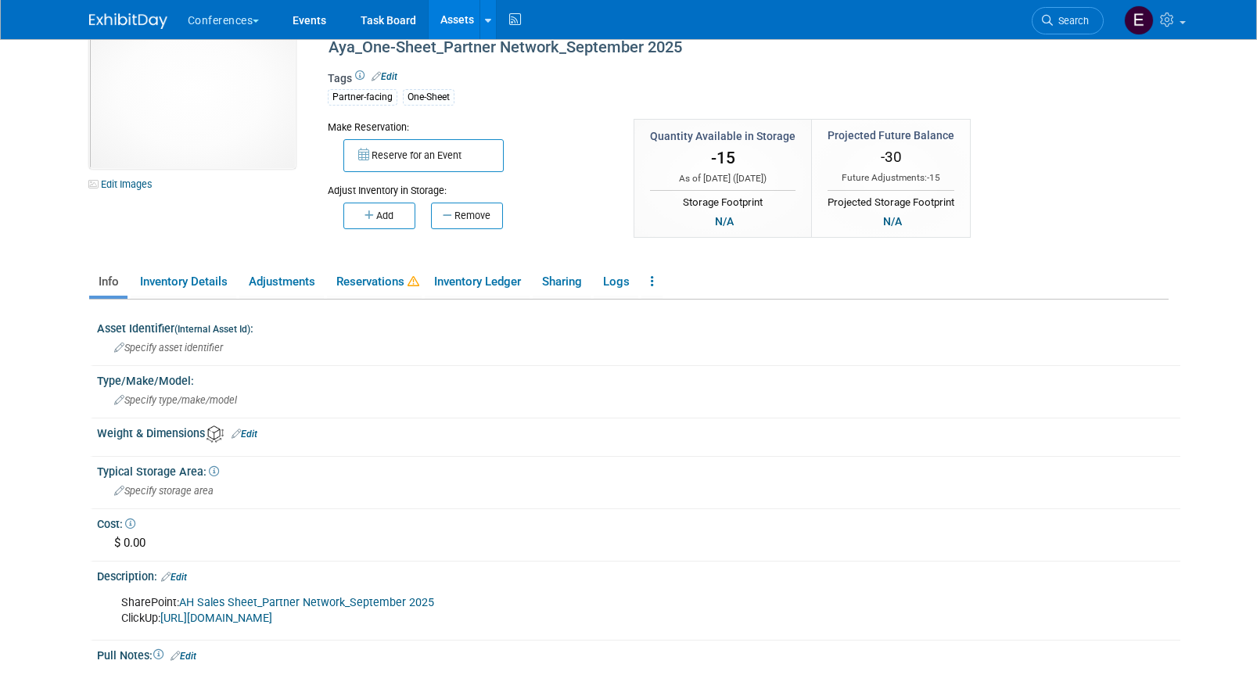
scroll to position [0, 0]
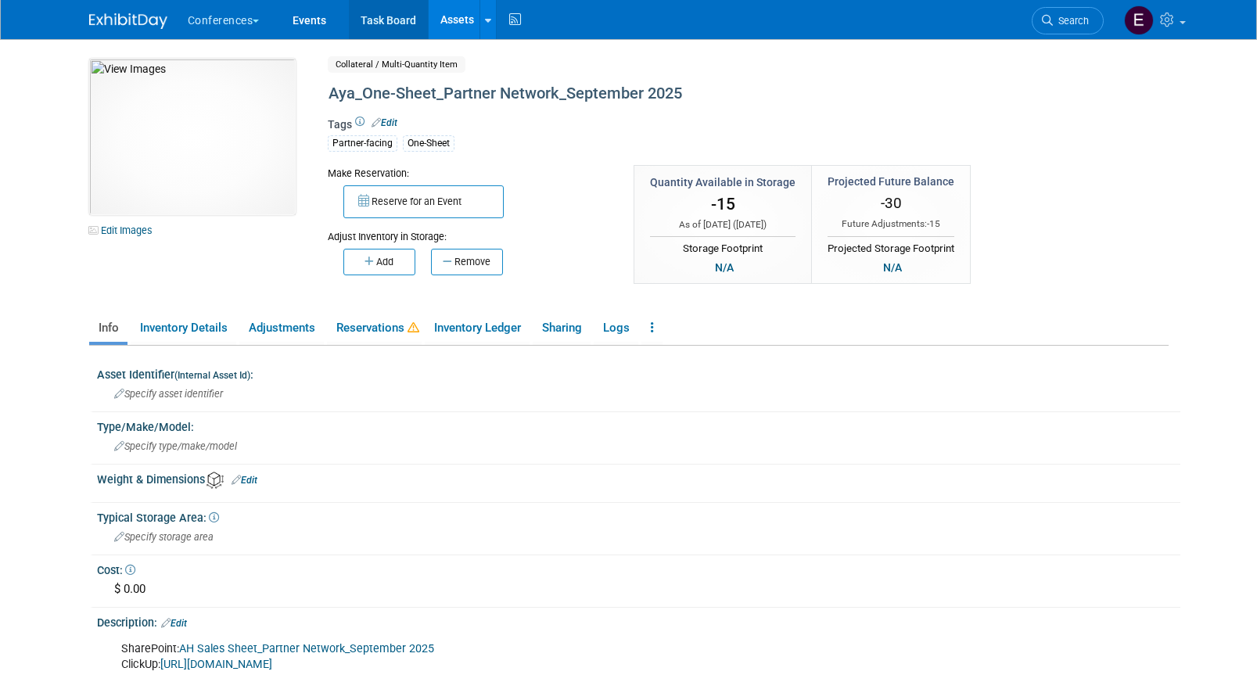
click at [404, 19] on link "Task Board" at bounding box center [388, 19] width 79 height 39
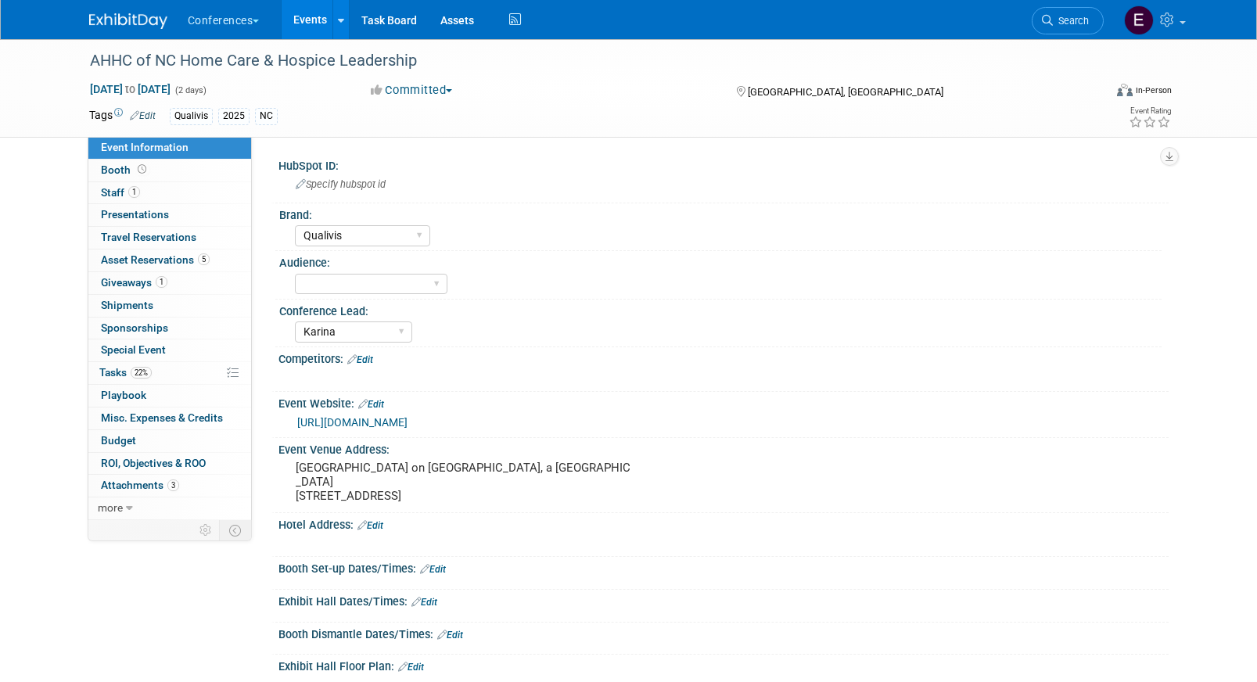
select select "Qualivis"
select select "Karina"
click at [171, 245] on link "0 Travel Reservations 0" at bounding box center [169, 238] width 163 height 22
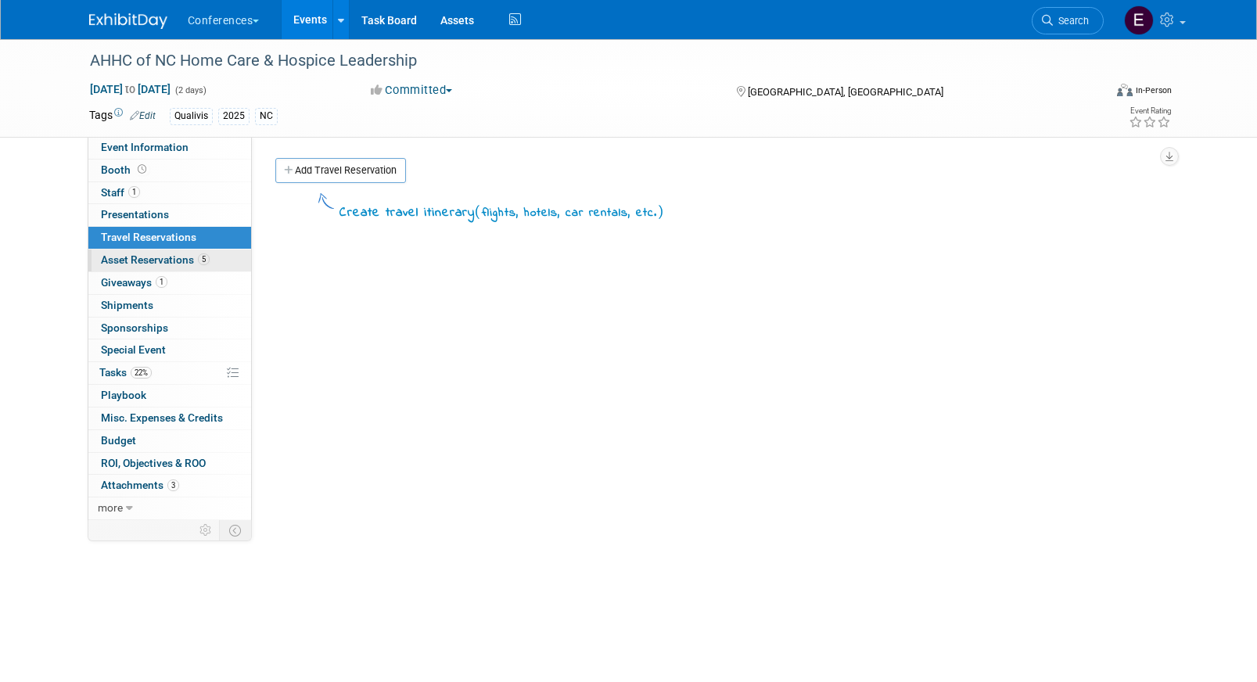
click at [172, 255] on span "Asset Reservations 5" at bounding box center [155, 260] width 109 height 13
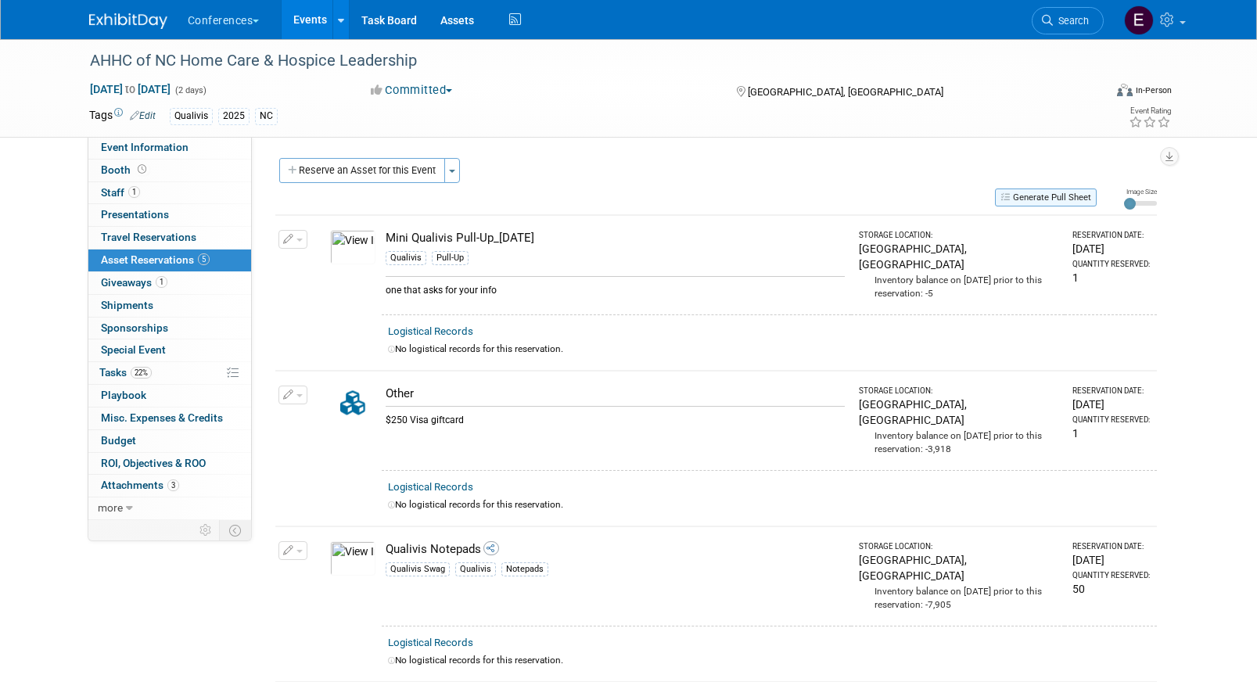
click at [1056, 201] on button "Generate Pull Sheet" at bounding box center [1046, 198] width 102 height 18
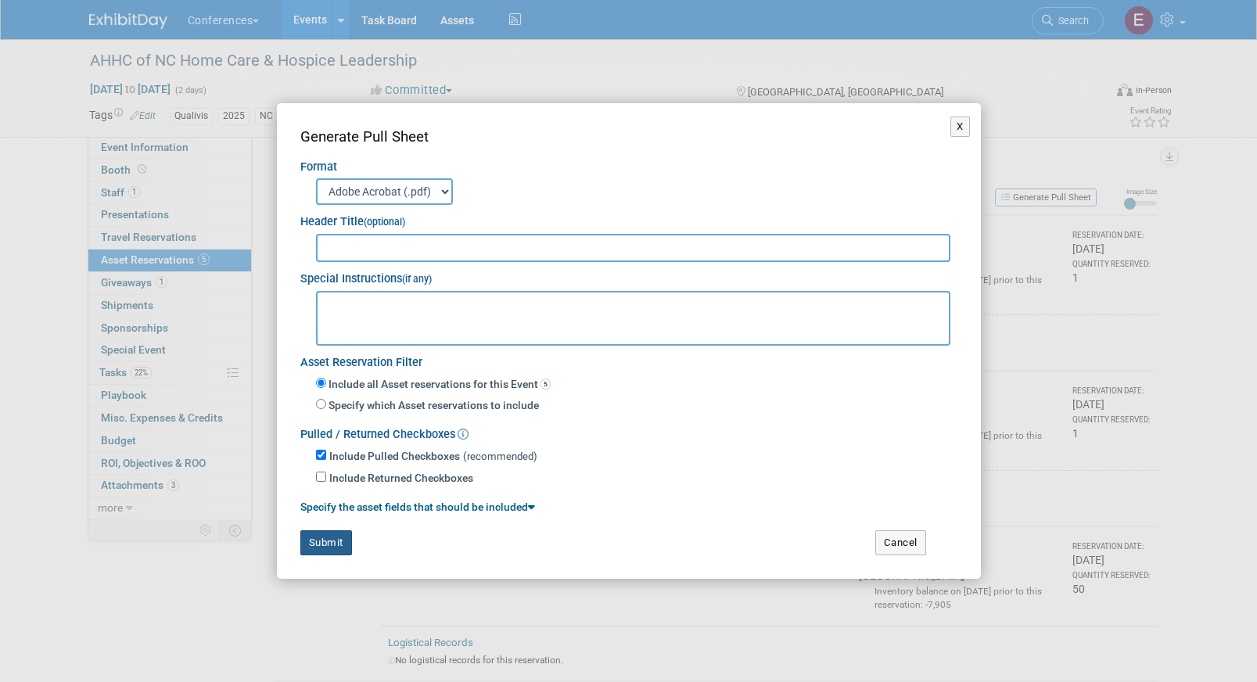
click at [329, 541] on button "Submit" at bounding box center [326, 543] width 52 height 25
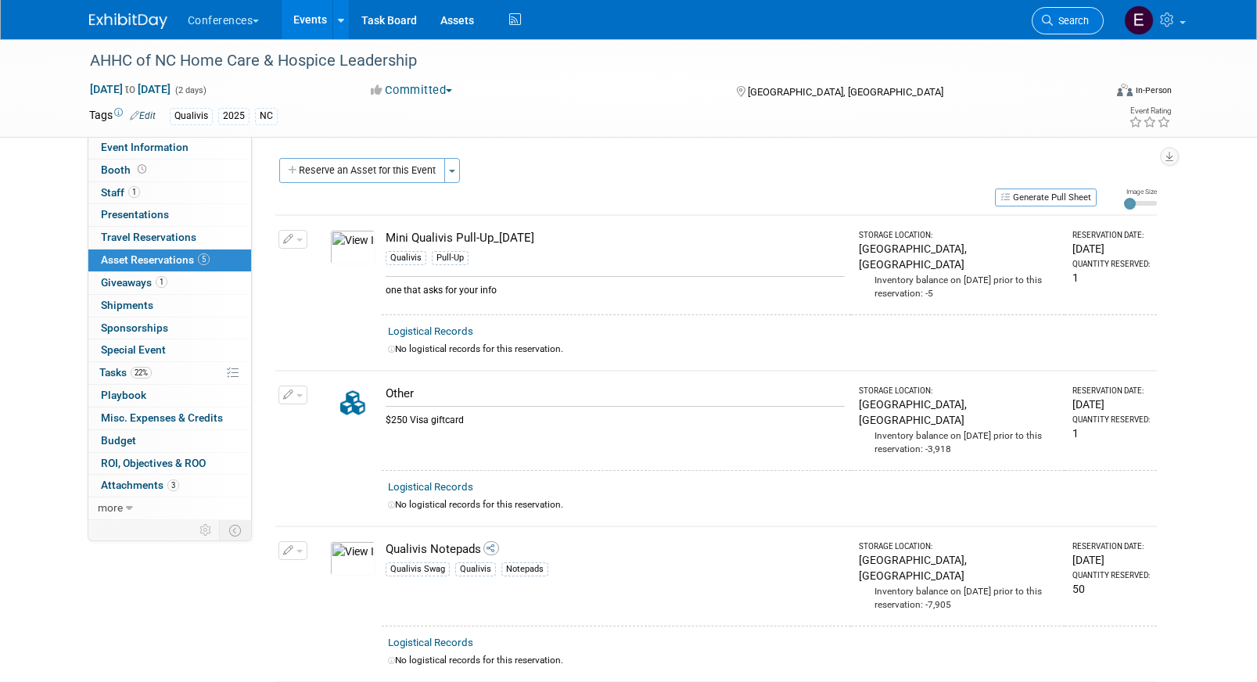
click at [1075, 16] on span "Search" at bounding box center [1071, 21] width 36 height 12
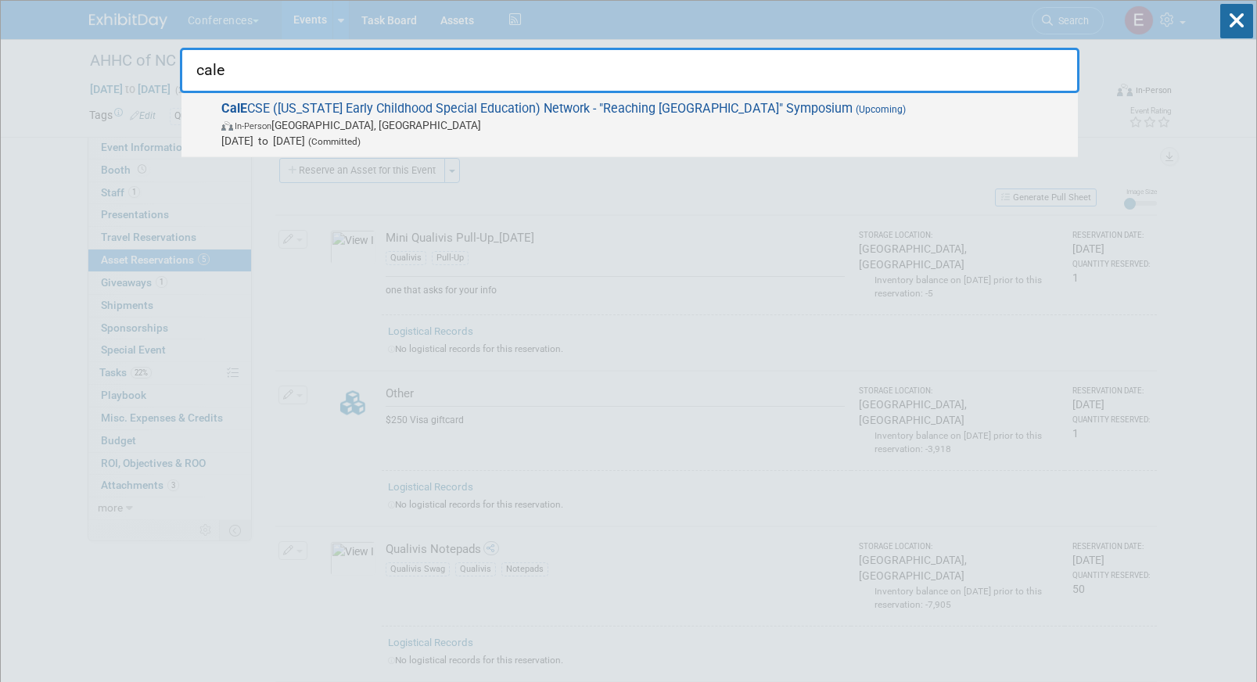
type input "cale"
click at [476, 102] on span "CalE CSE (California Early Childhood Special Education) Network - "Reaching New…" at bounding box center [644, 125] width 854 height 48
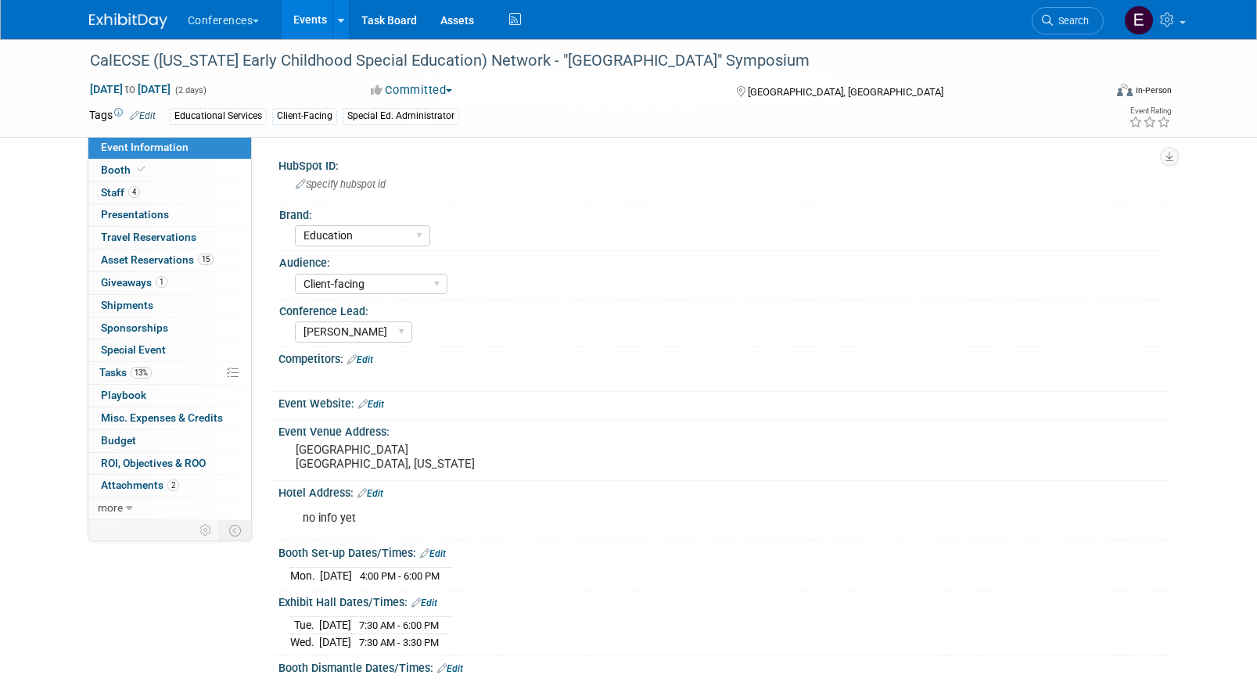
select select "Education"
select select "Client-facing"
select select "[PERSON_NAME]"
click at [155, 260] on span "Asset Reservations 15" at bounding box center [157, 260] width 113 height 13
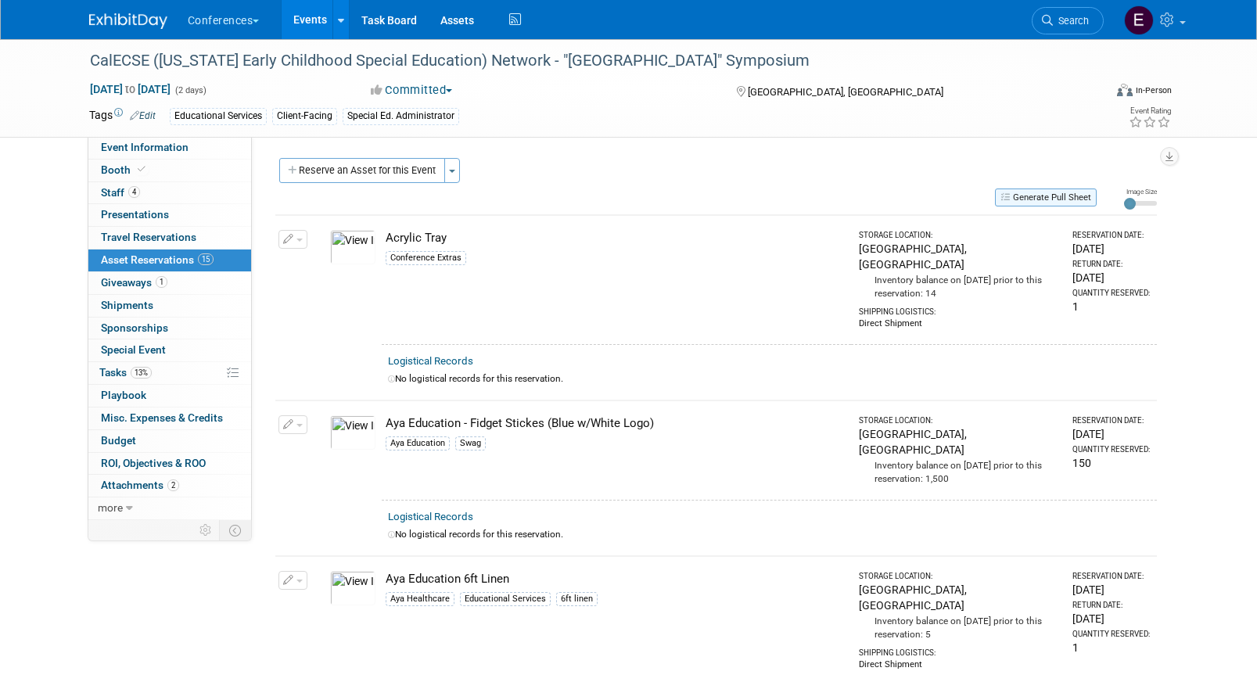
click at [1009, 195] on icon "button" at bounding box center [1007, 196] width 13 height 9
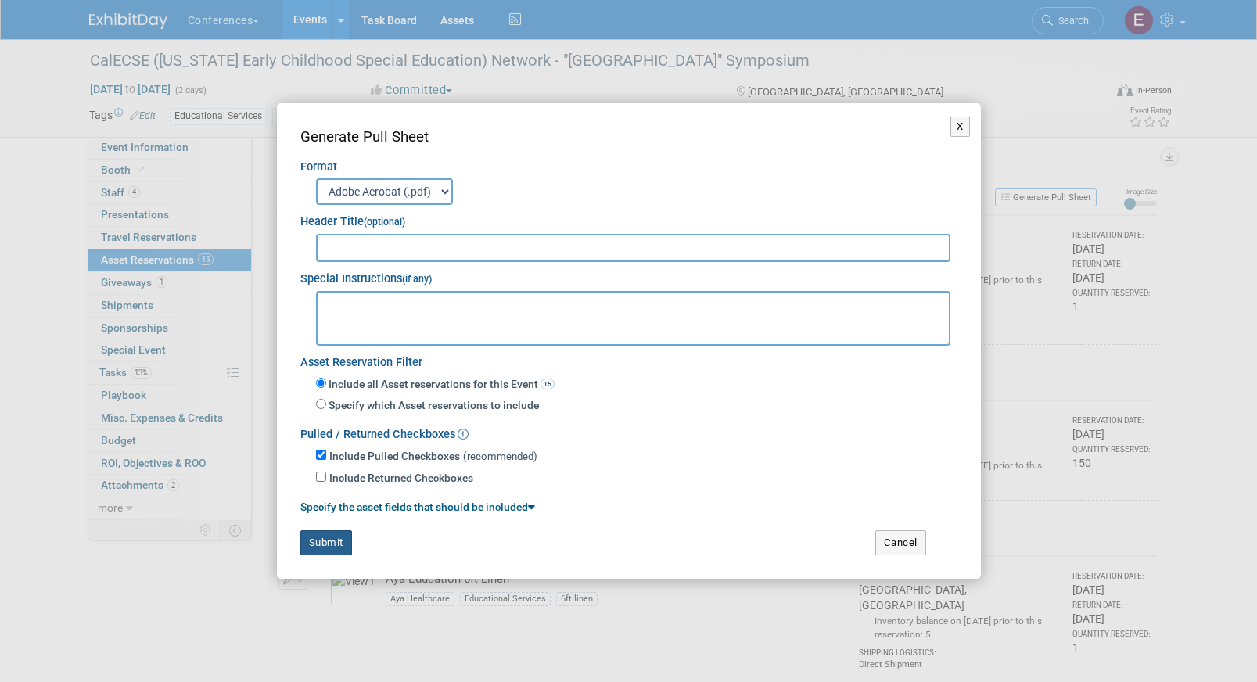
click at [319, 534] on button "Submit" at bounding box center [326, 543] width 52 height 25
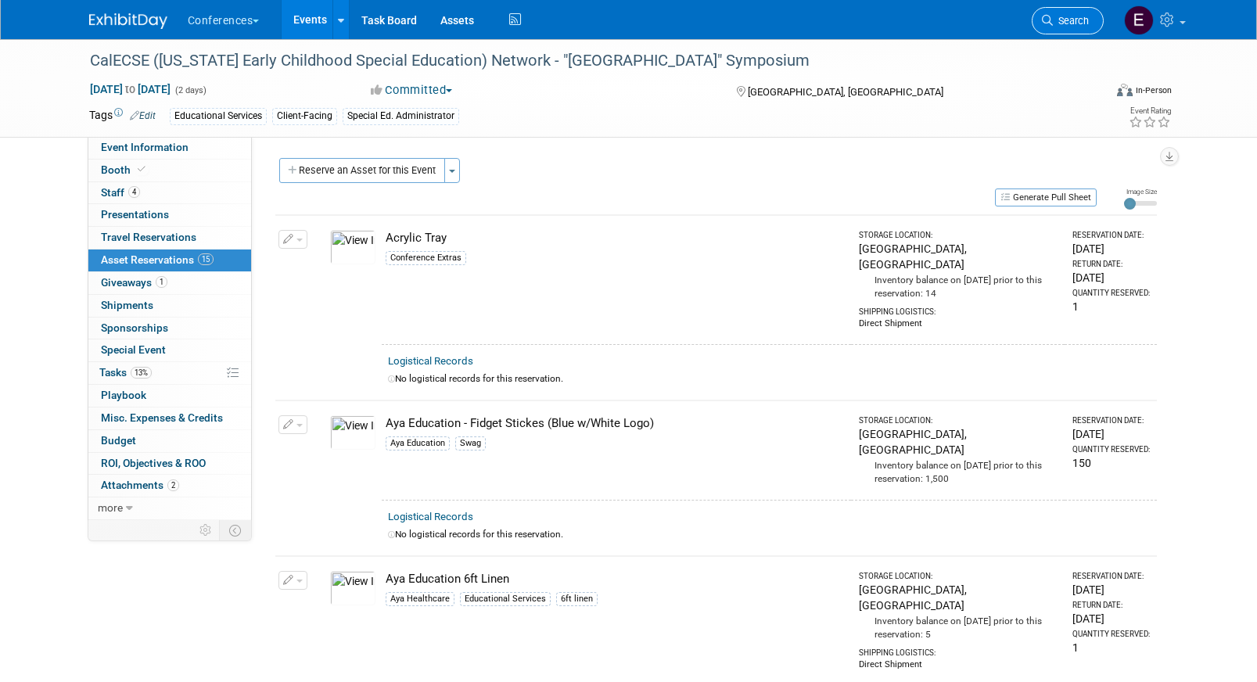
click at [1056, 16] on span "Search" at bounding box center [1071, 21] width 36 height 12
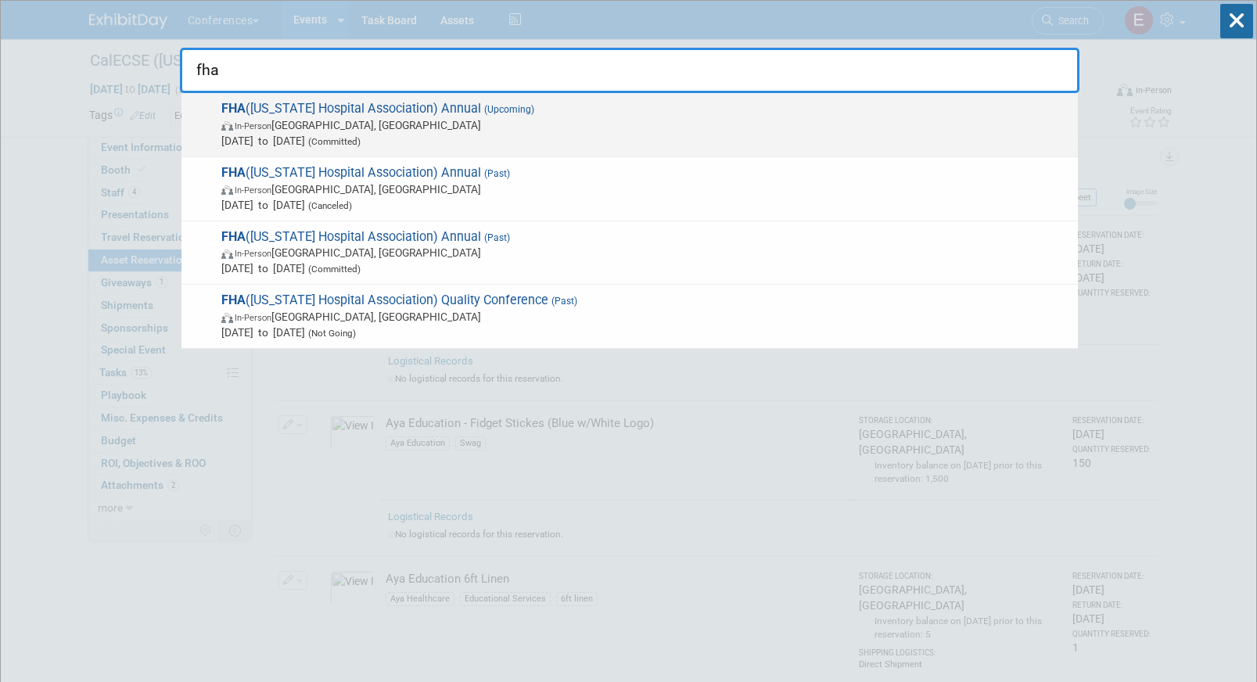
type input "fha"
click at [436, 121] on span "In-Person Orlando, FL" at bounding box center [645, 125] width 849 height 16
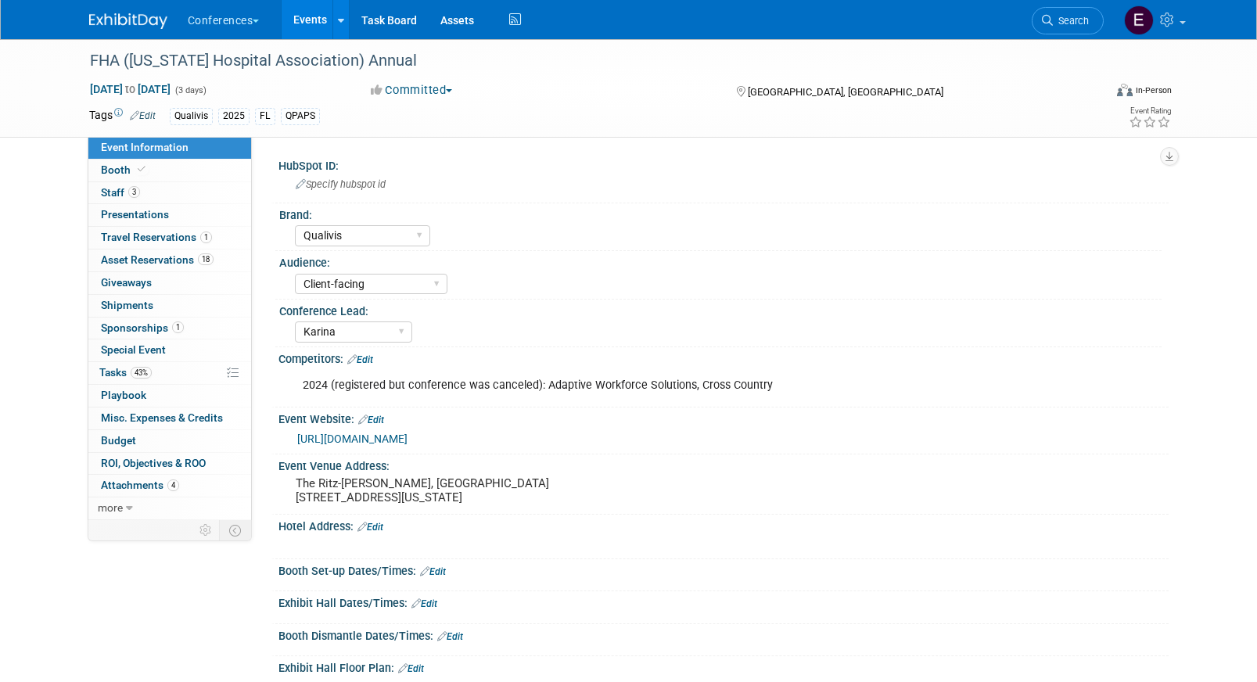
select select "Qualivis"
select select "Client-facing"
select select "Karina"
click at [135, 256] on span "Asset Reservations 18" at bounding box center [157, 260] width 113 height 13
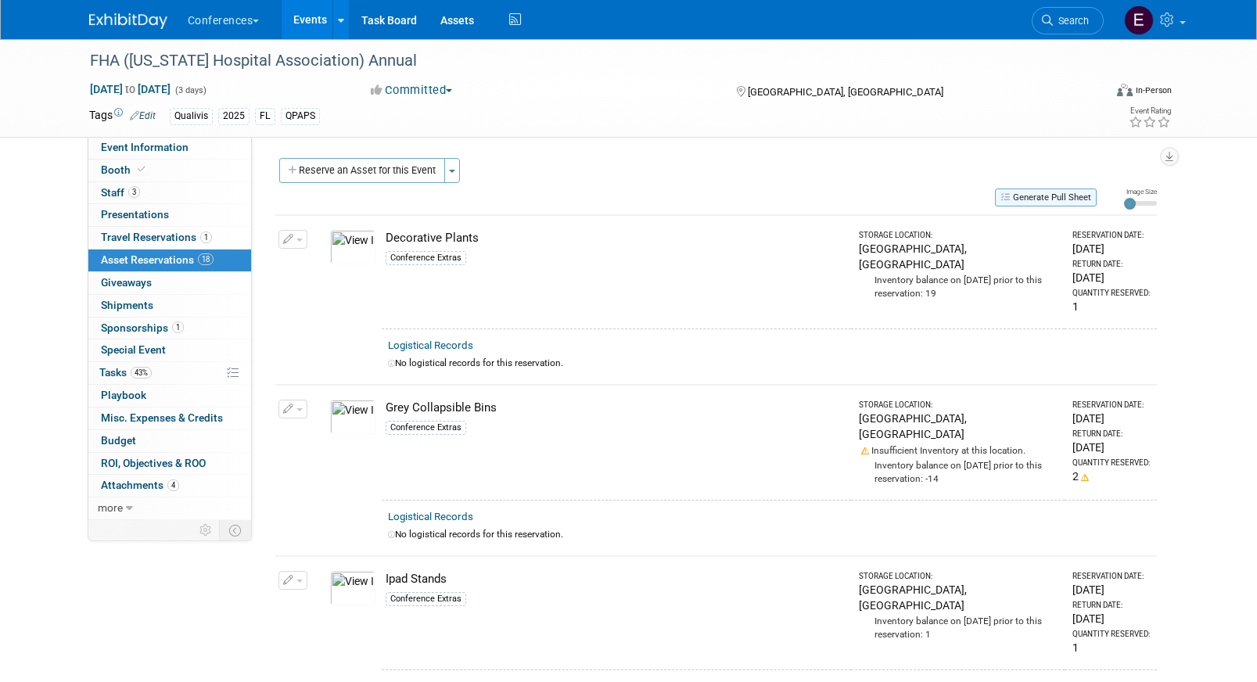
click at [1007, 197] on icon "button" at bounding box center [1007, 196] width 13 height 9
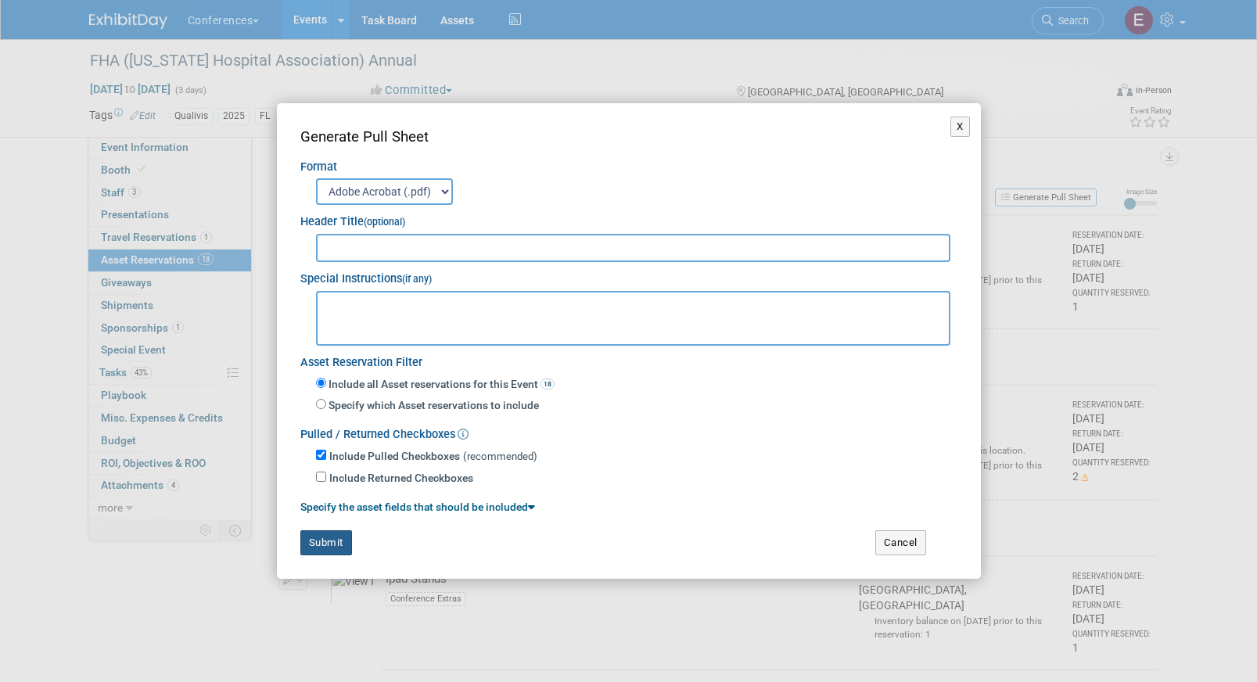
click at [327, 531] on button "Submit" at bounding box center [326, 543] width 52 height 25
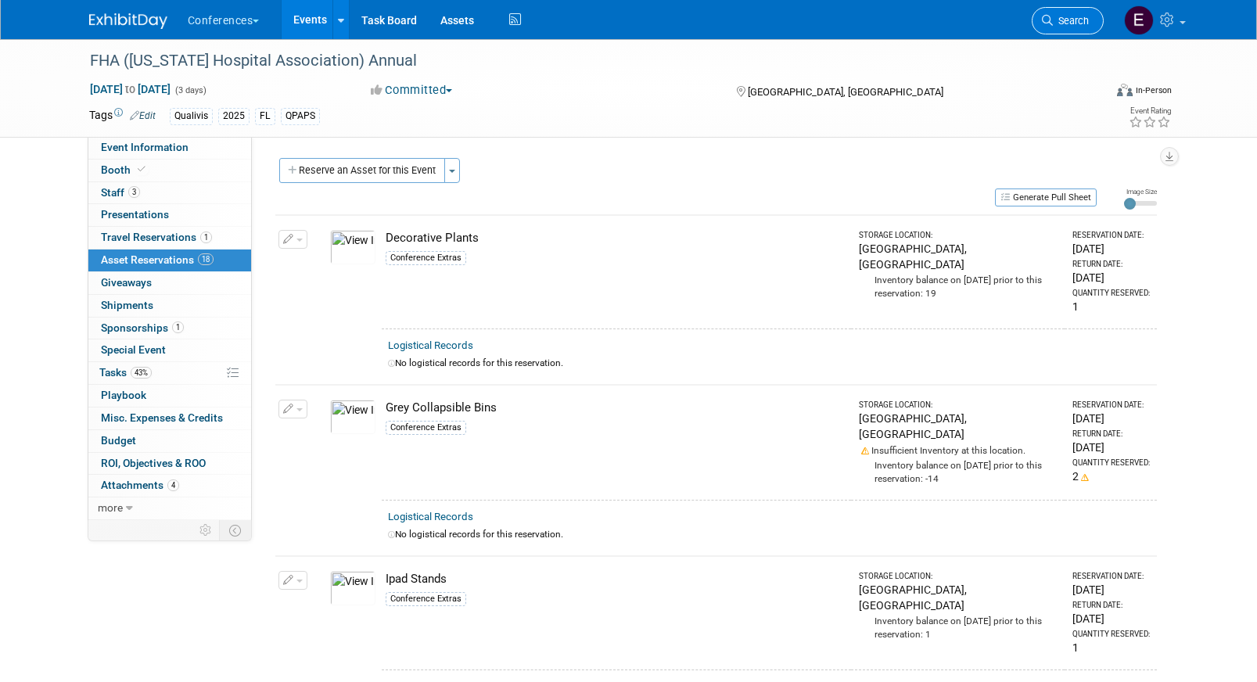
click at [1056, 18] on span "Search" at bounding box center [1071, 21] width 36 height 12
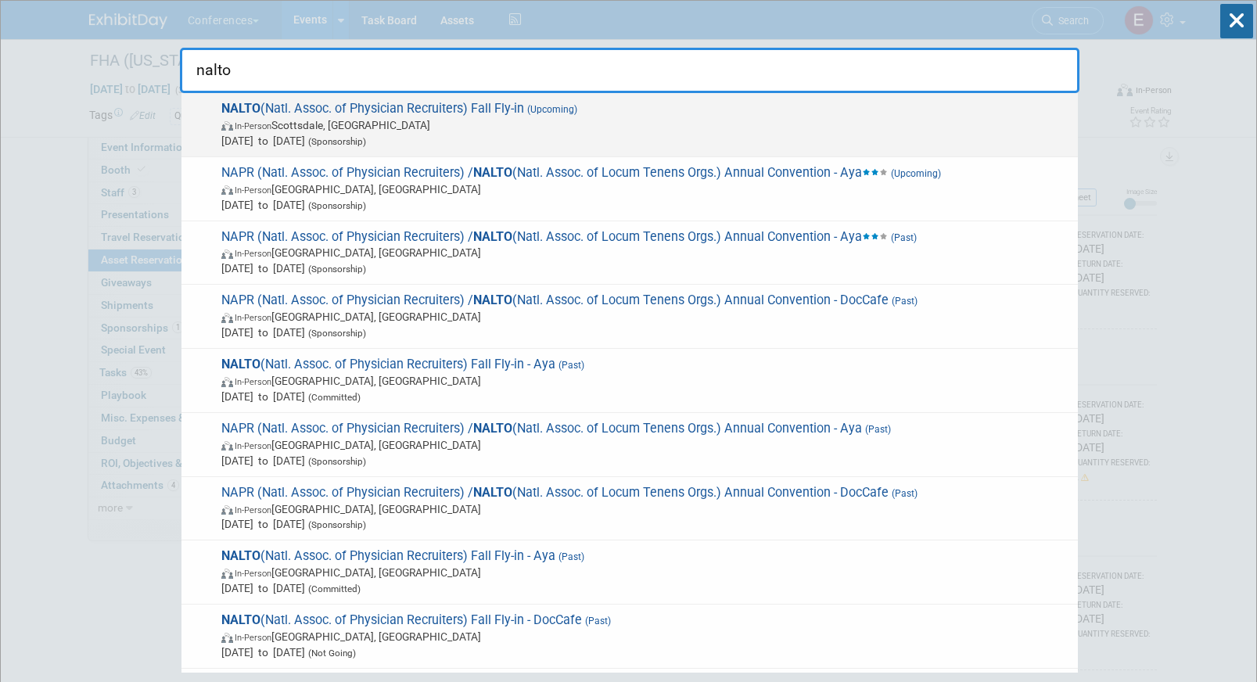
type input "nalto"
click at [655, 94] on div "NALTO (Natl. Assoc. of Physician Recruiters) Fall Fly-in (Upcoming) In-Person […" at bounding box center [630, 125] width 897 height 64
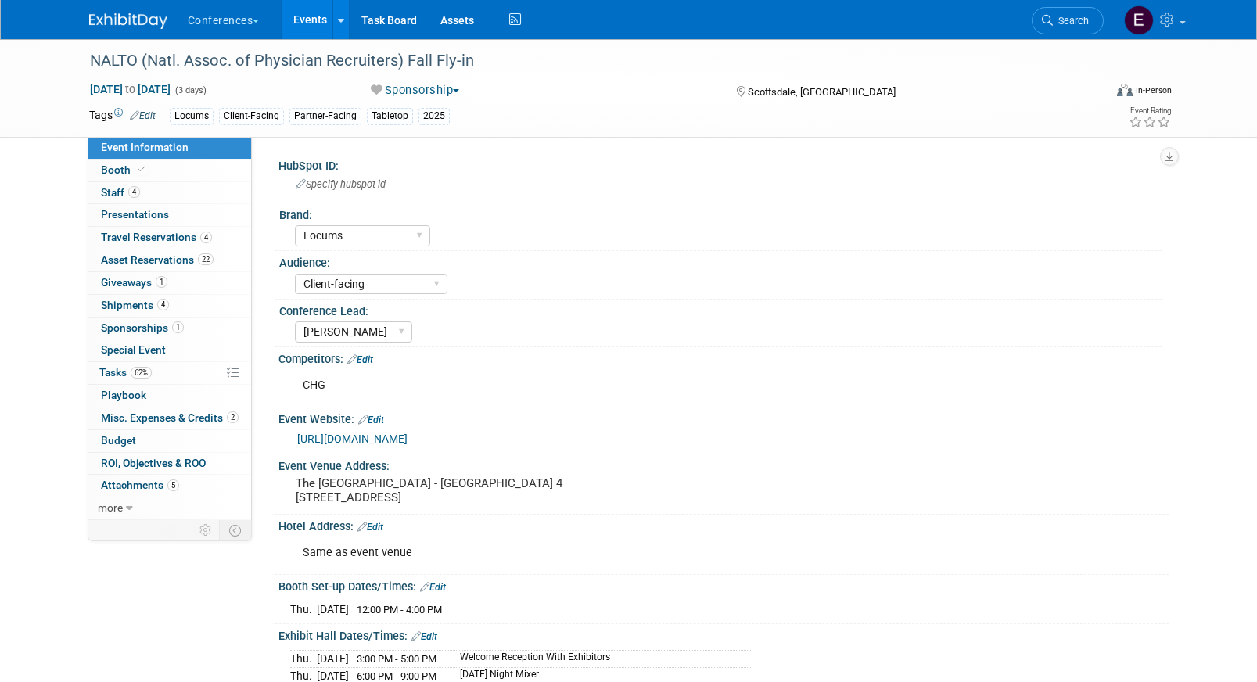
select select "Locums"
select select "Client-facing"
select select "[PERSON_NAME]"
click at [182, 255] on span "Asset Reservations 22" at bounding box center [157, 260] width 113 height 13
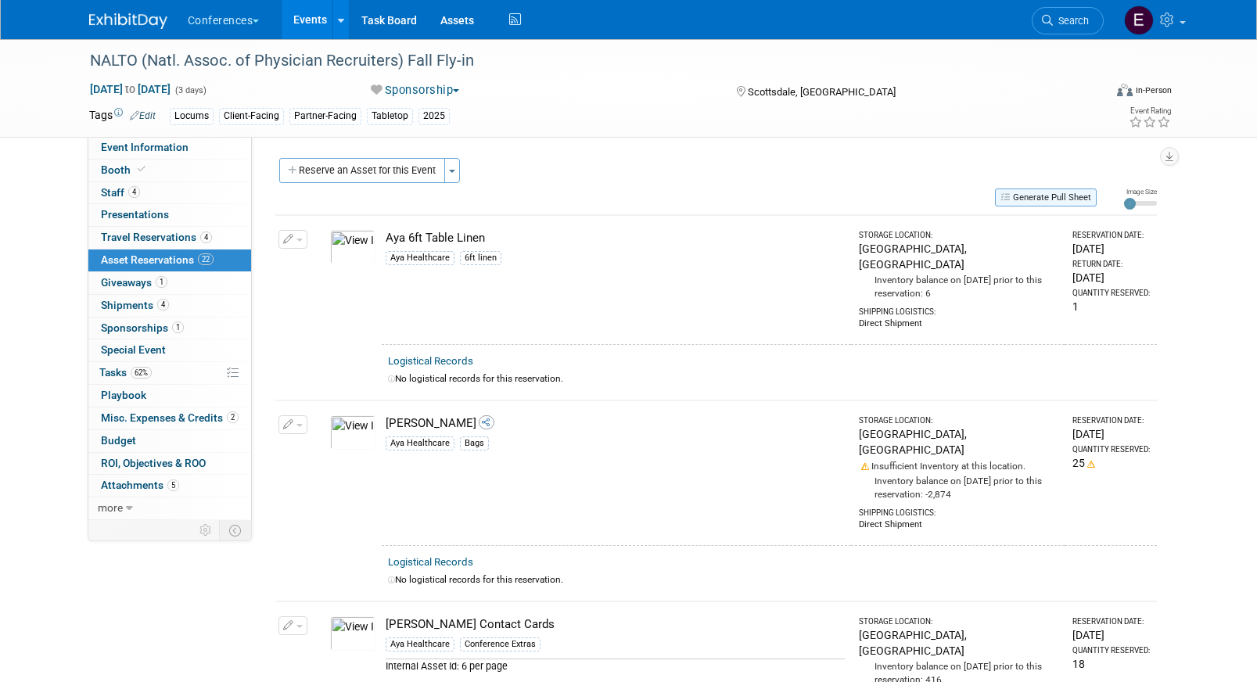
click at [1047, 192] on button "Generate Pull Sheet" at bounding box center [1046, 198] width 102 height 18
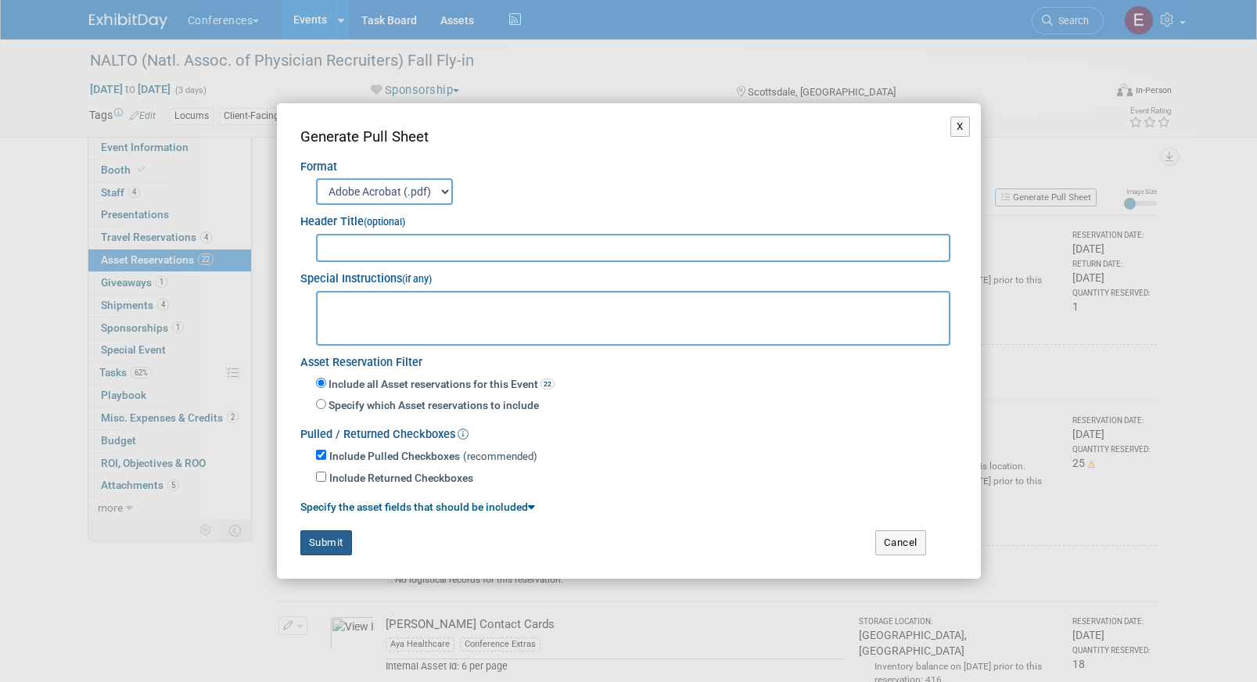
click at [323, 541] on button "Submit" at bounding box center [326, 543] width 52 height 25
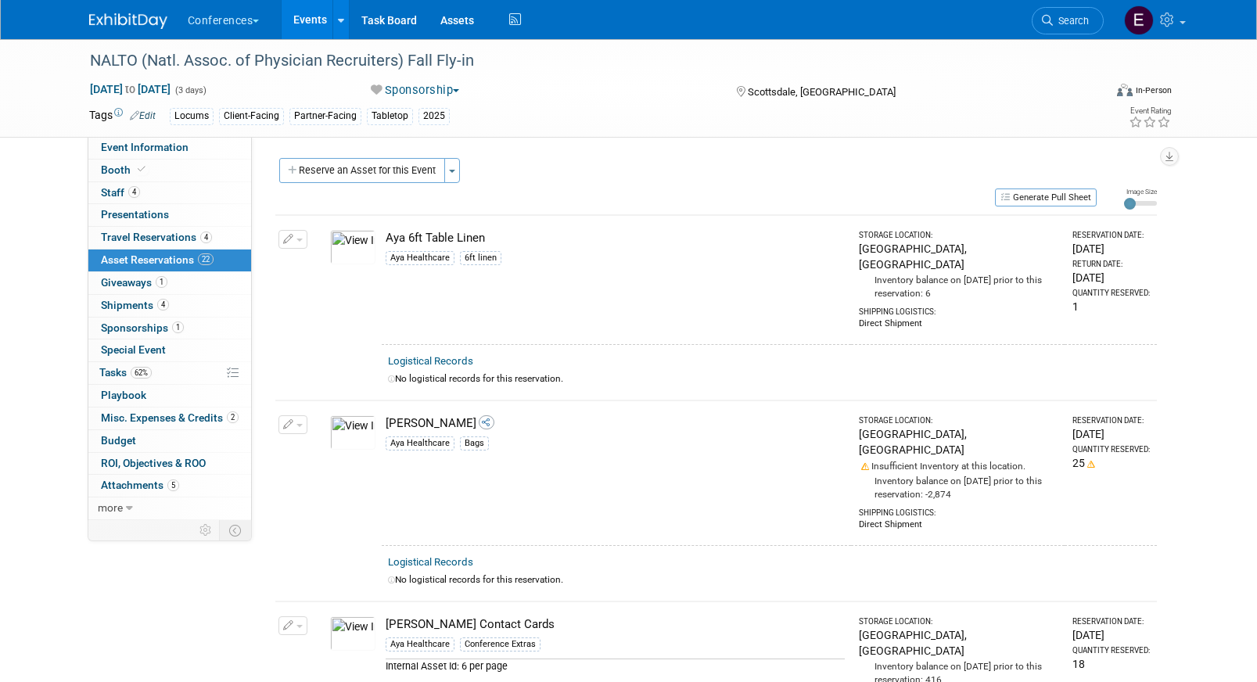
click at [157, 264] on span "Asset Reservations 22" at bounding box center [157, 260] width 113 height 13
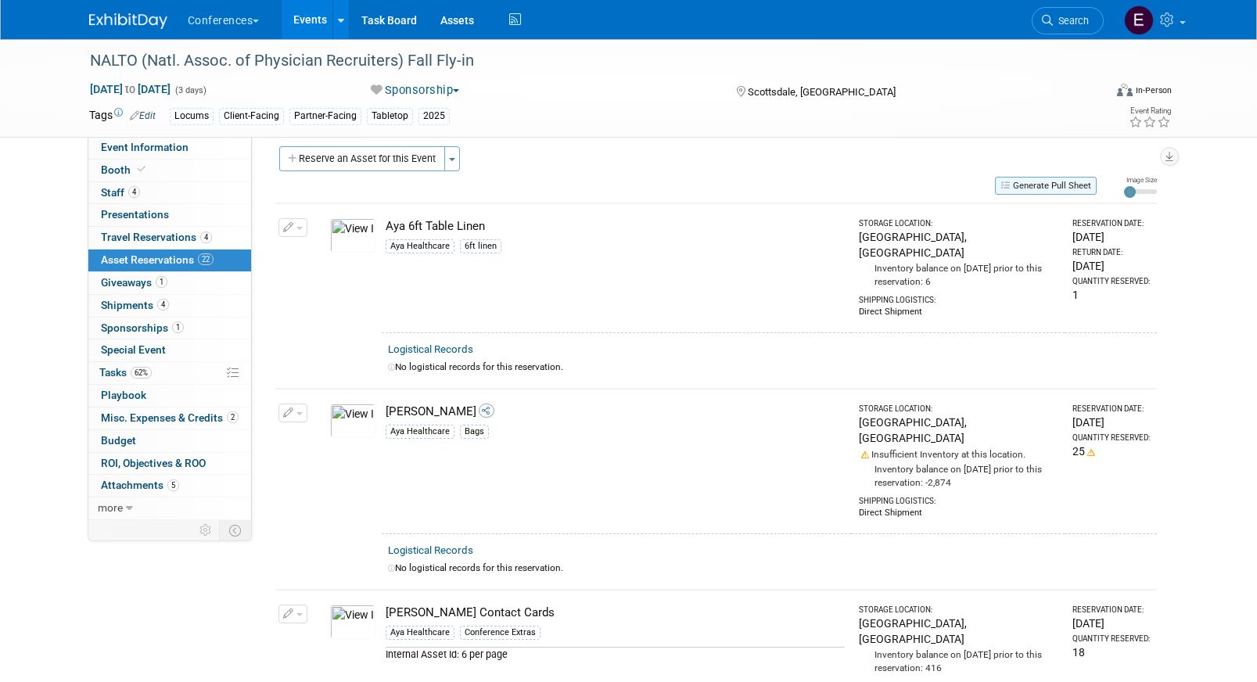
click at [1039, 188] on button "Generate Pull Sheet" at bounding box center [1046, 186] width 102 height 18
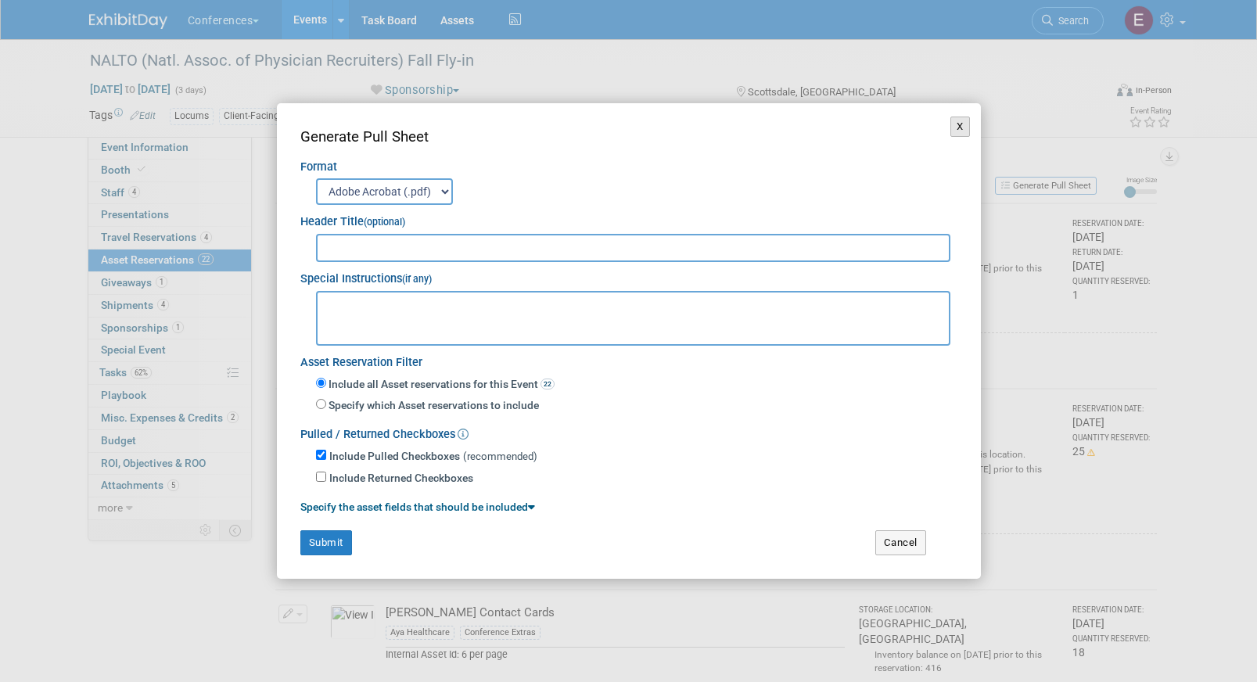
click at [958, 124] on button "X" at bounding box center [961, 127] width 20 height 20
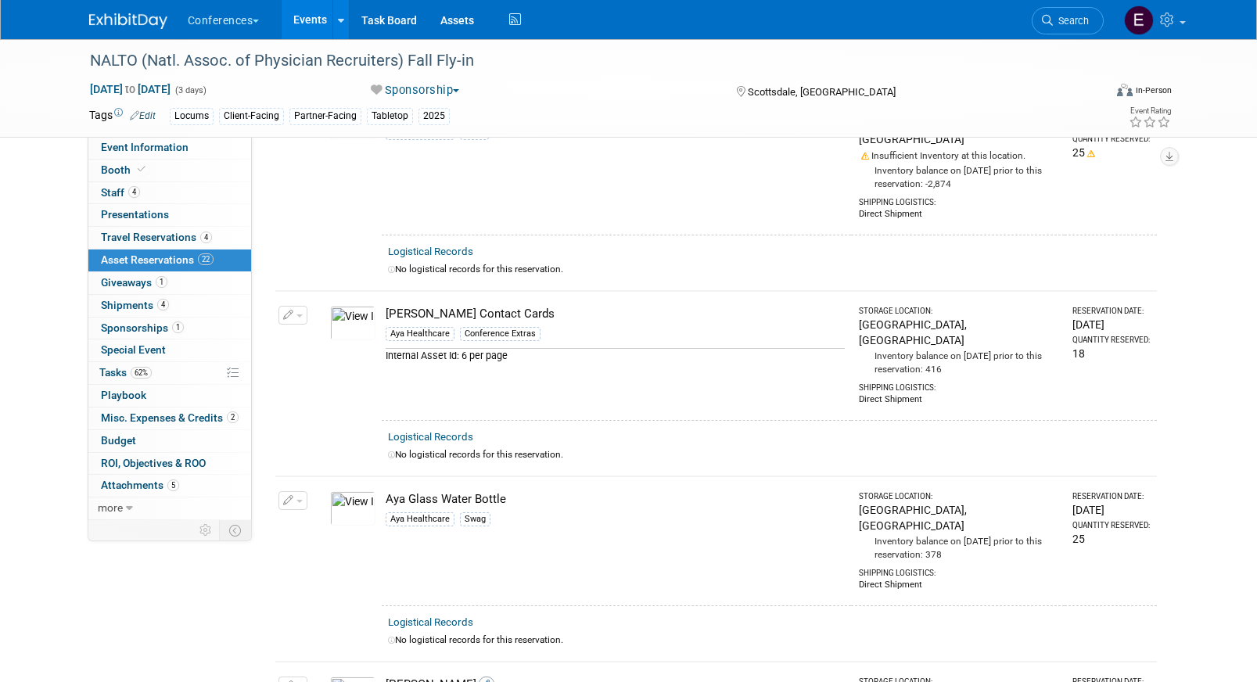
scroll to position [0, 0]
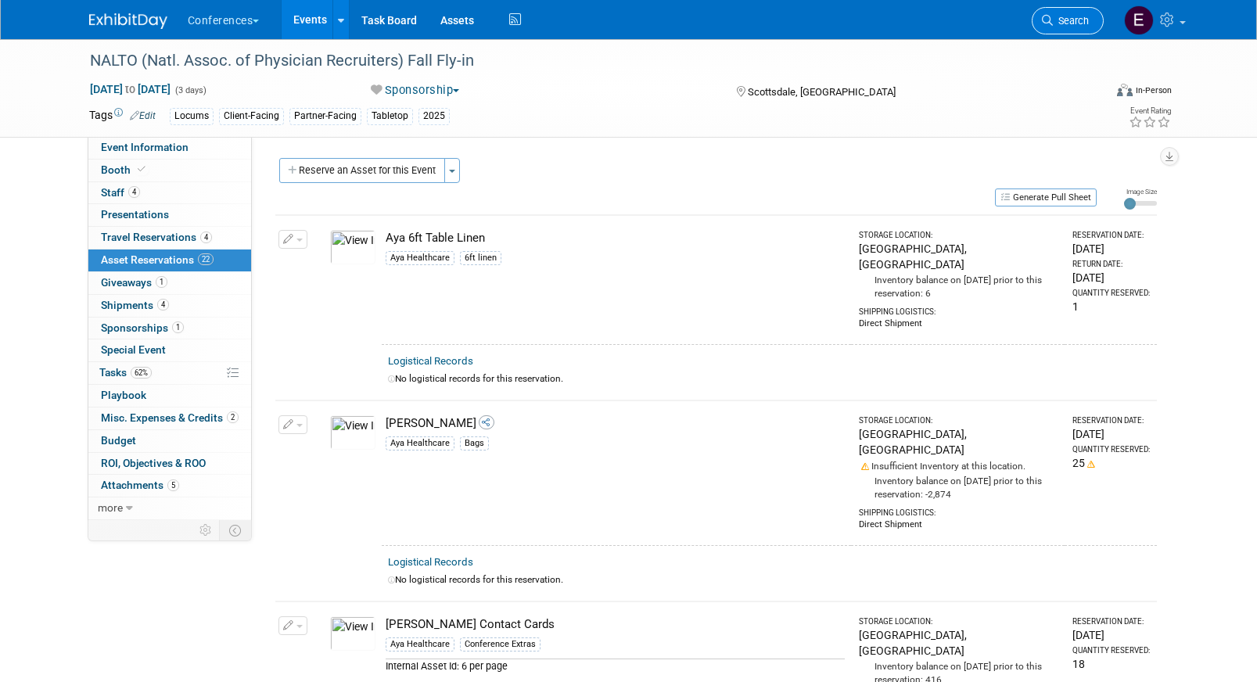
click at [1076, 20] on span "Search" at bounding box center [1071, 21] width 36 height 12
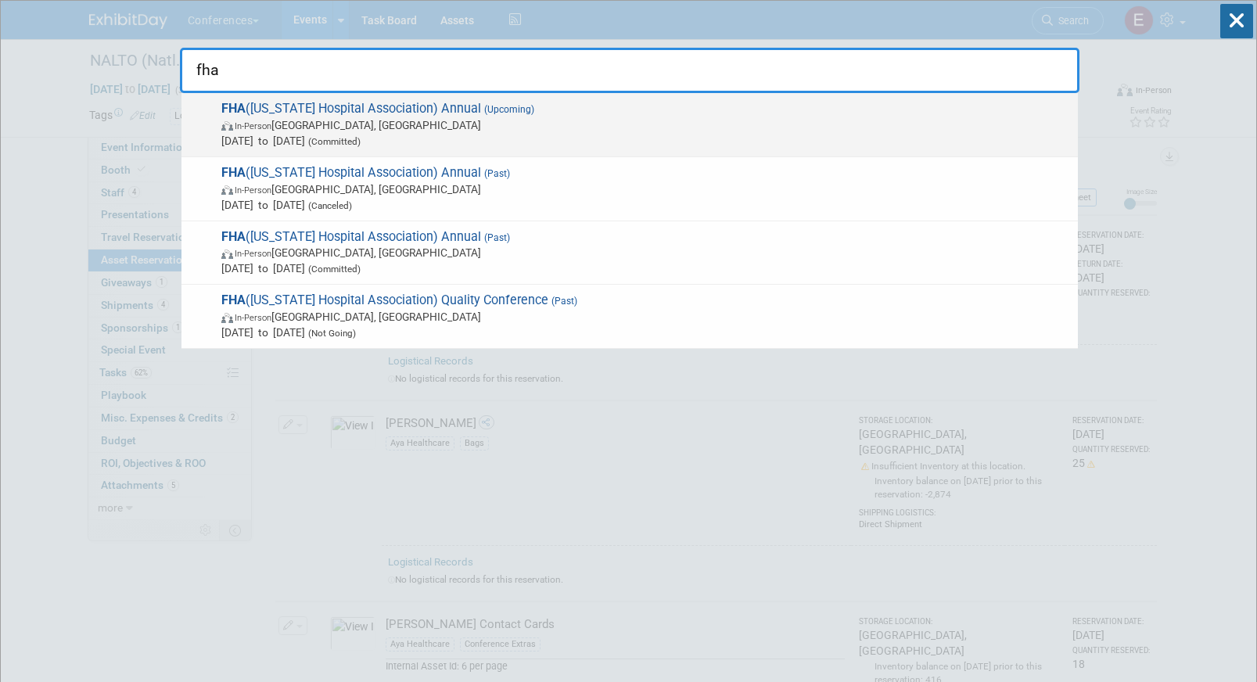
type input "fha"
click at [441, 128] on span "In-Person Orlando, FL" at bounding box center [645, 125] width 849 height 16
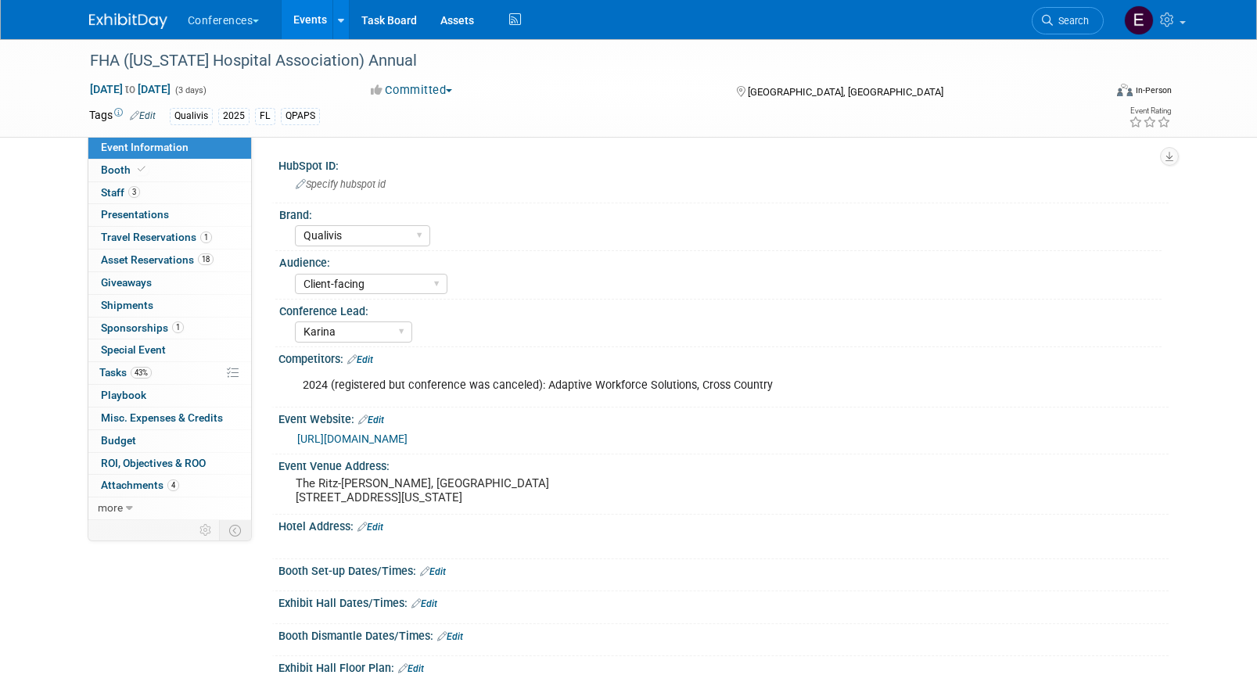
select select "Qualivis"
select select "Client-facing"
select select "Karina"
click at [189, 263] on span "Asset Reservations 18" at bounding box center [157, 260] width 113 height 13
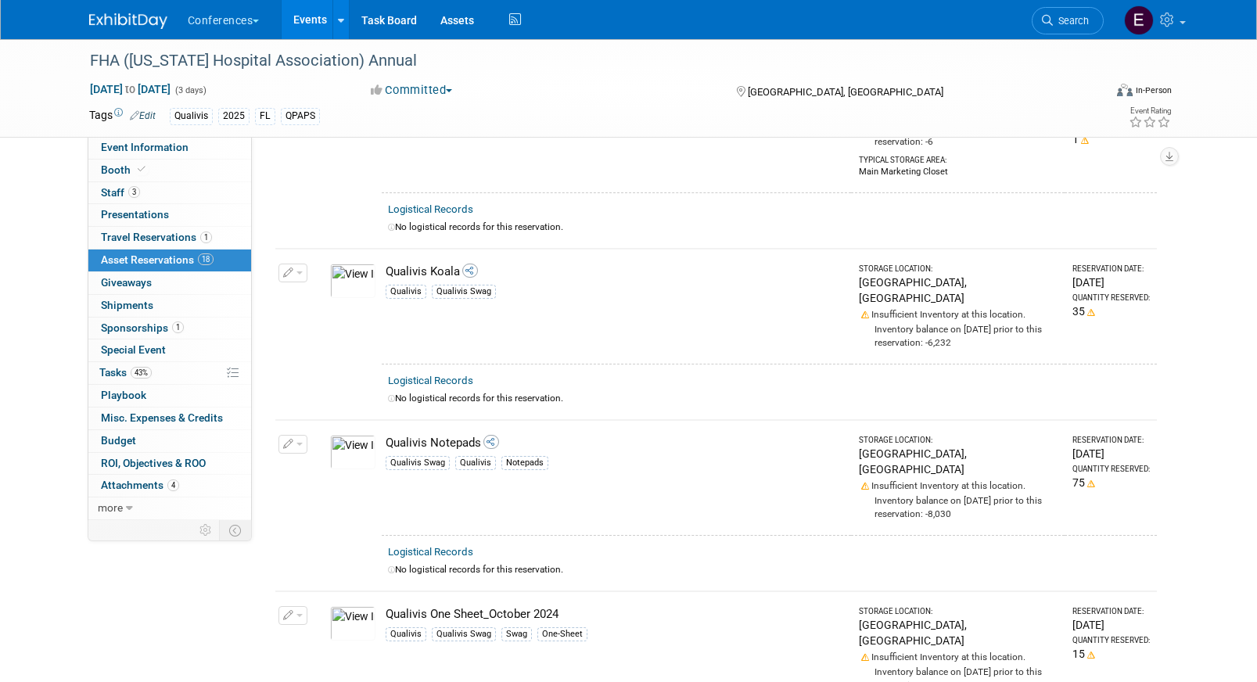
scroll to position [1388, 0]
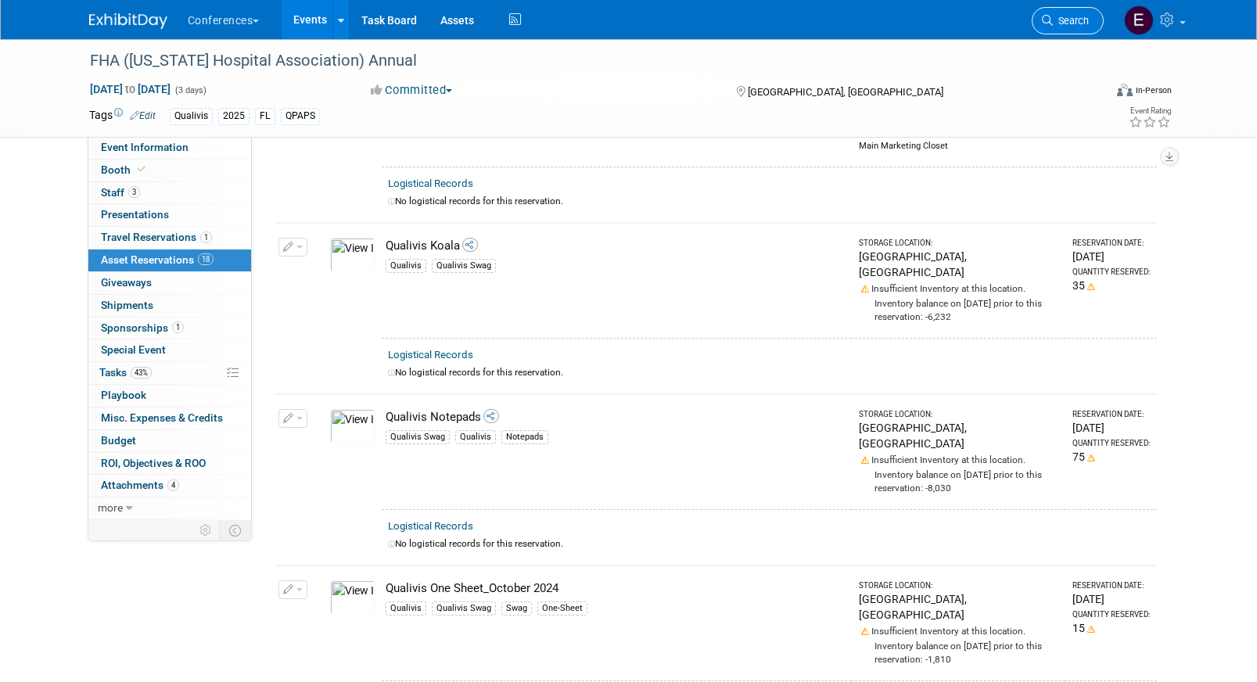
click at [1057, 26] on span "Search" at bounding box center [1071, 21] width 36 height 12
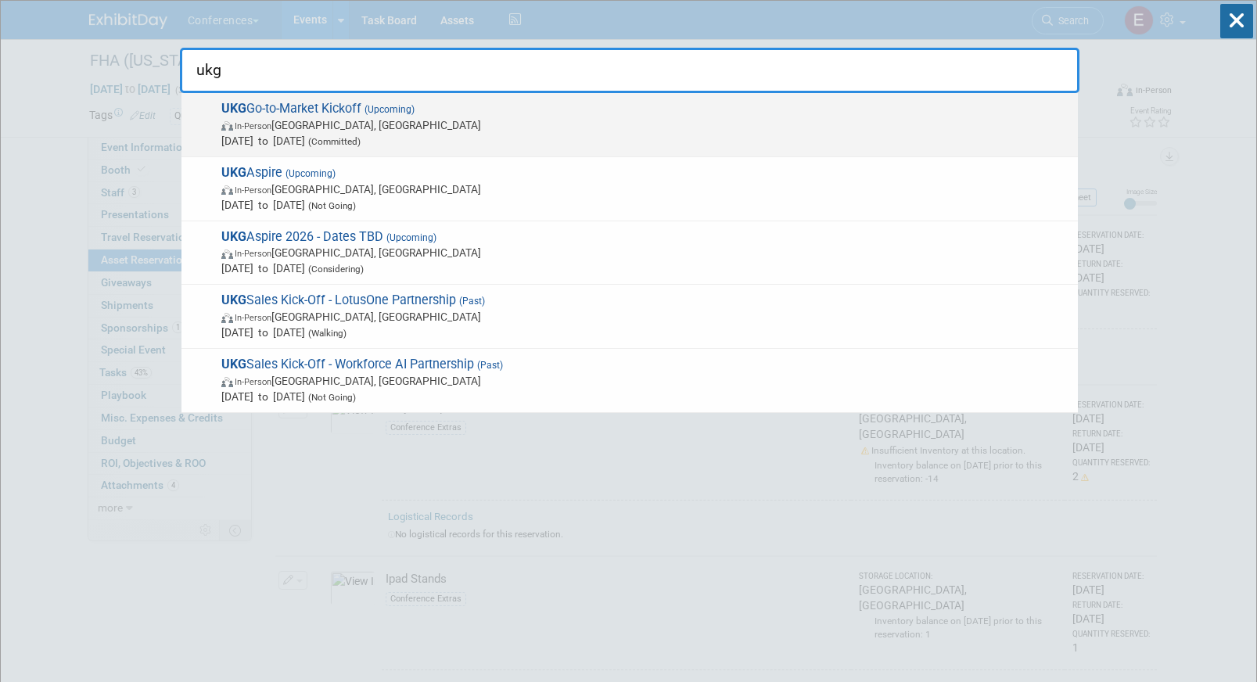
type input "ukg"
click at [533, 115] on span "UKG Go-to-Market Kickoff (Upcoming) In-Person Nashville, TN Oct 6, 2025 to Oct …" at bounding box center [644, 125] width 854 height 48
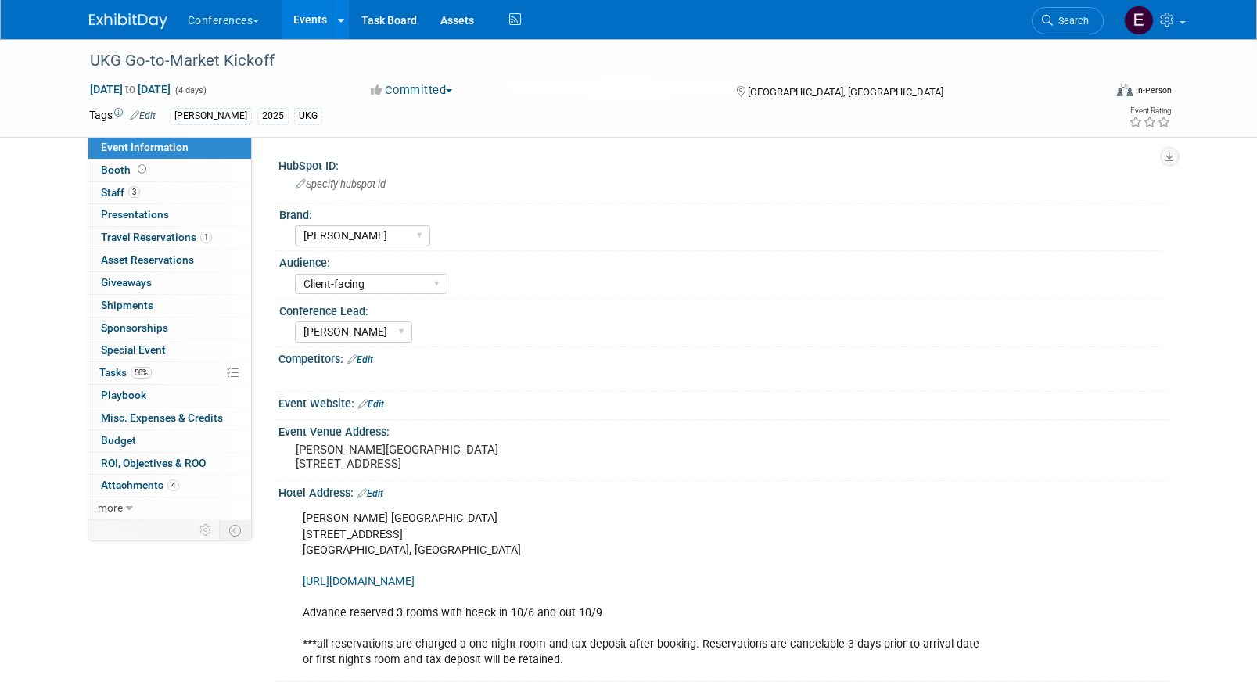
select select "[PERSON_NAME]"
select select "Client-facing"
select select "[PERSON_NAME]"
click at [173, 242] on span "Travel Reservations 1" at bounding box center [156, 237] width 111 height 13
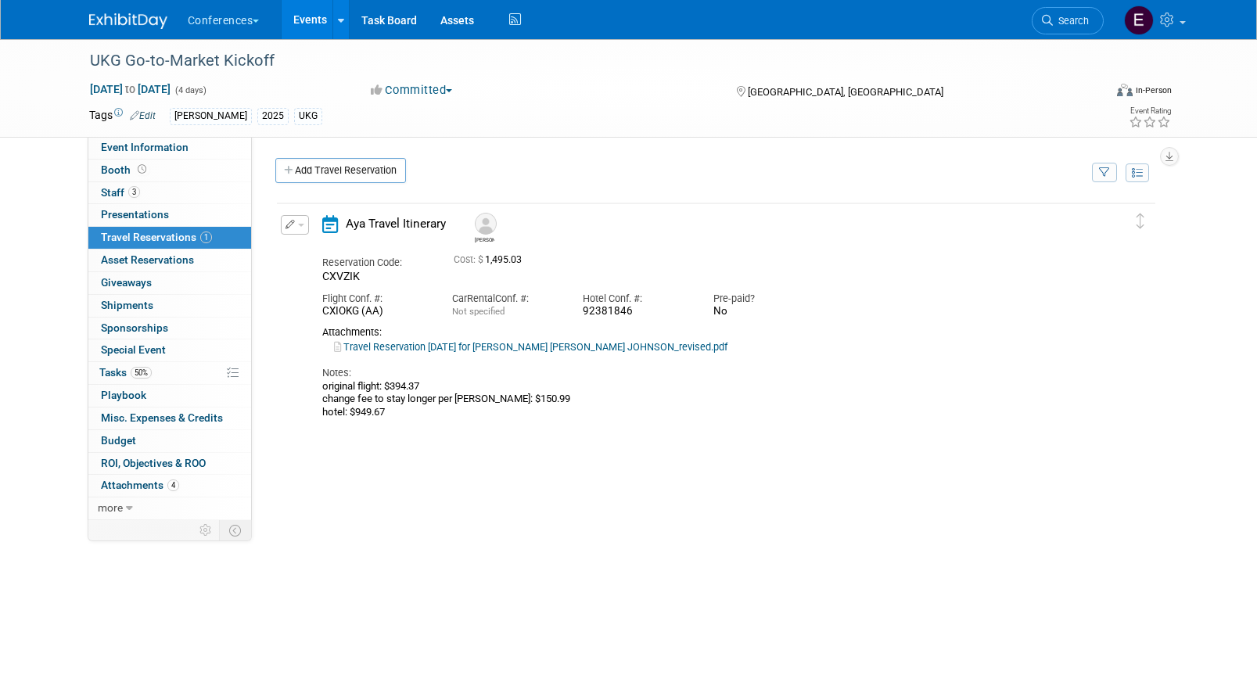
drag, startPoint x: 391, startPoint y: 416, endPoint x: 297, endPoint y: 387, distance: 99.2
click at [297, 386] on div "Edit Reservation [PERSON_NAME] CXVZIK" at bounding box center [704, 316] width 855 height 203
click at [441, 413] on div "original flight: $394.37 change fee to stay longer per [PERSON_NAME]: $150.99 h…" at bounding box center [702, 399] width 761 height 38
drag, startPoint x: 635, startPoint y: 315, endPoint x: 575, endPoint y: 314, distance: 59.5
click at [575, 314] on div "Hotel Conf. #: 92381846" at bounding box center [636, 301] width 131 height 35
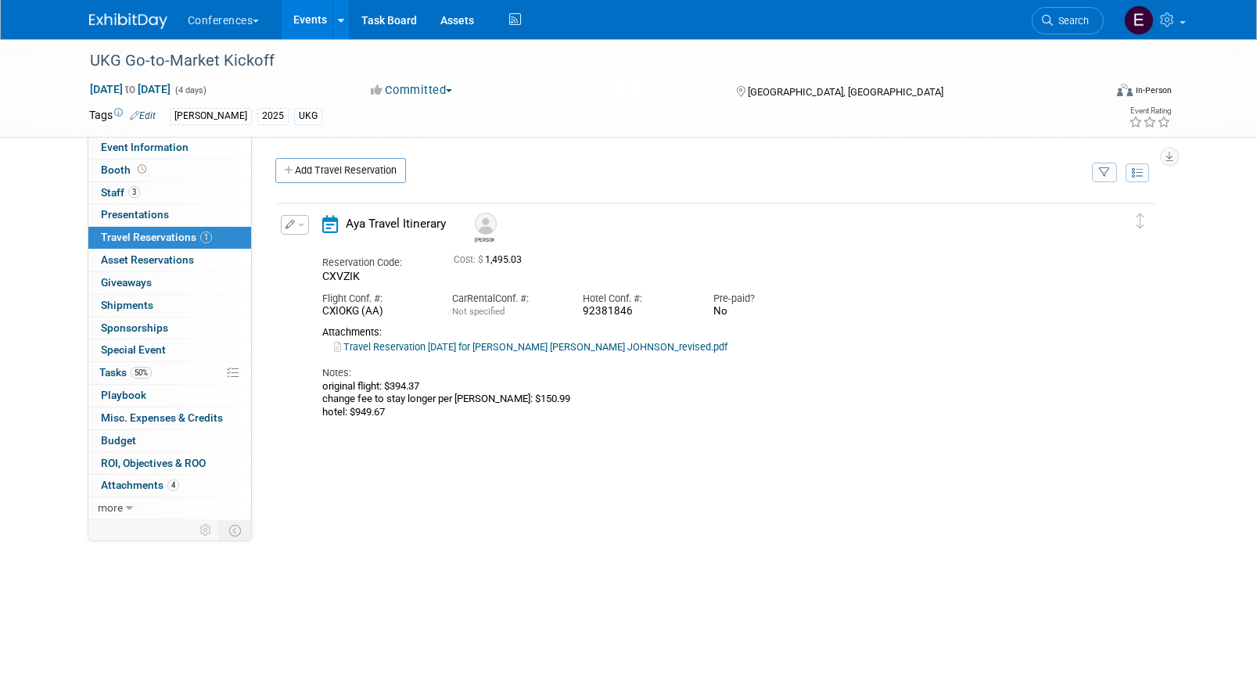
copy div "92381846"
click at [608, 351] on link "Travel Reservation [DATE] for [PERSON_NAME] [PERSON_NAME] JOHNSON_revised.pdf" at bounding box center [531, 347] width 394 height 12
click at [298, 220] on button "button" at bounding box center [295, 225] width 28 height 20
click at [305, 250] on button "Edit Reservation" at bounding box center [348, 252] width 132 height 23
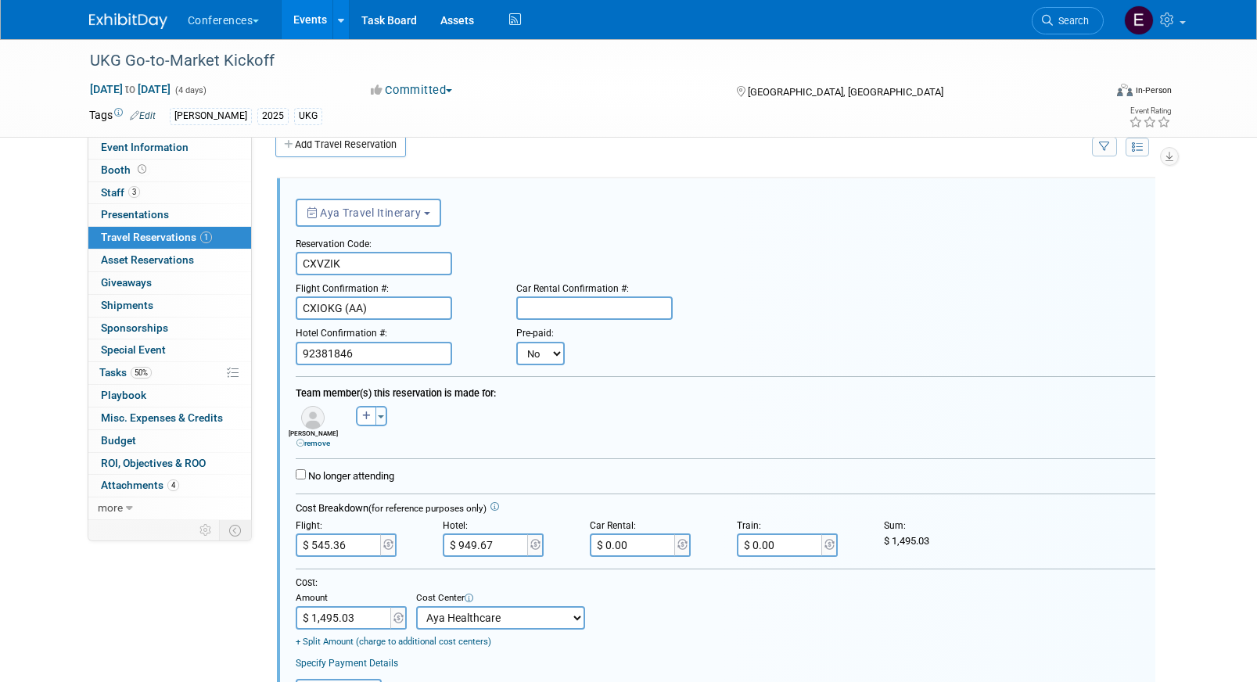
scroll to position [27, 0]
click at [544, 341] on select "No Yes" at bounding box center [540, 352] width 49 height 23
select select "1"
click at [516, 341] on select "No Yes" at bounding box center [540, 352] width 49 height 23
click at [624, 362] on body "Conferences Explore: My Workspaces 2 Go to Workspace: Conferences Marketing Req…" at bounding box center [628, 314] width 1257 height 682
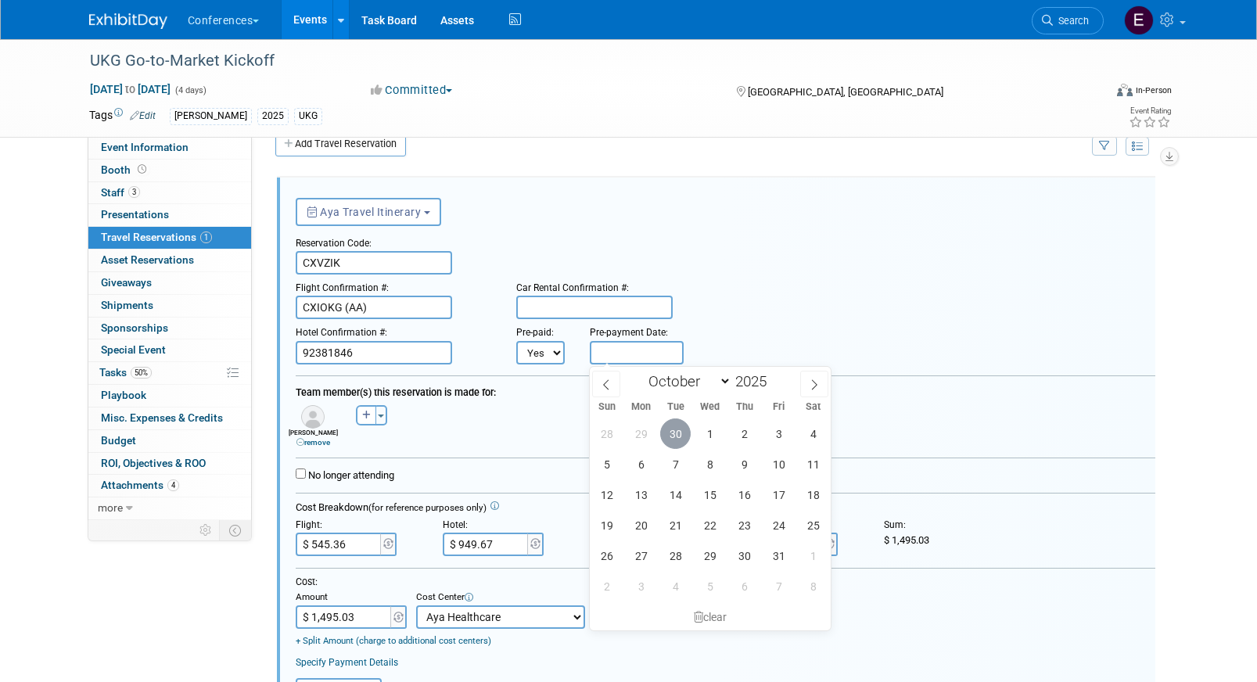
click at [671, 443] on span "30" at bounding box center [675, 434] width 31 height 31
type input "Sep 30, 2025"
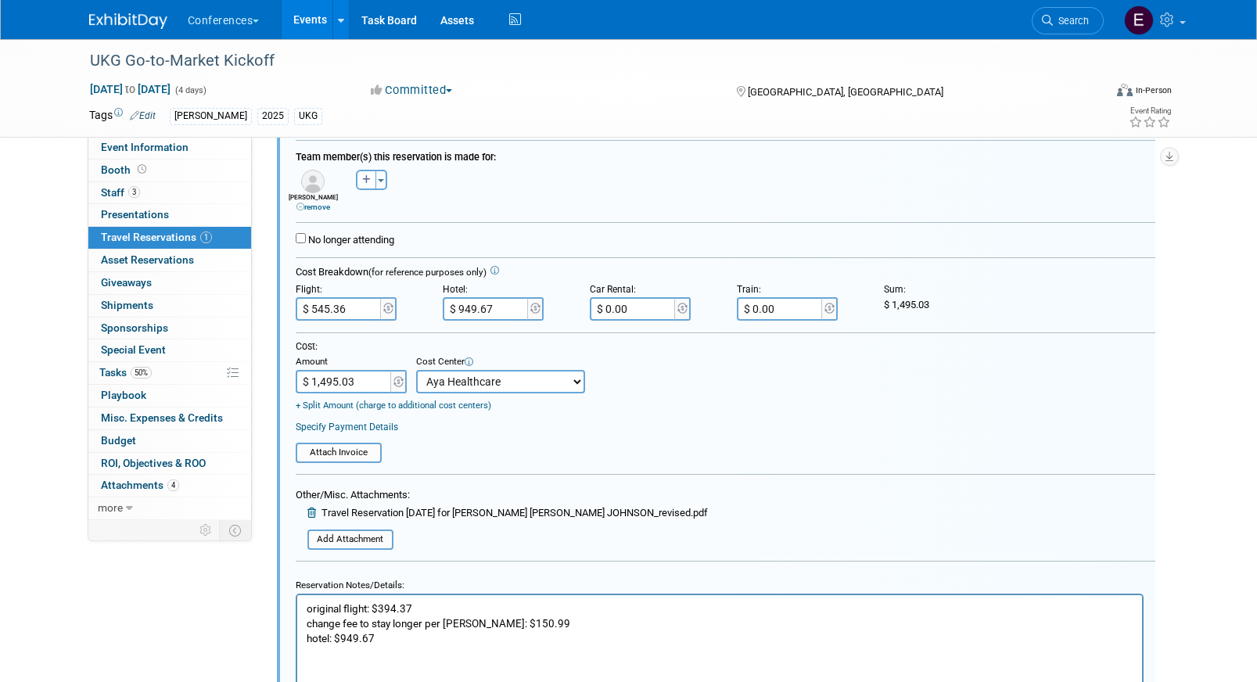
scroll to position [278, 0]
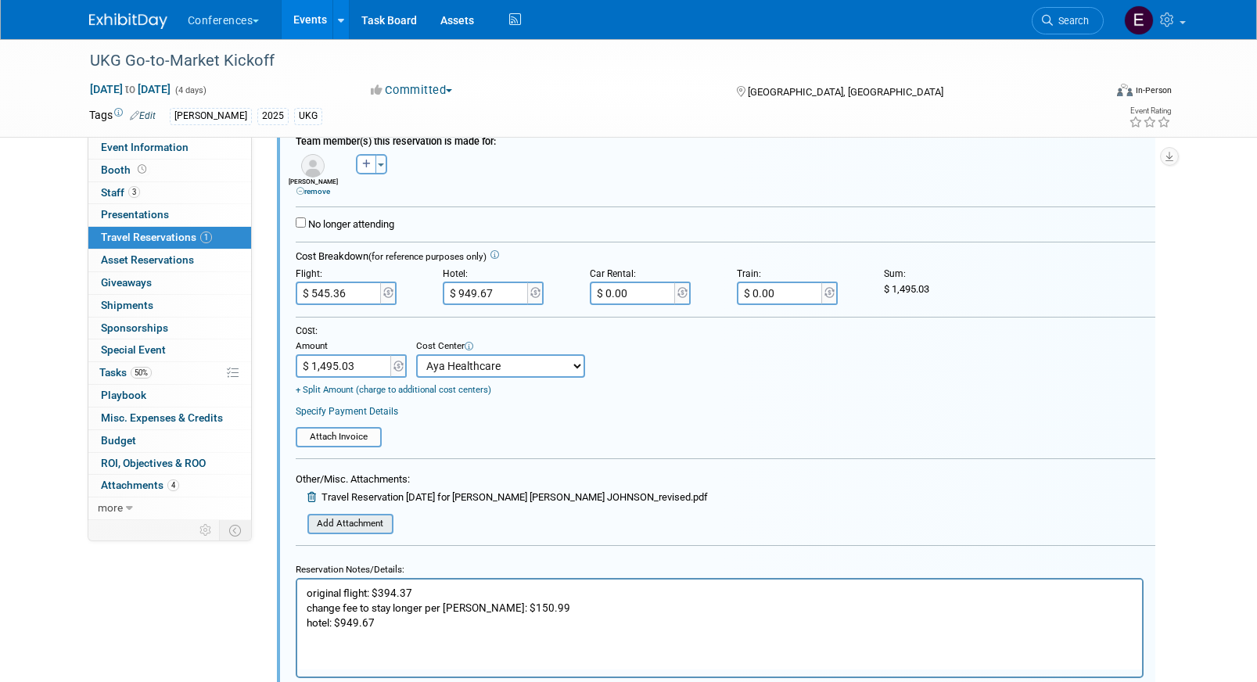
click at [365, 519] on input "file" at bounding box center [299, 524] width 186 height 17
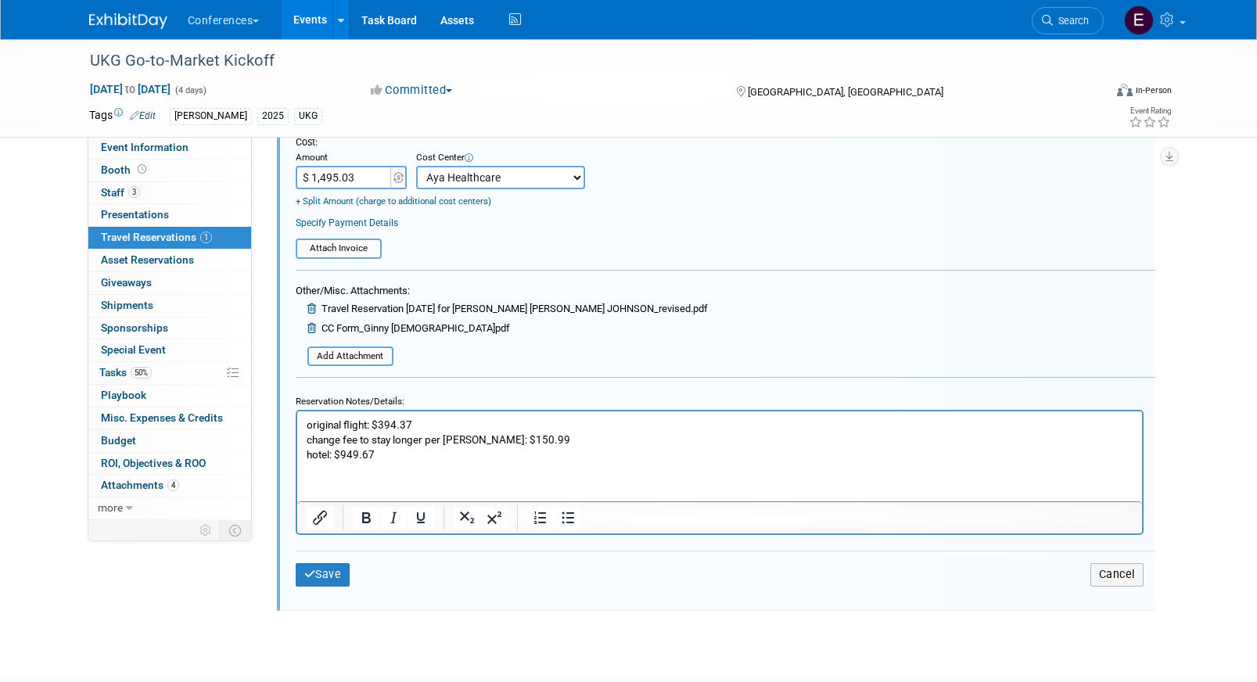
scroll to position [498, 0]
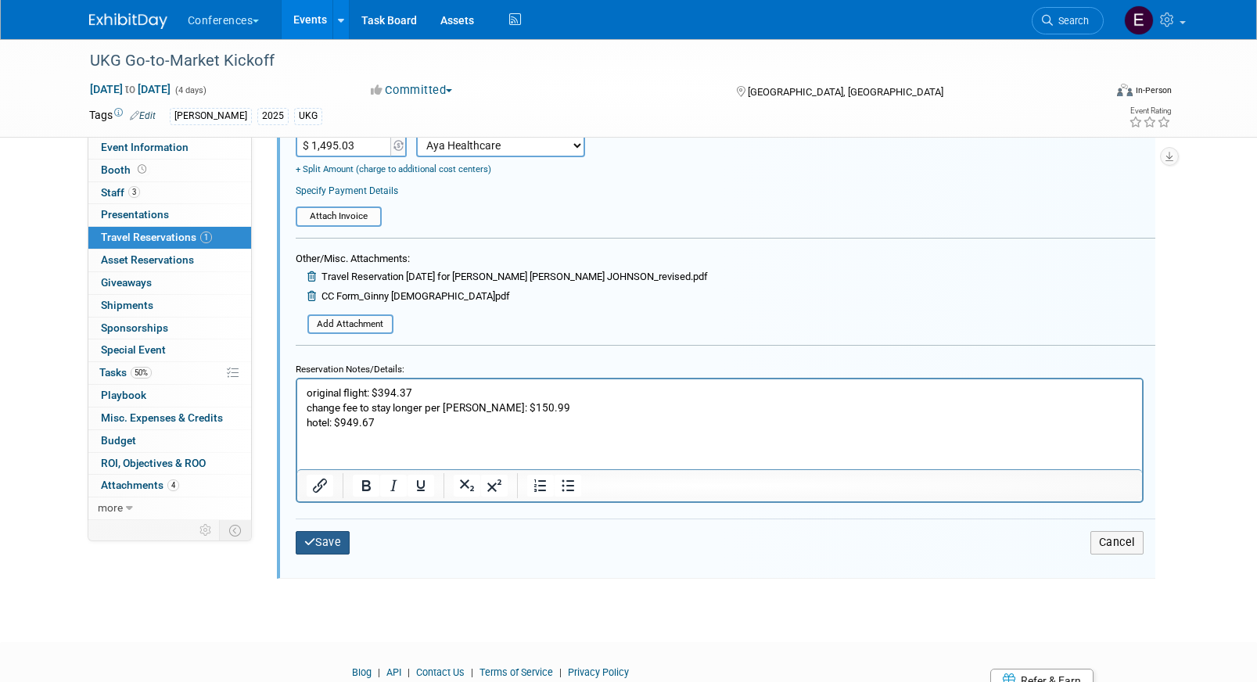
click at [322, 546] on button "Save" at bounding box center [323, 542] width 55 height 23
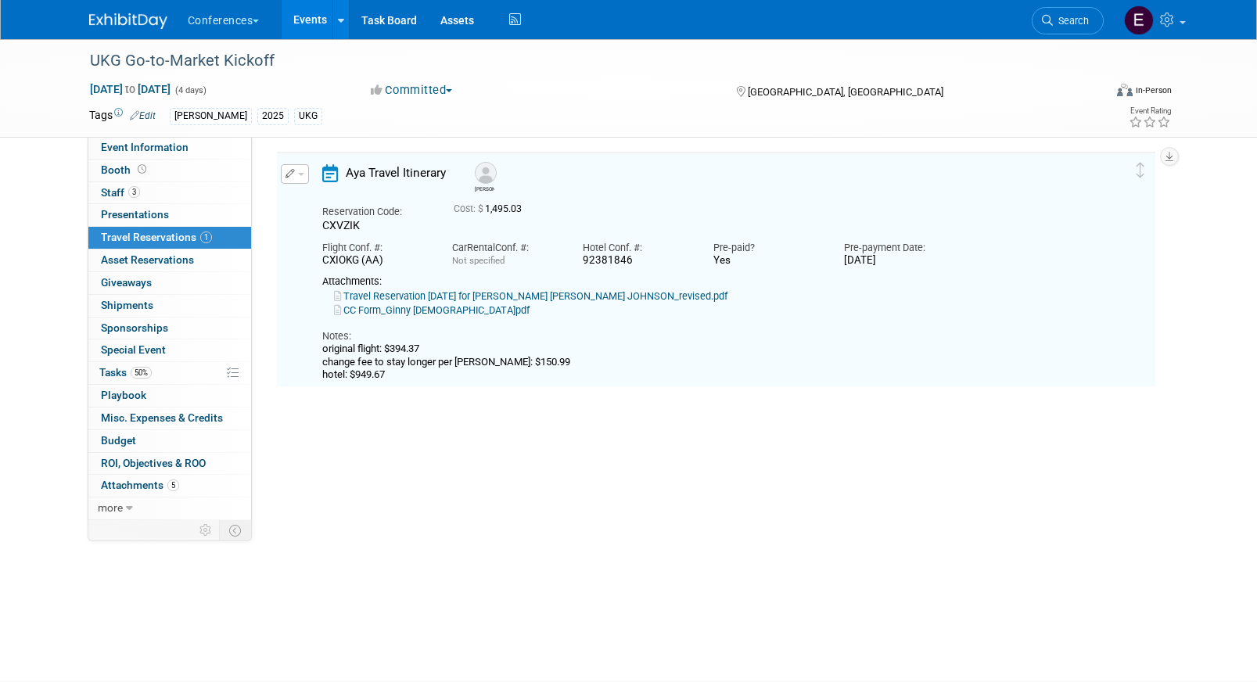
scroll to position [27, 0]
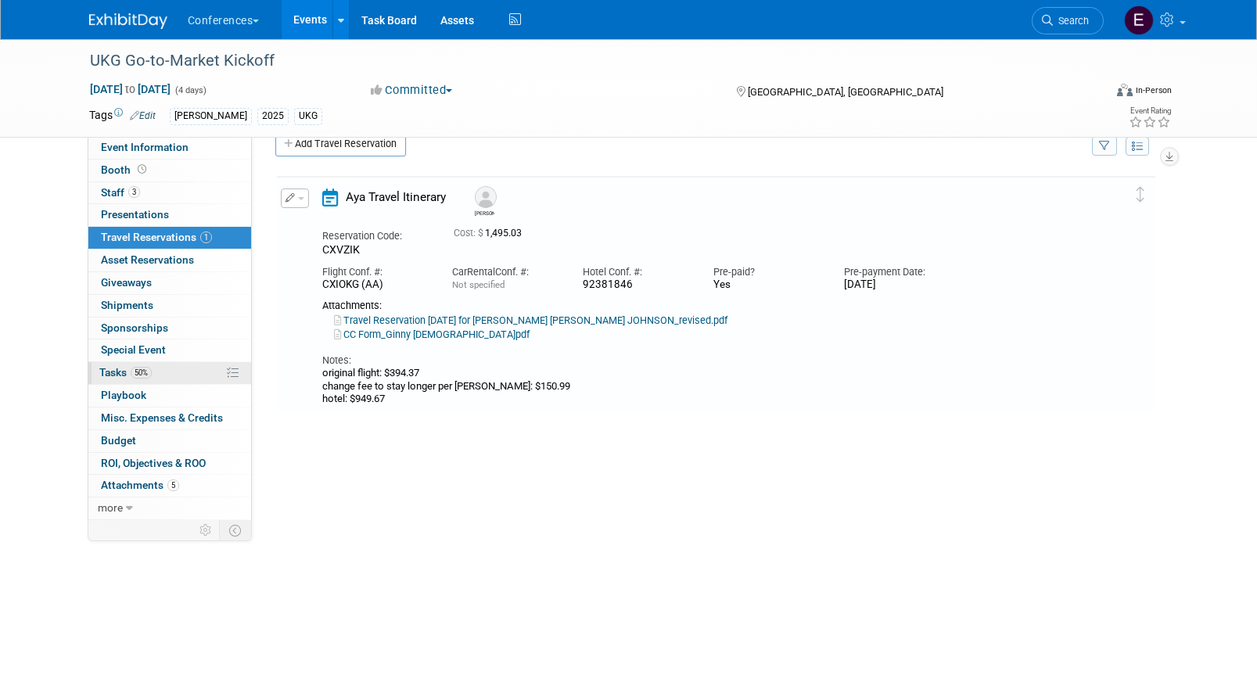
click at [165, 372] on link "50% Tasks 50%" at bounding box center [169, 373] width 163 height 22
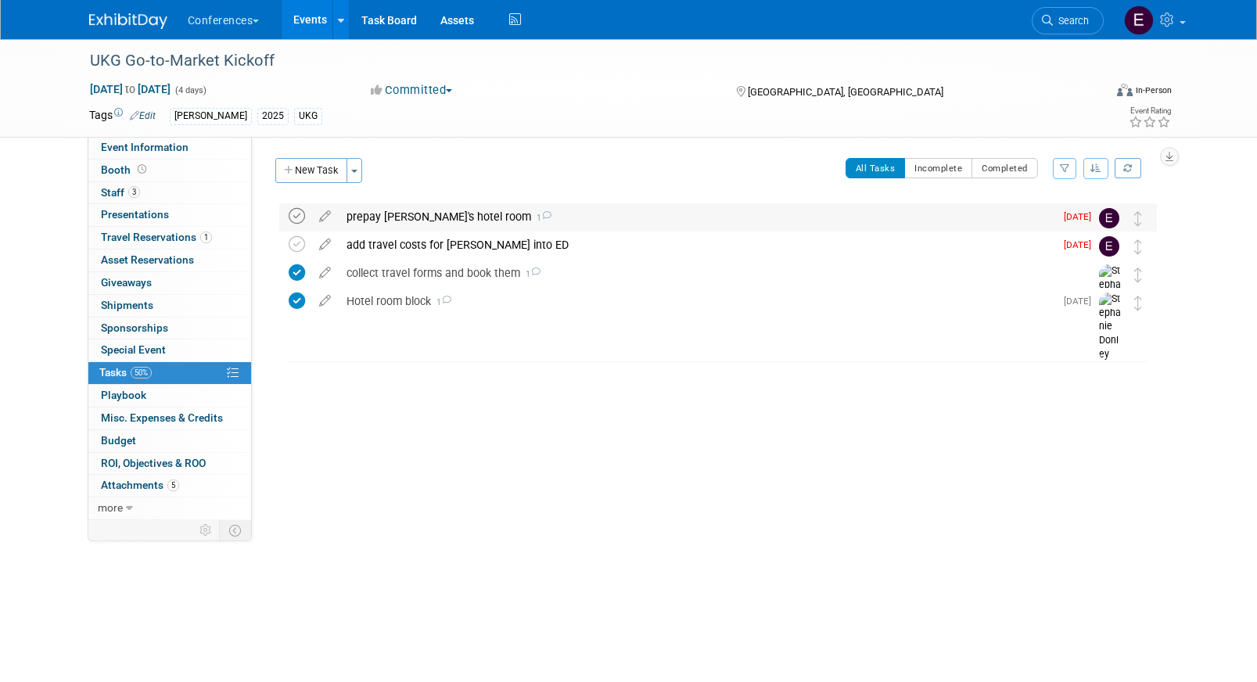
click at [293, 219] on icon at bounding box center [297, 216] width 16 height 16
click at [412, 218] on div "prepay Ginny's hotel room 1" at bounding box center [697, 216] width 716 height 27
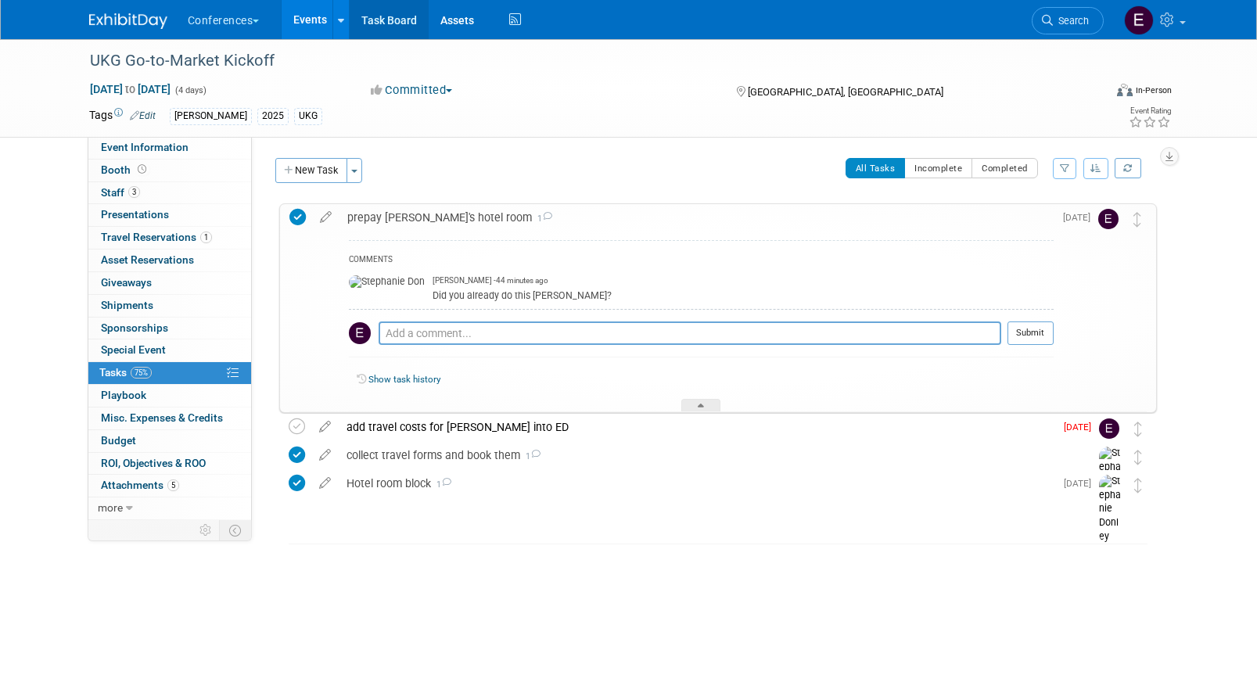
click at [409, 23] on link "Task Board" at bounding box center [389, 19] width 79 height 39
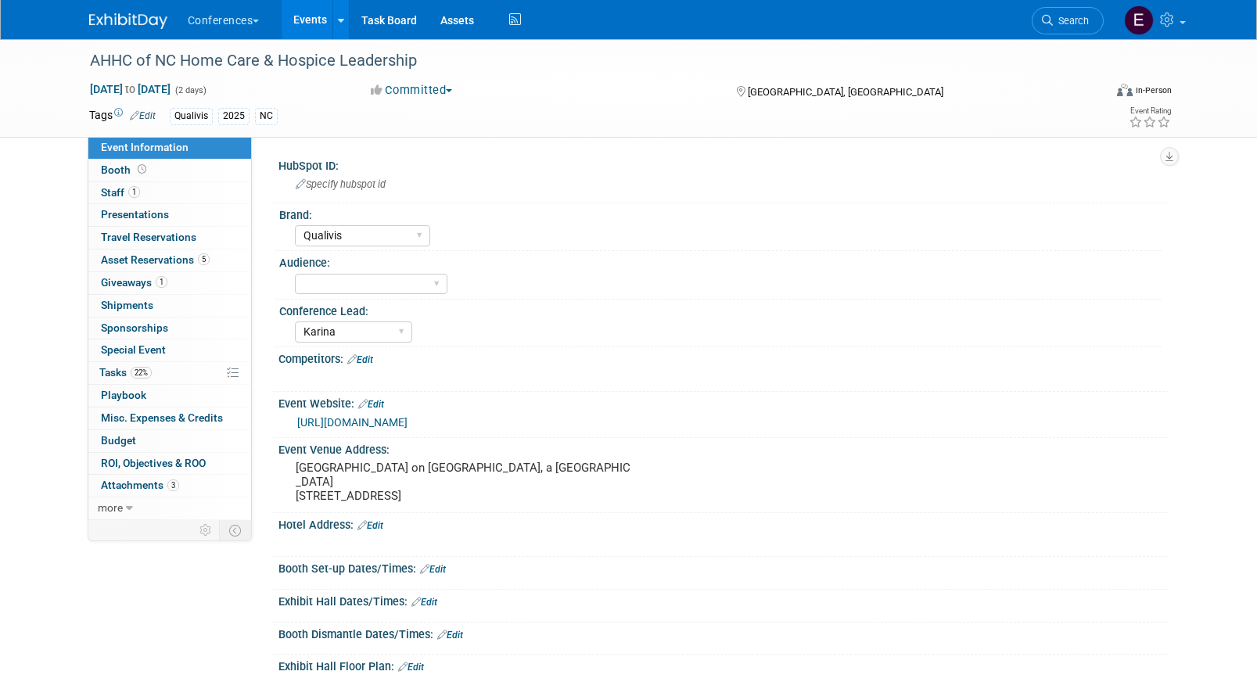
select select "Qualivis"
select select "Karina"
click at [157, 367] on link "22% Tasks 22%" at bounding box center [169, 373] width 163 height 22
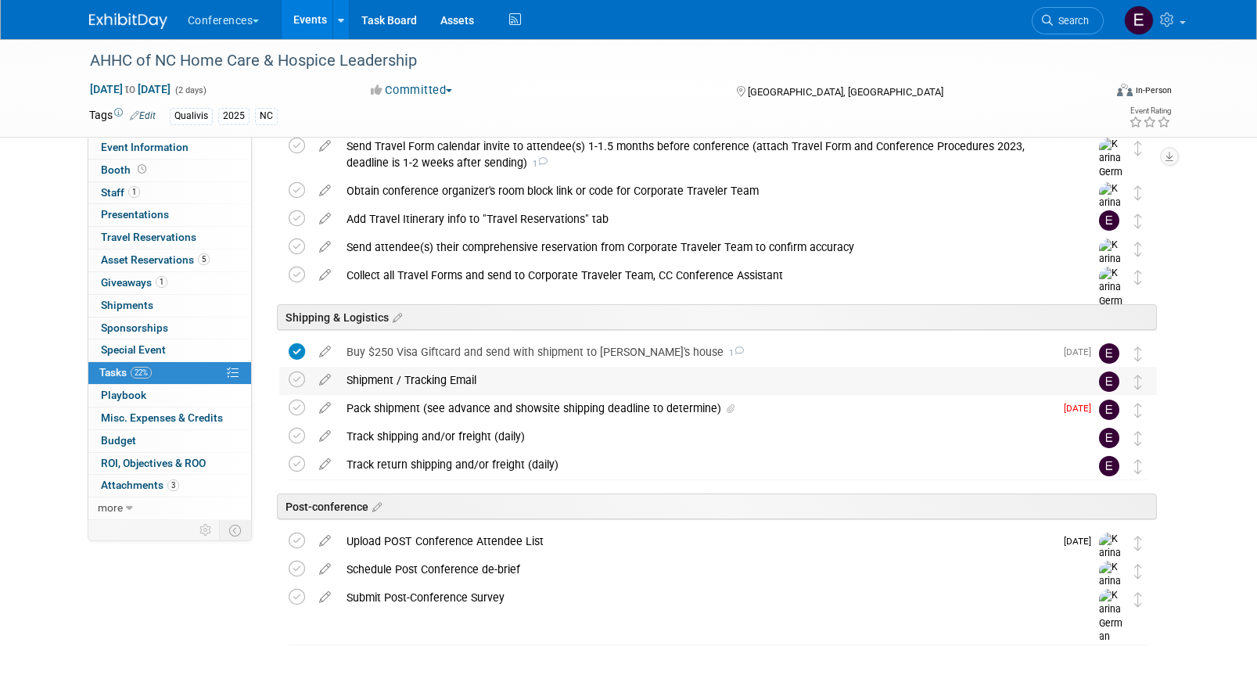
scroll to position [621, 0]
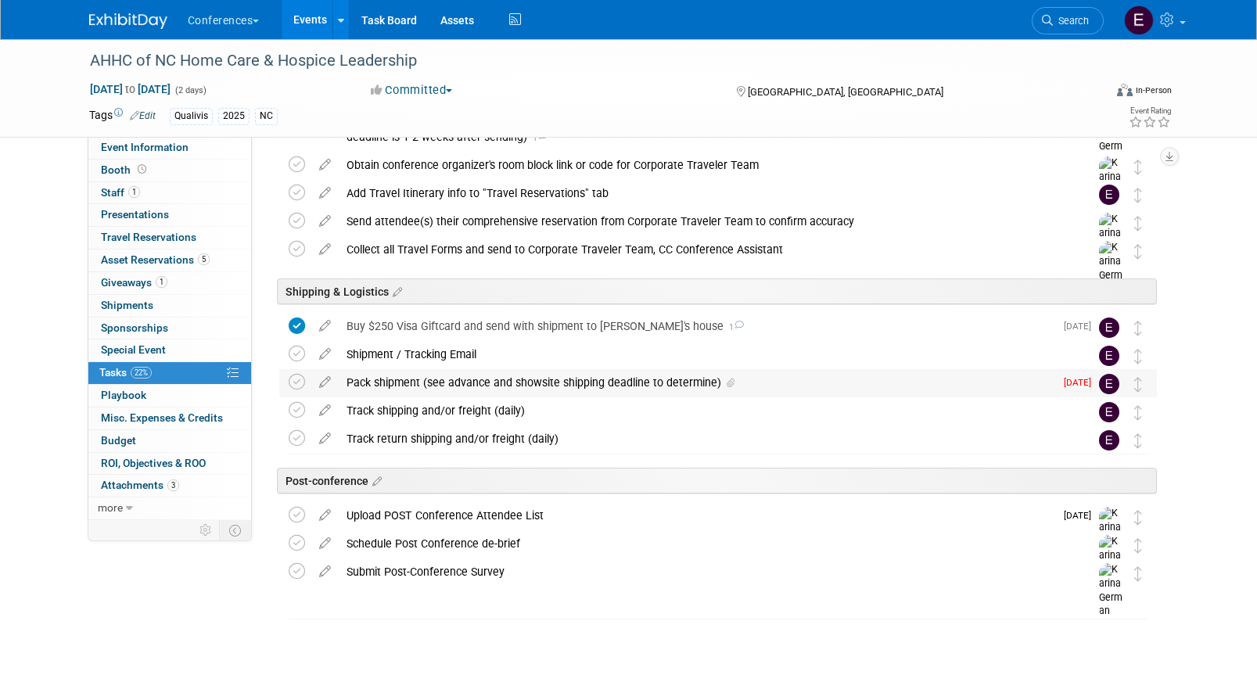
click at [378, 382] on div "Pack shipment (see advance and showsite shipping deadline to determine)" at bounding box center [697, 382] width 716 height 27
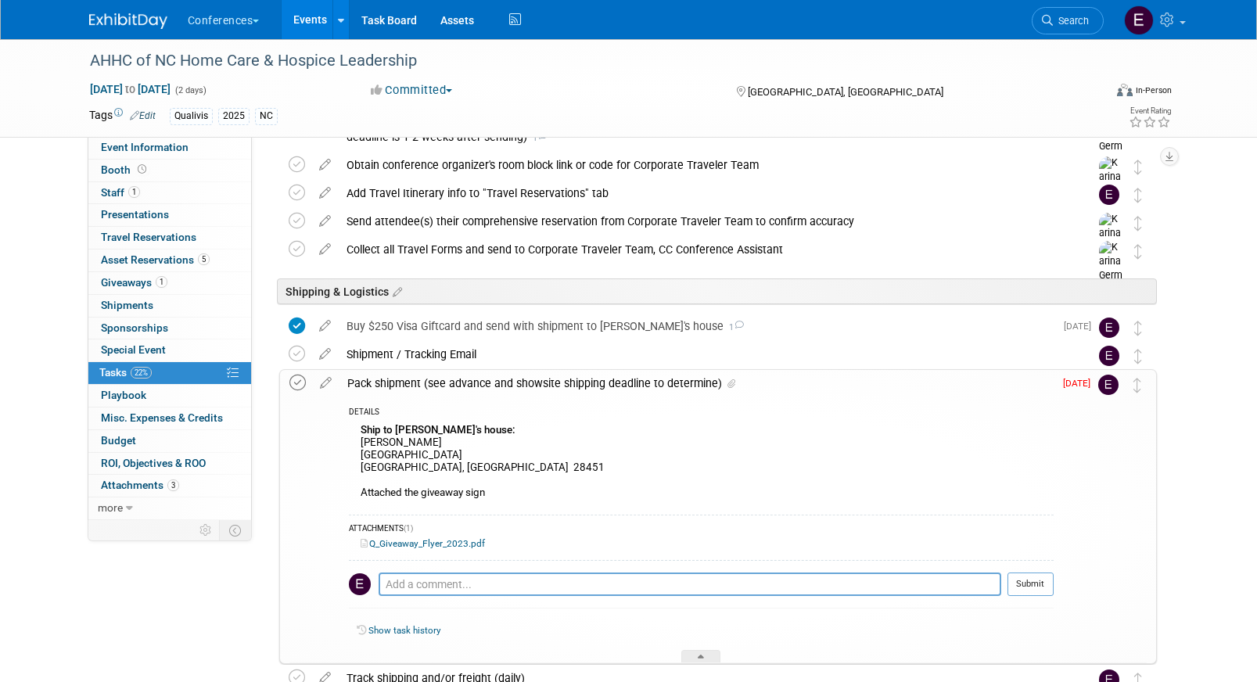
click at [294, 386] on icon at bounding box center [298, 383] width 16 height 16
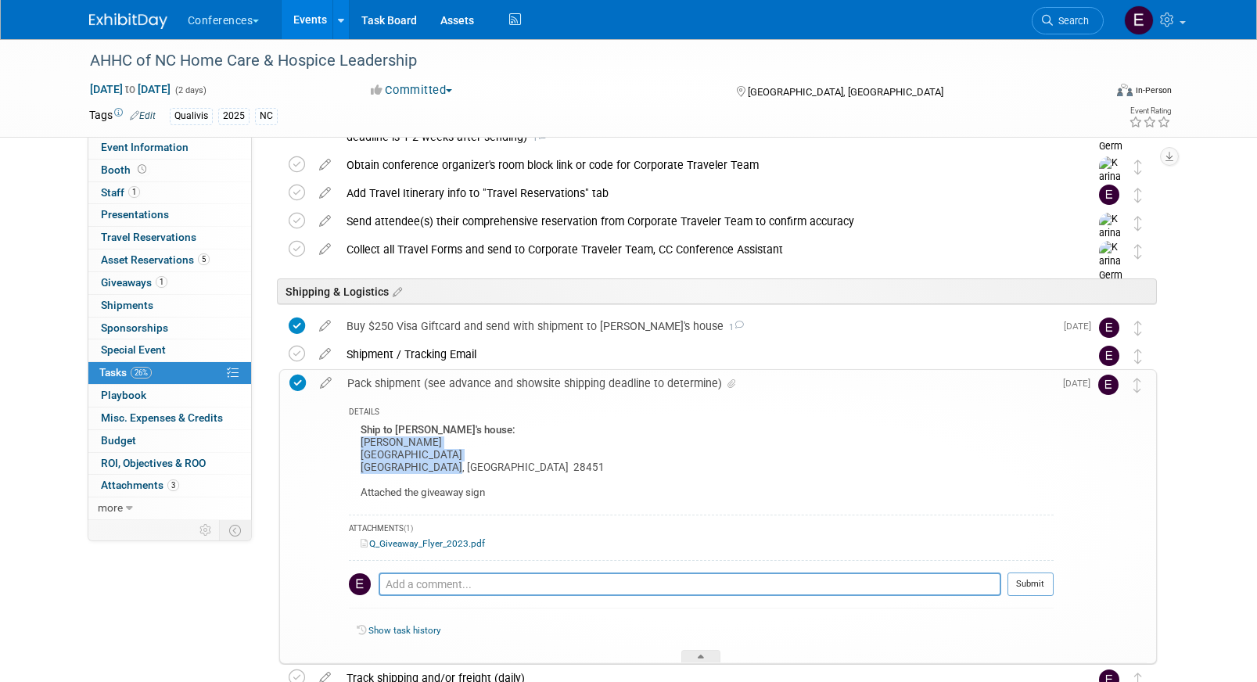
drag, startPoint x: 358, startPoint y: 441, endPoint x: 476, endPoint y: 467, distance: 120.2
click at [477, 468] on div "Ship to [PERSON_NAME]'s house: [PERSON_NAME] [STREET_ADDRESS][PERSON_NAME] Atta…" at bounding box center [701, 463] width 705 height 87
copy div "[PERSON_NAME] [STREET_ADDRESS][PERSON_NAME]"
click at [1063, 32] on link "Search" at bounding box center [1068, 20] width 72 height 27
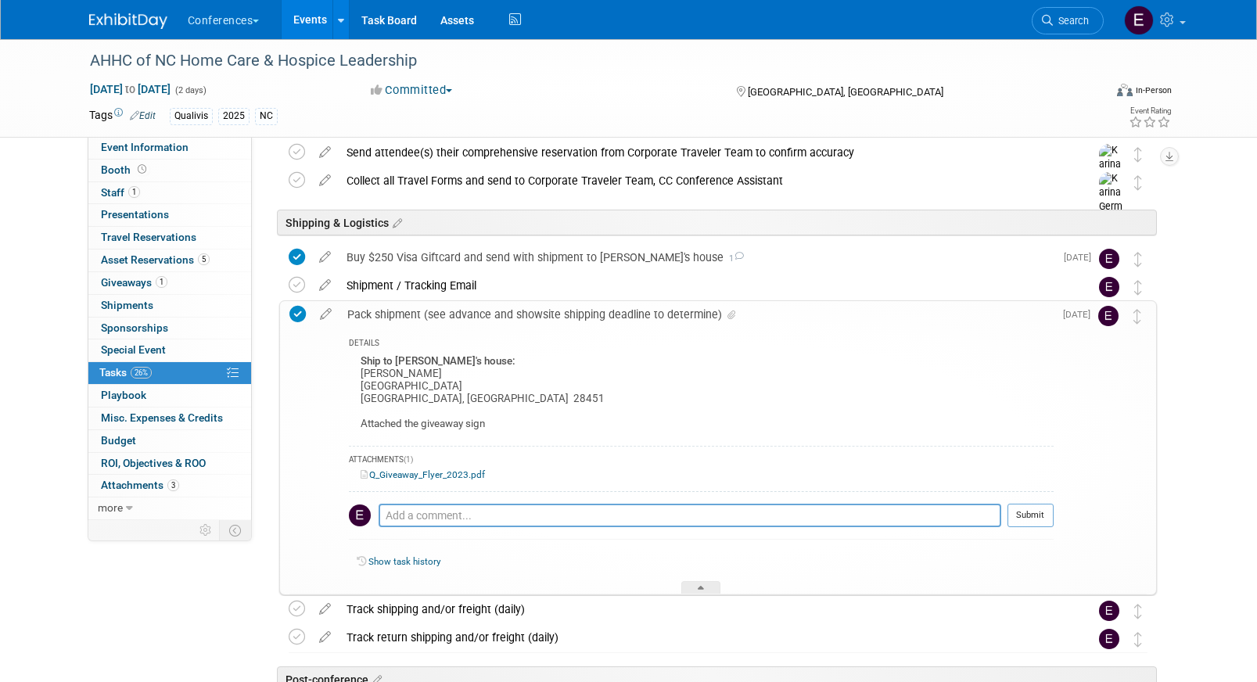
scroll to position [693, 0]
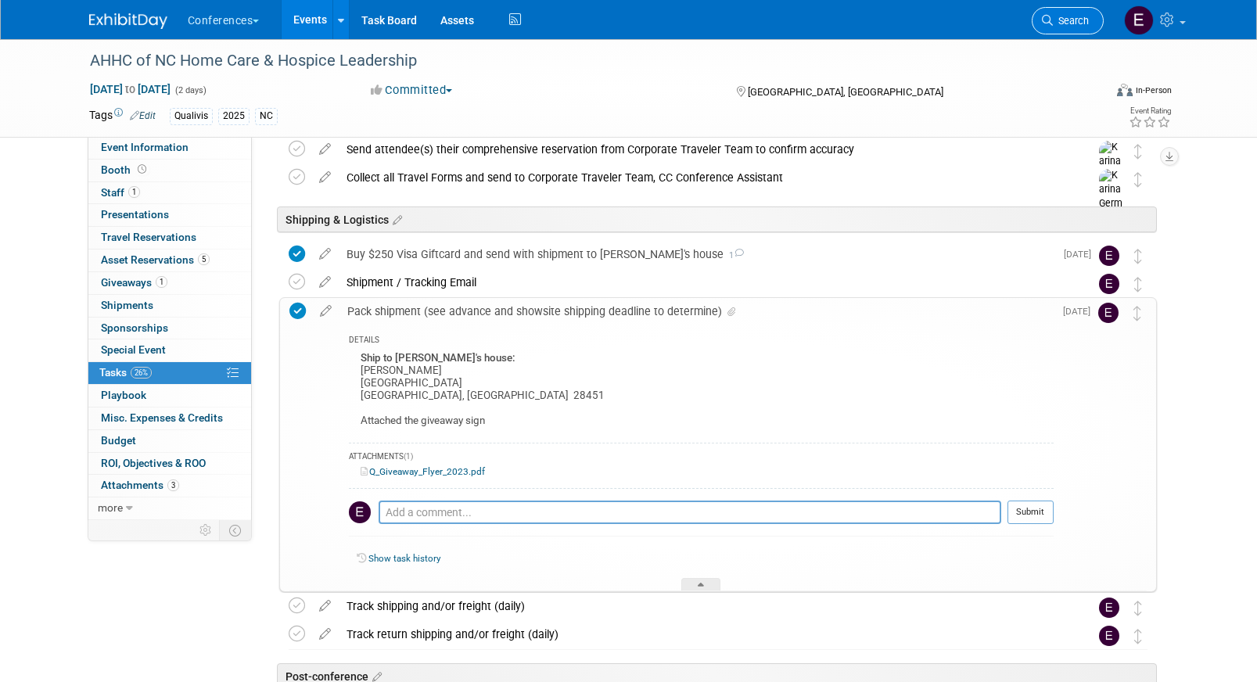
click at [1074, 18] on span "Search" at bounding box center [1071, 21] width 36 height 12
